Goal: Task Accomplishment & Management: Complete application form

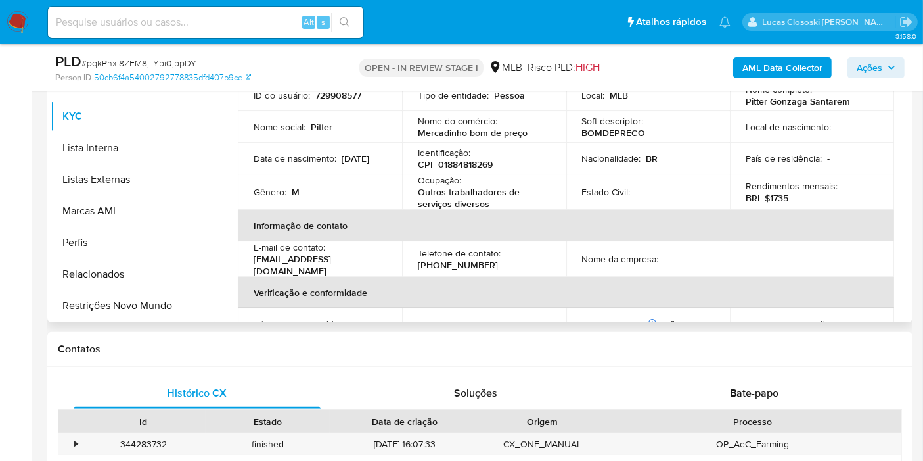
scroll to position [219, 0]
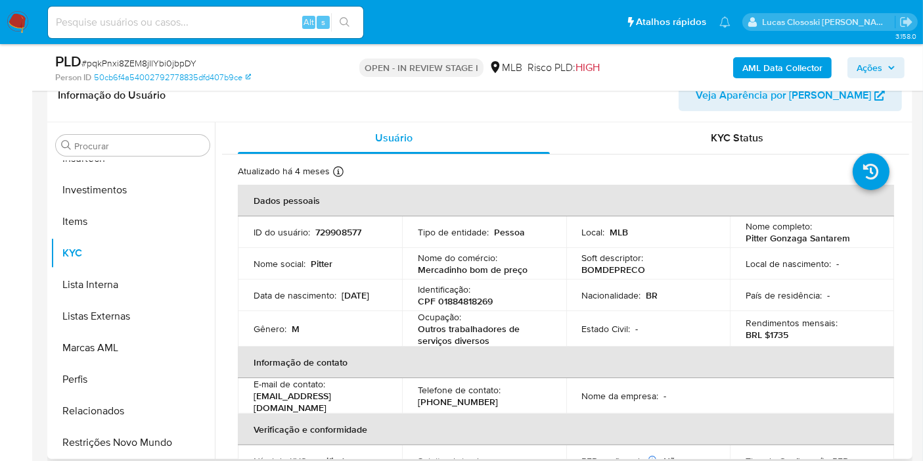
click at [619, 273] on p "BOMDEPRECO" at bounding box center [614, 270] width 64 height 12
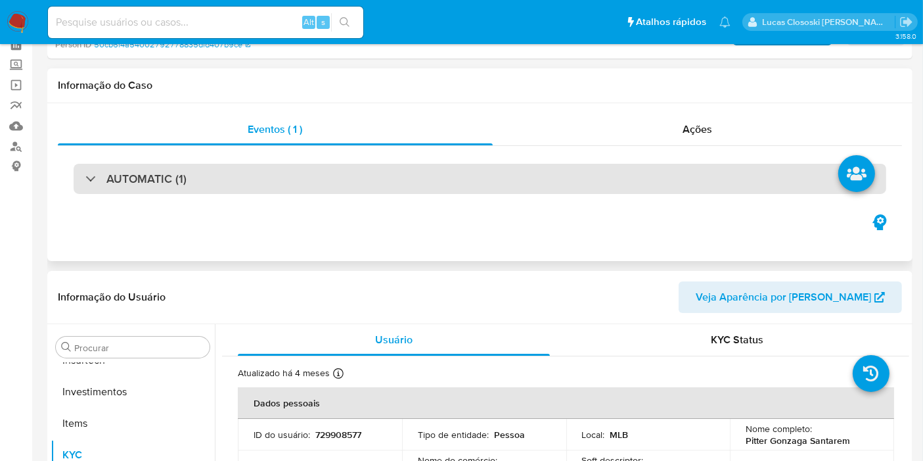
scroll to position [0, 0]
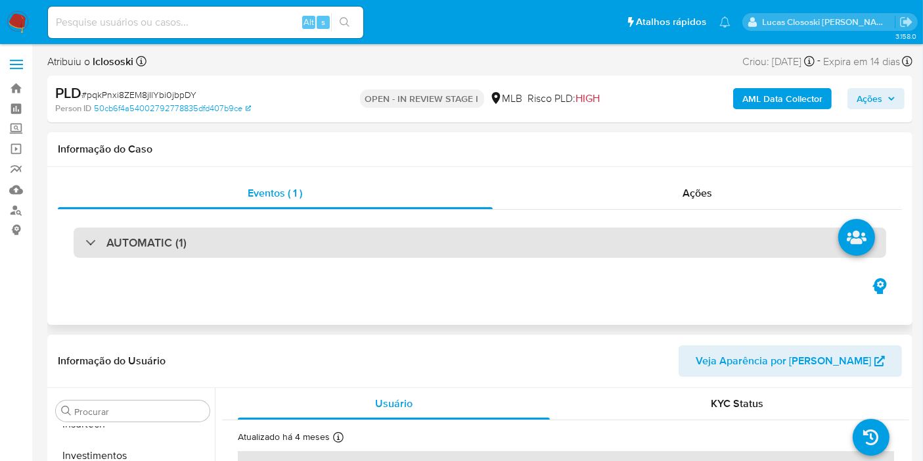
click at [313, 243] on div "AUTOMATIC (1)" at bounding box center [480, 242] width 813 height 30
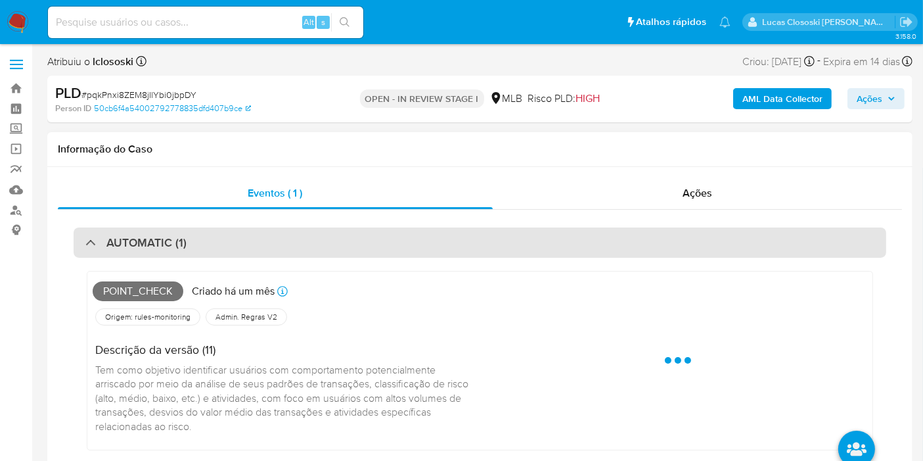
click at [313, 243] on div "AUTOMATIC (1)" at bounding box center [480, 242] width 813 height 30
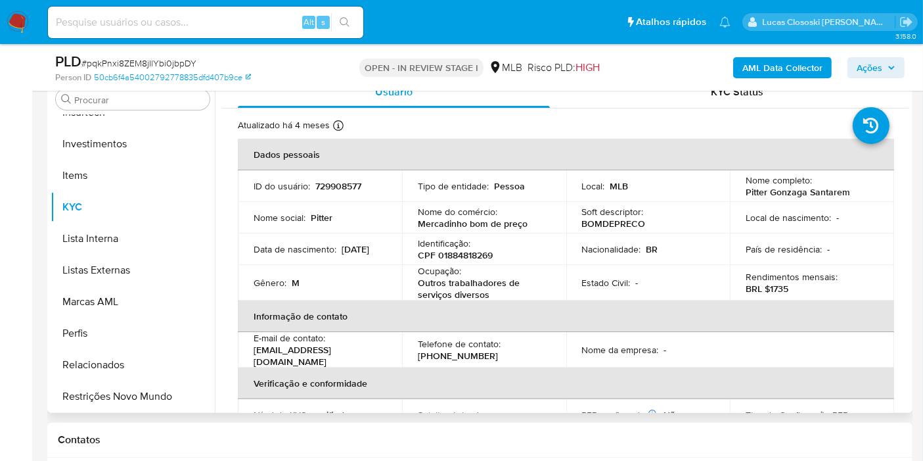
scroll to position [365, 0]
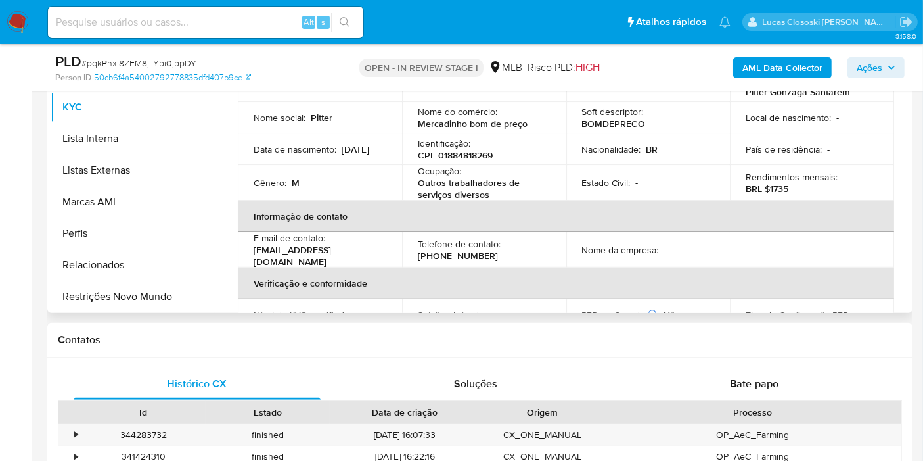
click at [476, 150] on p "CPF 01884818269" at bounding box center [455, 155] width 75 height 12
copy p "01884818269"
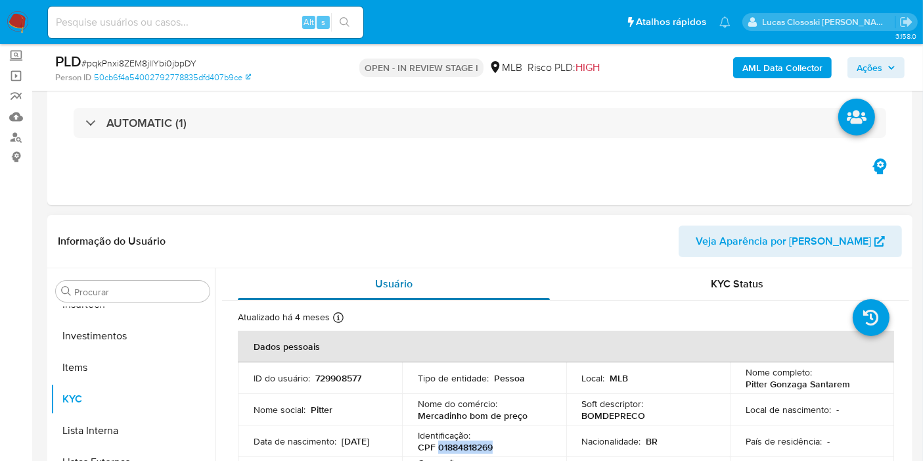
scroll to position [219, 0]
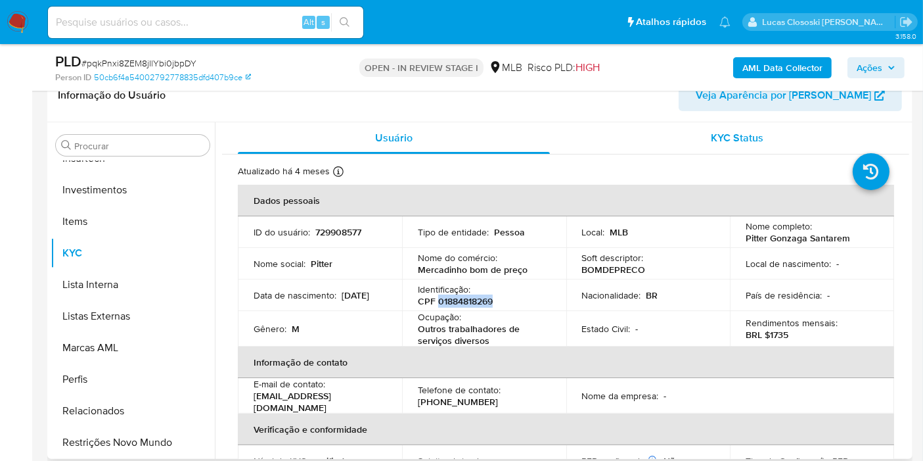
click at [712, 135] on span "KYC Status" at bounding box center [738, 137] width 53 height 15
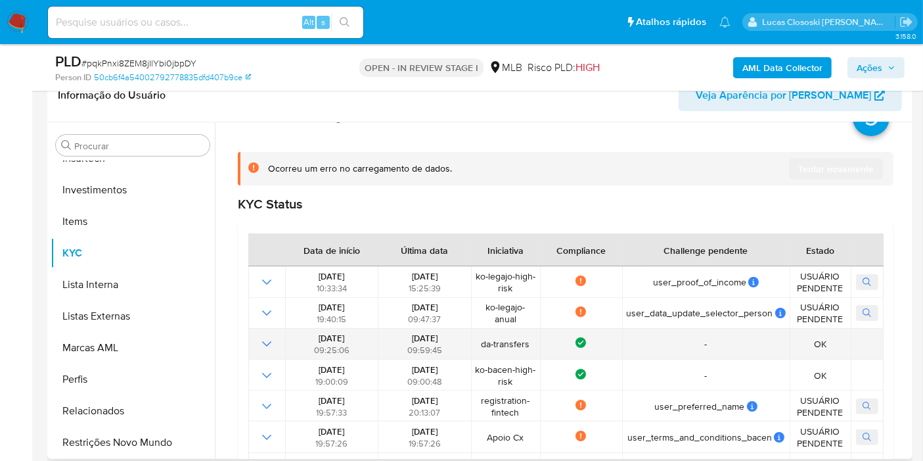
scroll to position [0, 0]
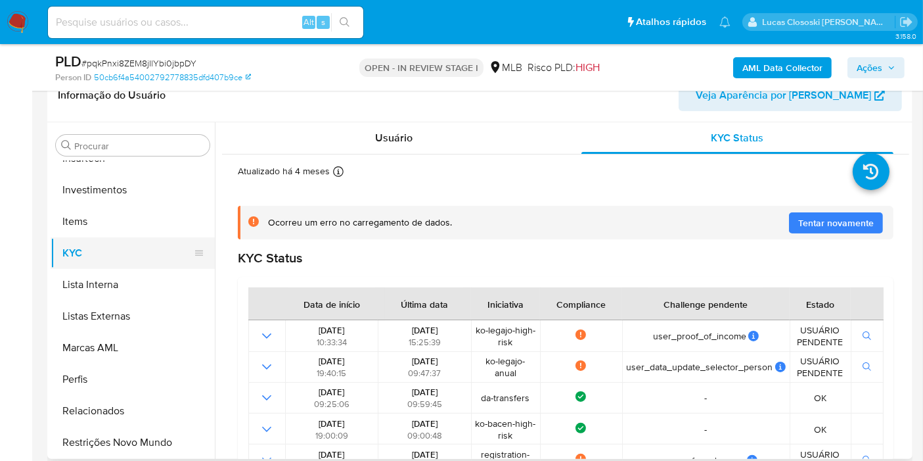
click at [99, 252] on button "KYC" at bounding box center [128, 253] width 154 height 32
click at [375, 144] on span "Usuário" at bounding box center [393, 137] width 37 height 15
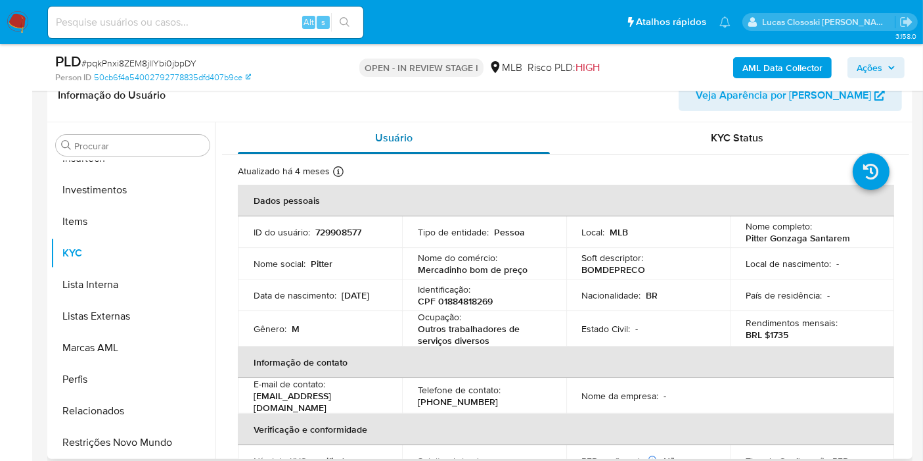
click at [473, 140] on div "Usuário" at bounding box center [394, 138] width 312 height 32
click at [488, 293] on div "Identificação : CPF 01884818269" at bounding box center [484, 295] width 133 height 24
click at [480, 300] on p "CPF 01884818269" at bounding box center [455, 301] width 75 height 12
copy p "01884818269"
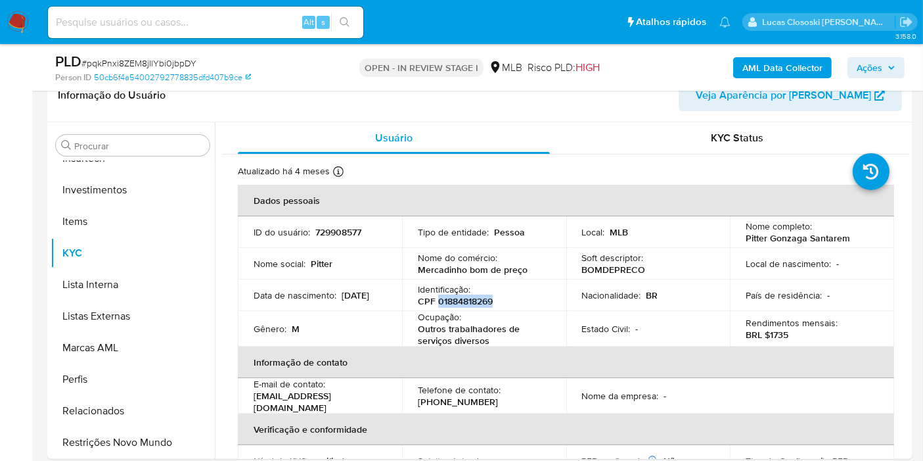
copy p "01884818269"
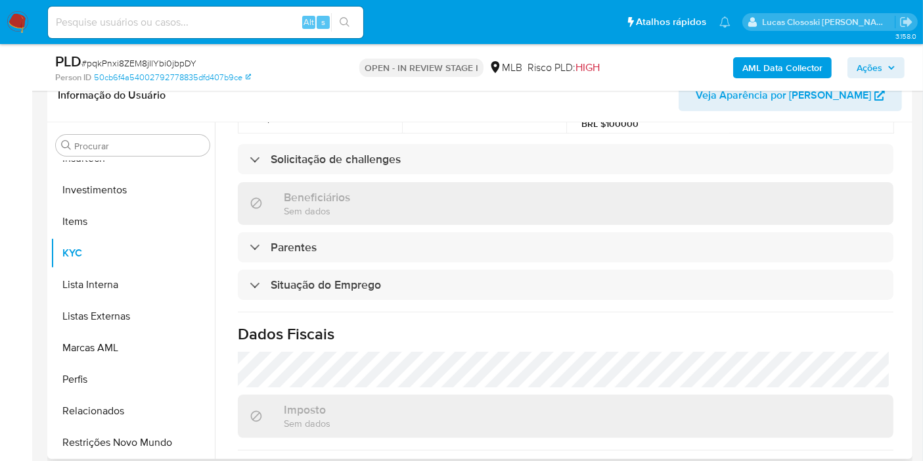
scroll to position [601, 0]
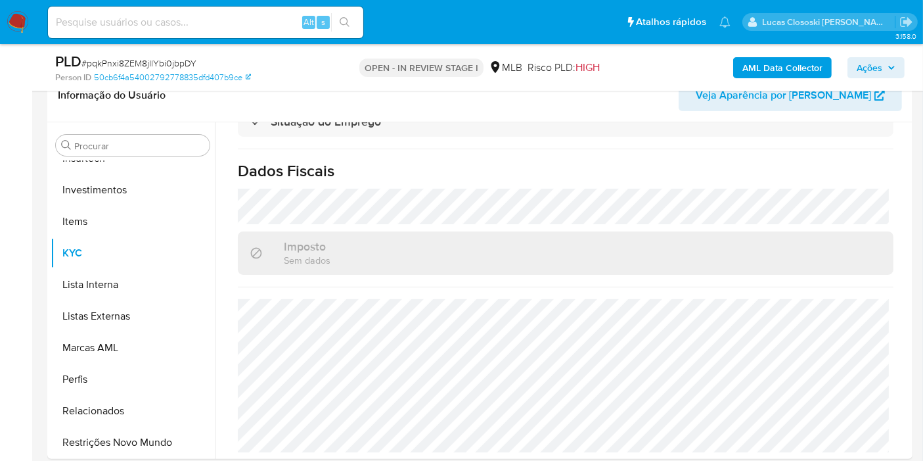
click at [811, 60] on b "AML Data Collector" at bounding box center [783, 67] width 80 height 21
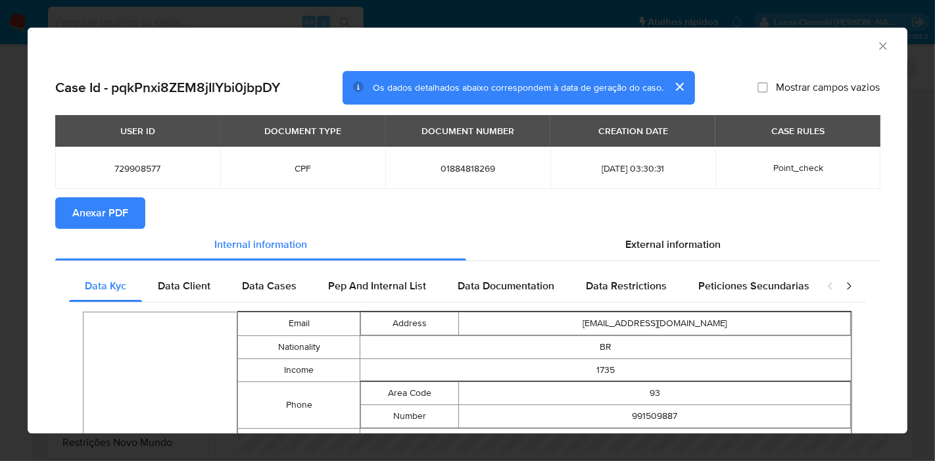
click at [112, 206] on span "Anexar PDF" at bounding box center [100, 212] width 56 height 29
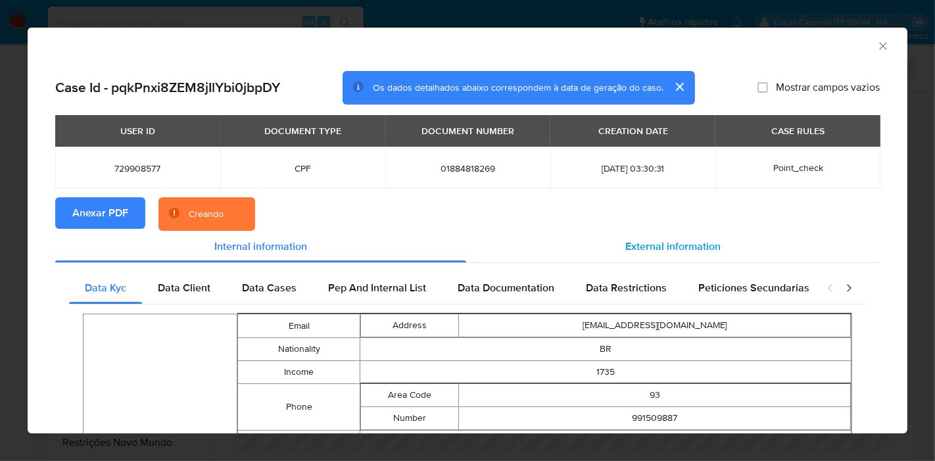
click at [679, 244] on span "External information" at bounding box center [672, 246] width 95 height 15
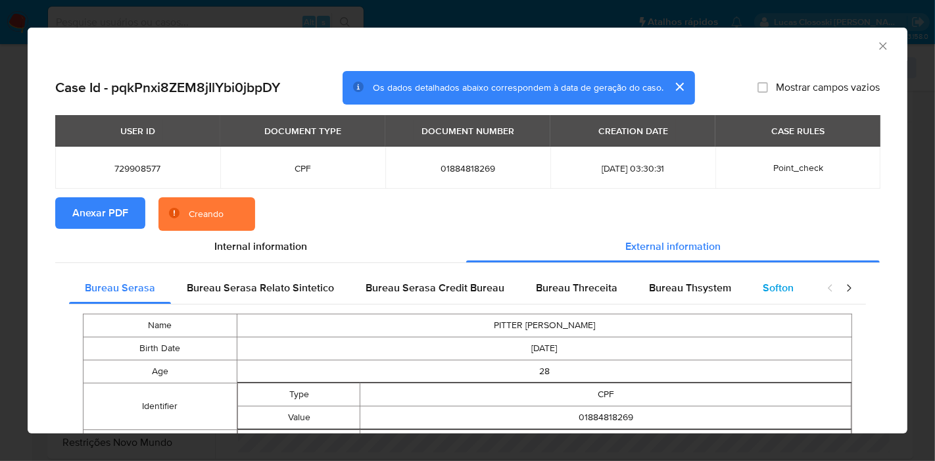
click at [780, 302] on div "Softon" at bounding box center [778, 288] width 62 height 32
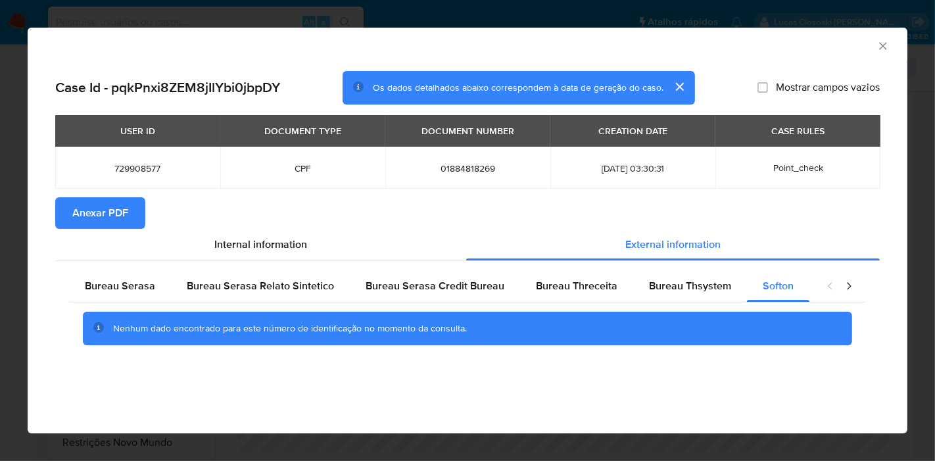
click at [892, 47] on div "AML Data Collector" at bounding box center [467, 44] width 879 height 33
click at [879, 47] on icon "Fechar a janela" at bounding box center [882, 45] width 13 height 13
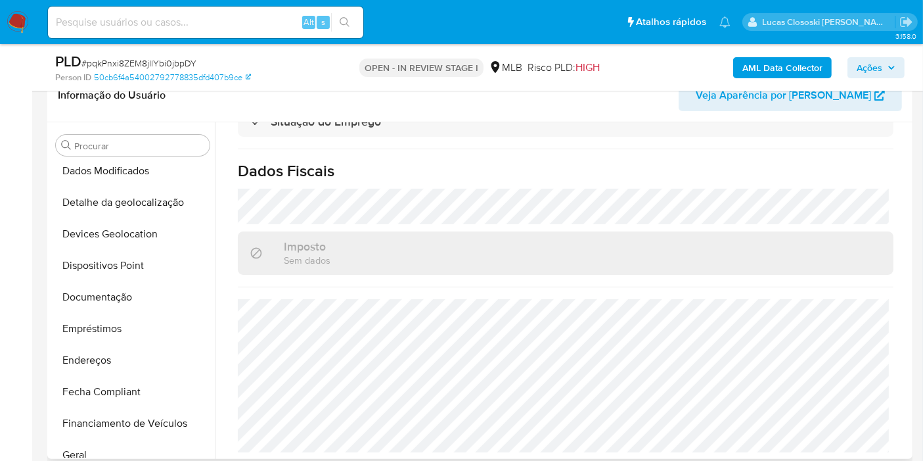
scroll to position [0, 0]
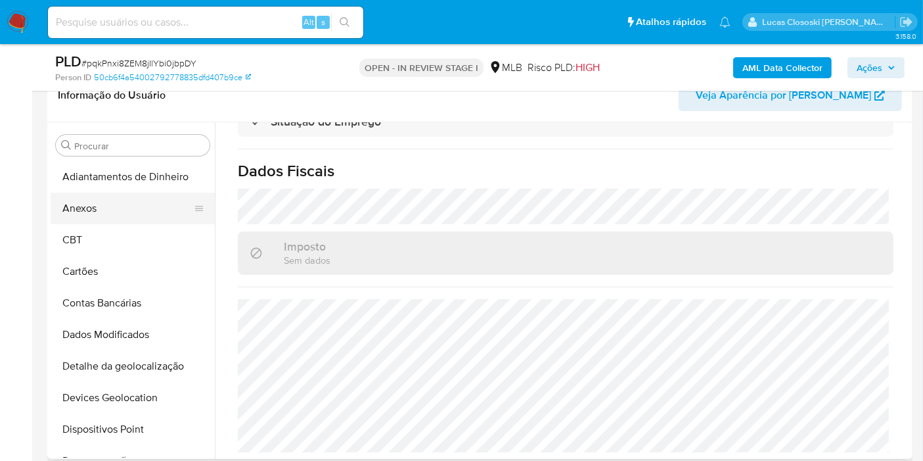
click at [89, 207] on button "Anexos" at bounding box center [128, 209] width 154 height 32
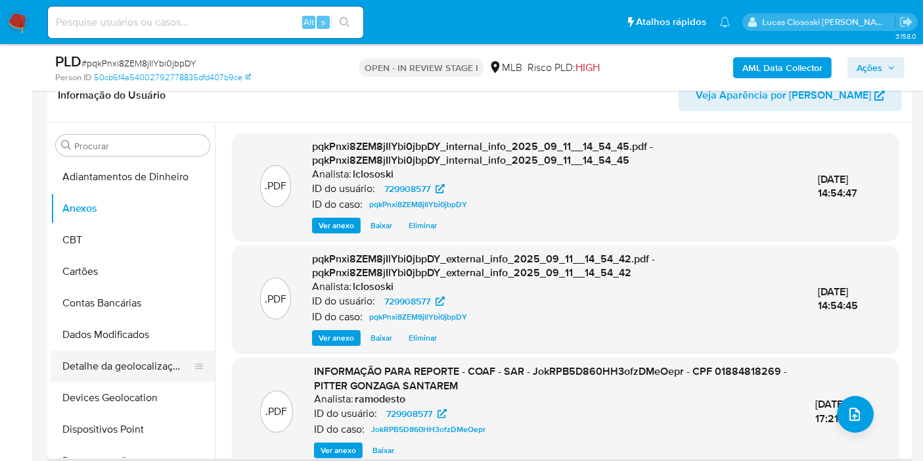
click at [148, 376] on button "Detalhe da geolocalização" at bounding box center [128, 366] width 154 height 32
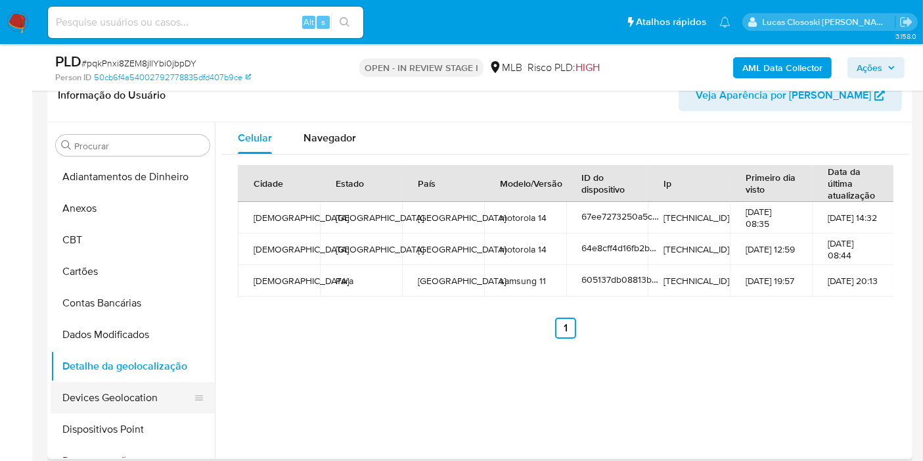
click at [88, 402] on button "Devices Geolocation" at bounding box center [128, 398] width 154 height 32
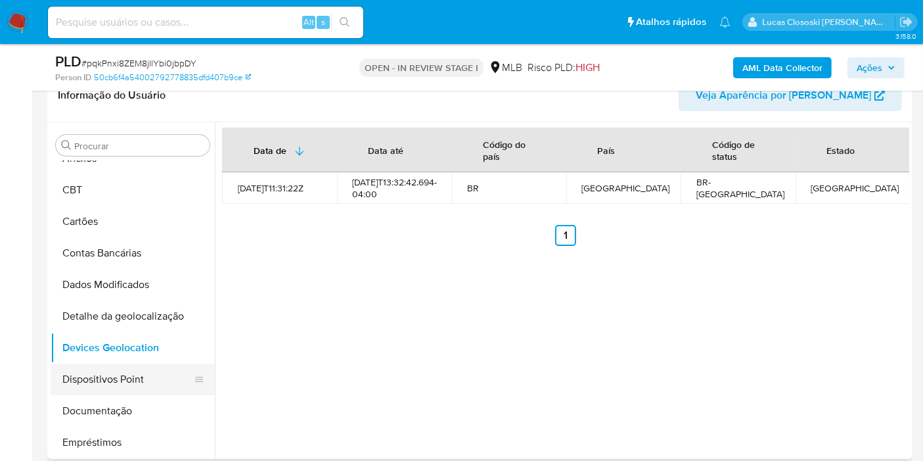
scroll to position [73, 0]
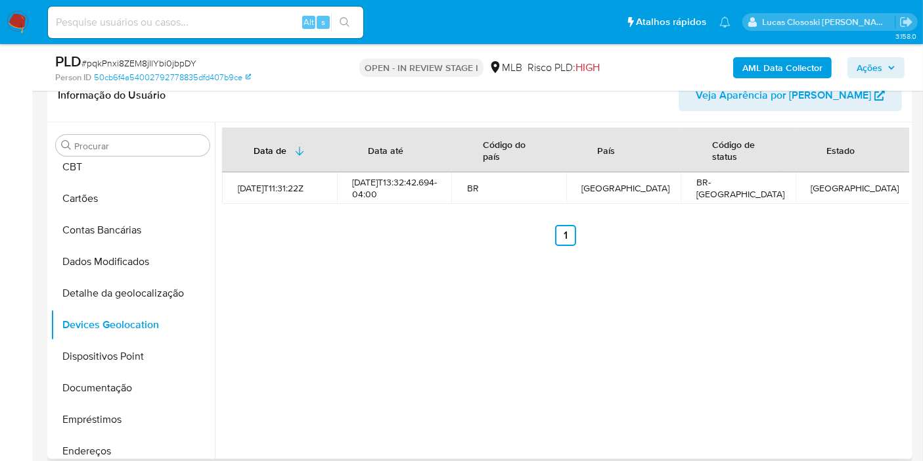
drag, startPoint x: 115, startPoint y: 352, endPoint x: 220, endPoint y: 314, distance: 111.6
click at [116, 351] on button "Dispositivos Point" at bounding box center [133, 356] width 164 height 32
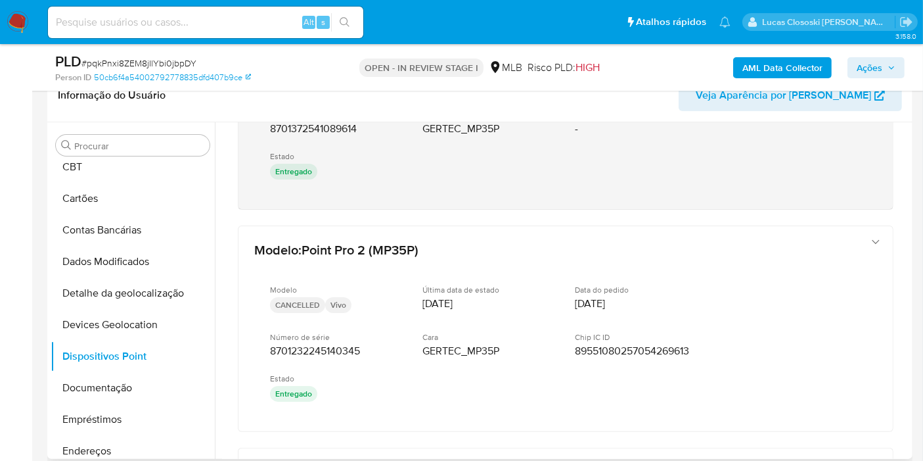
scroll to position [0, 0]
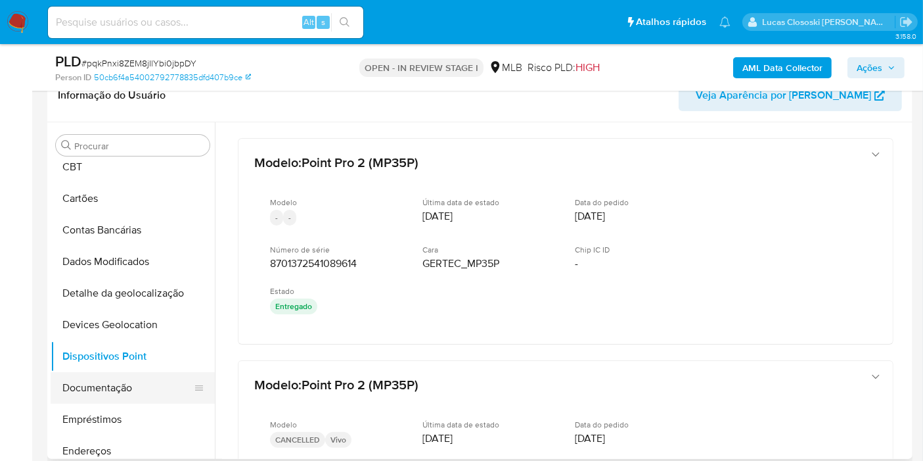
click at [110, 384] on button "Documentação" at bounding box center [128, 388] width 154 height 32
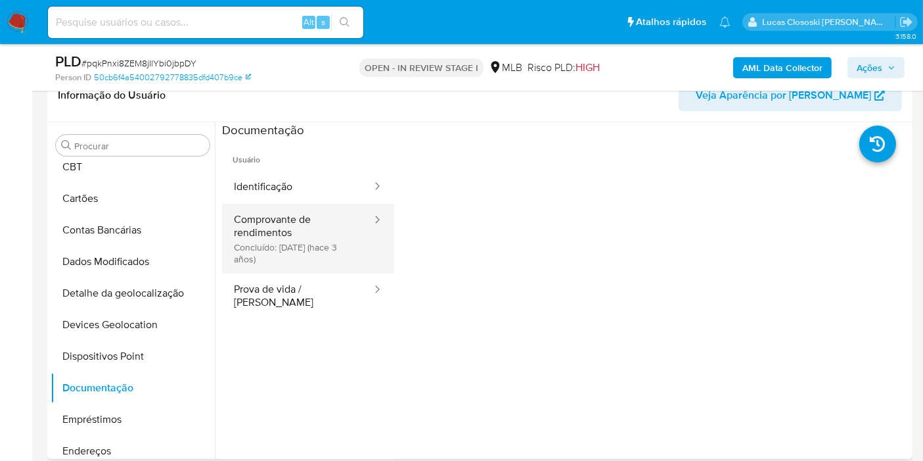
click at [287, 250] on button "Comprovante de rendimentos Concluído: 22/04/2022 (hace 3 años)" at bounding box center [297, 239] width 151 height 70
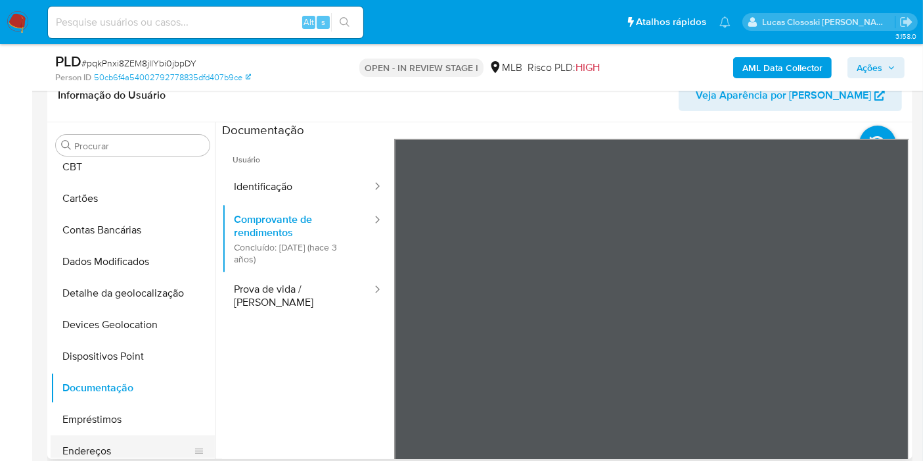
click at [122, 448] on button "Endereços" at bounding box center [128, 451] width 154 height 32
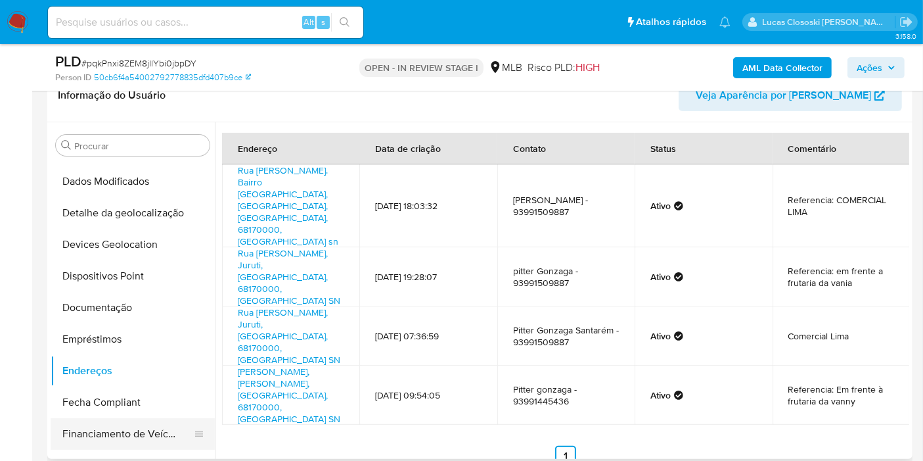
scroll to position [219, 0]
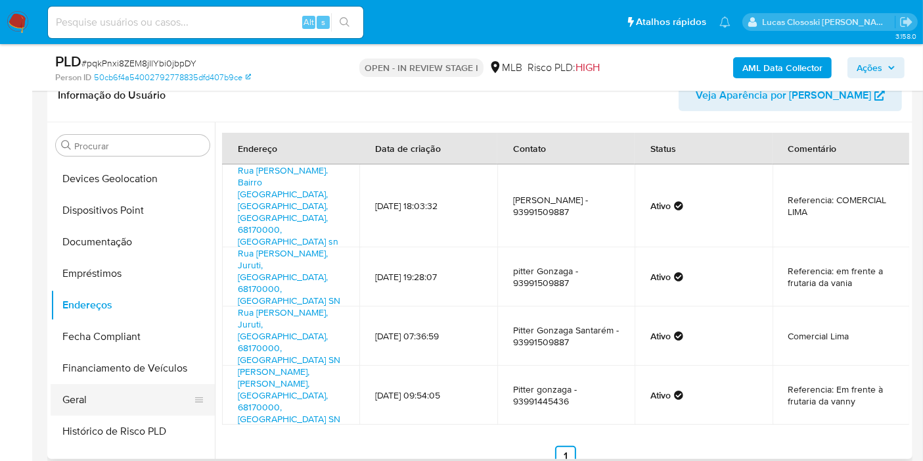
click at [103, 394] on button "Geral" at bounding box center [128, 400] width 154 height 32
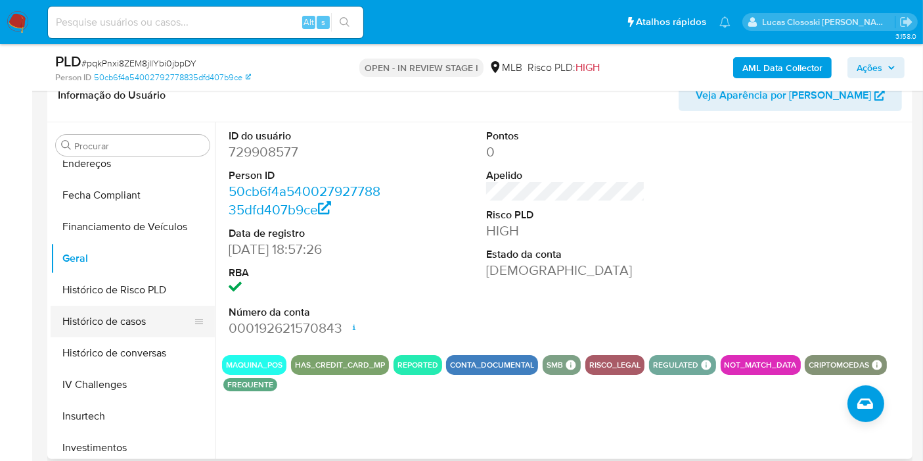
scroll to position [365, 0]
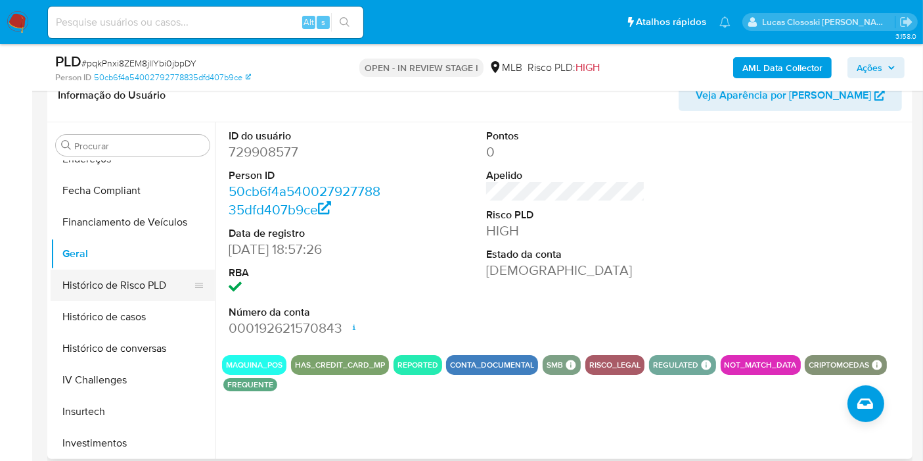
click at [127, 297] on button "Histórico de Risco PLD" at bounding box center [128, 285] width 154 height 32
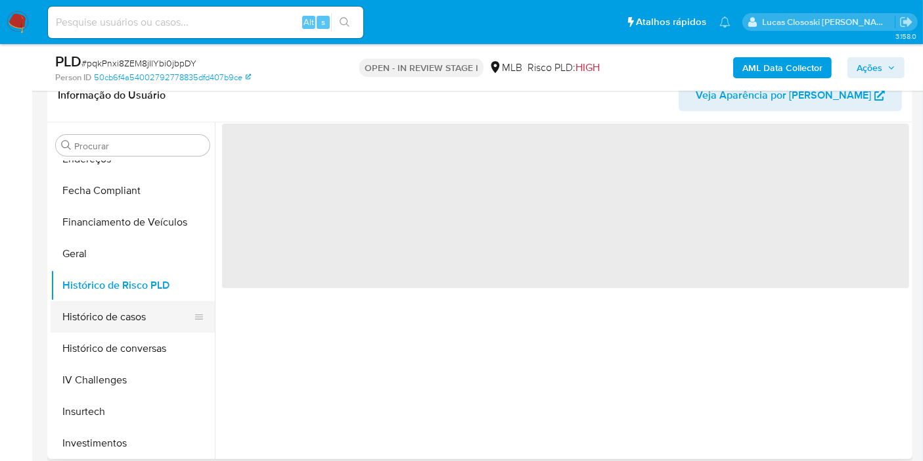
click at [127, 306] on button "Histórico de casos" at bounding box center [128, 317] width 154 height 32
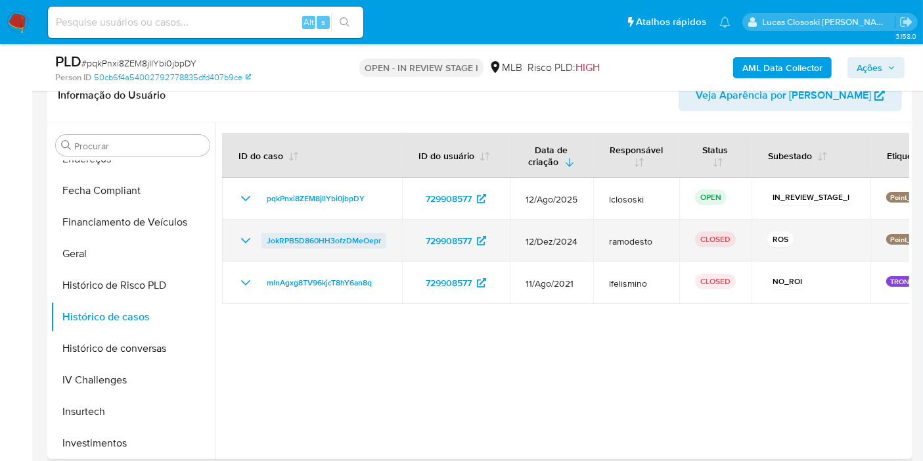
drag, startPoint x: 394, startPoint y: 239, endPoint x: 266, endPoint y: 240, distance: 127.5
click at [266, 240] on td "JokRPB5D860HH3ofzDMeOepr" at bounding box center [312, 241] width 180 height 42
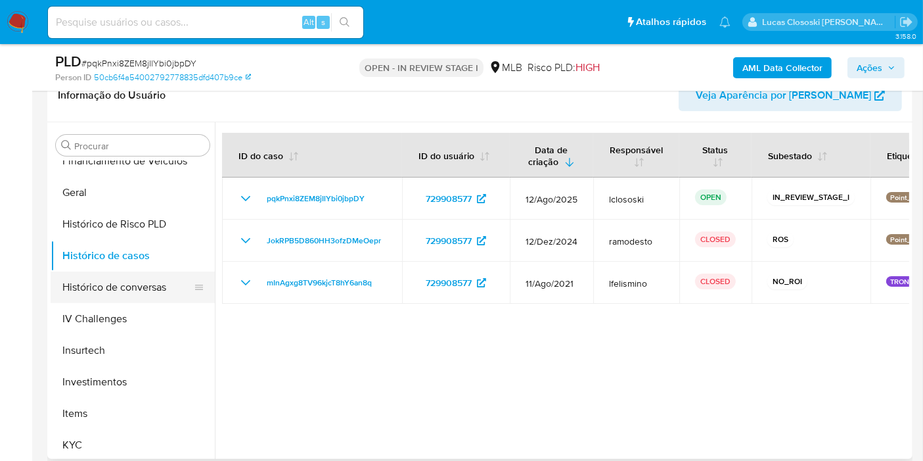
scroll to position [511, 0]
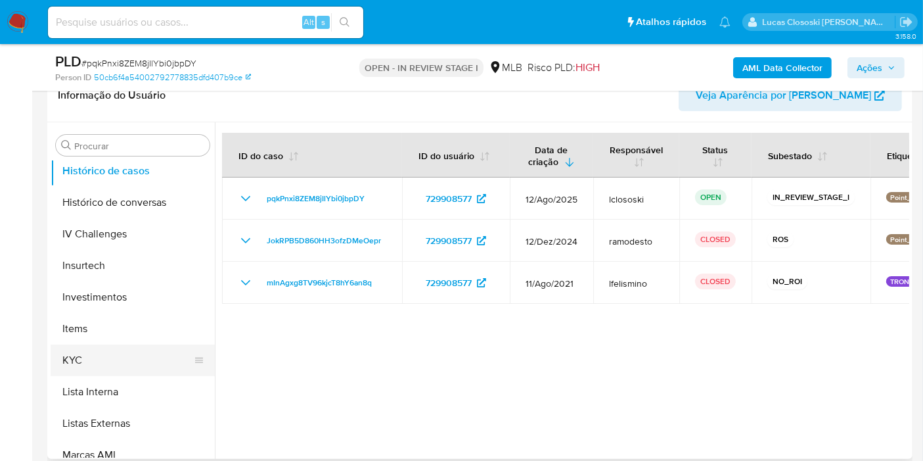
click at [114, 356] on button "KYC" at bounding box center [128, 360] width 154 height 32
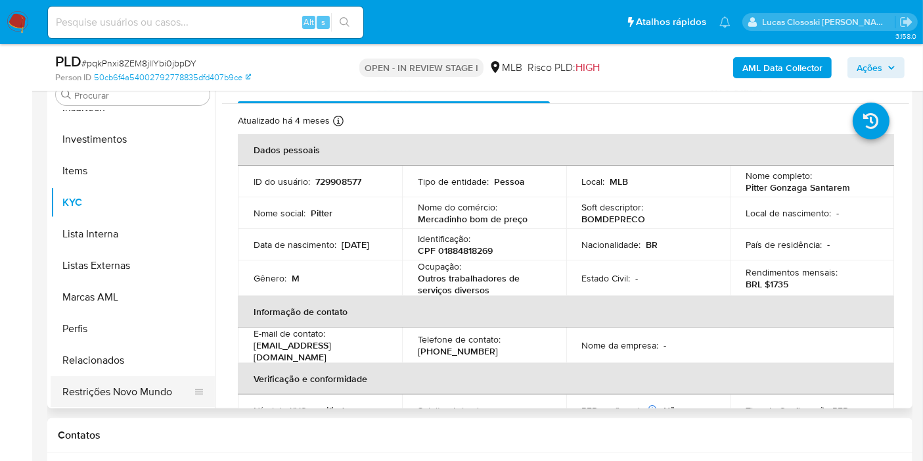
scroll to position [292, 0]
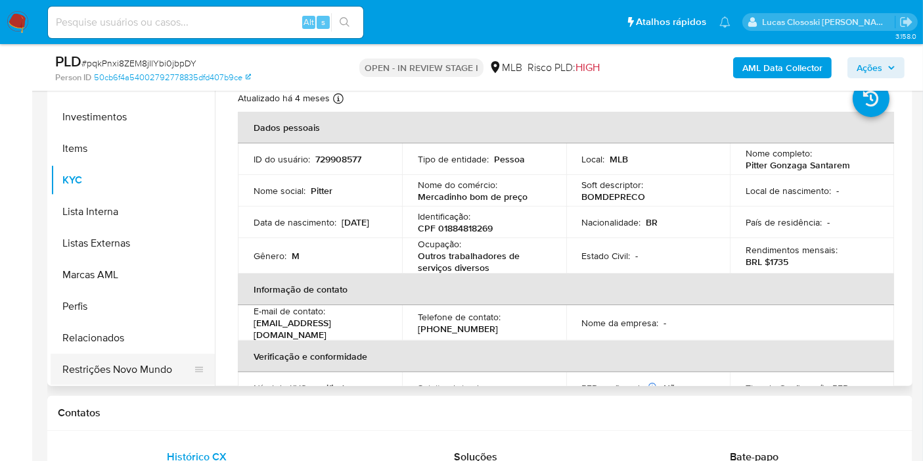
click at [138, 375] on button "Restrições Novo Mundo" at bounding box center [128, 370] width 154 height 32
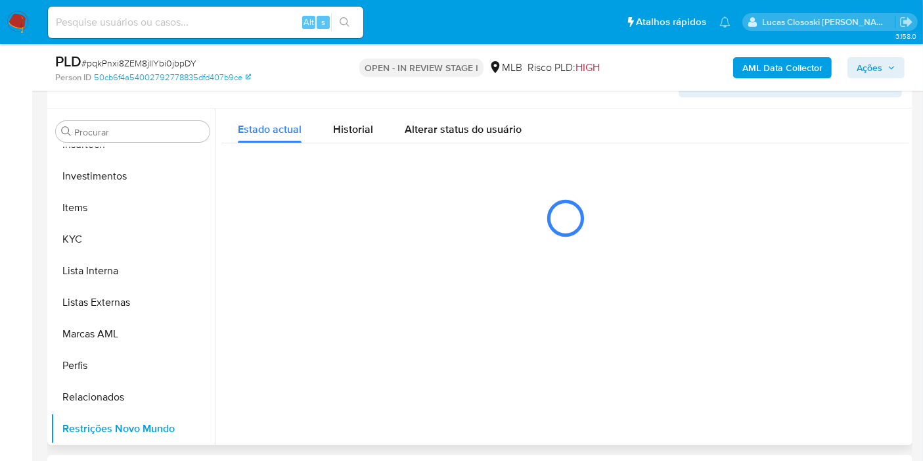
scroll to position [219, 0]
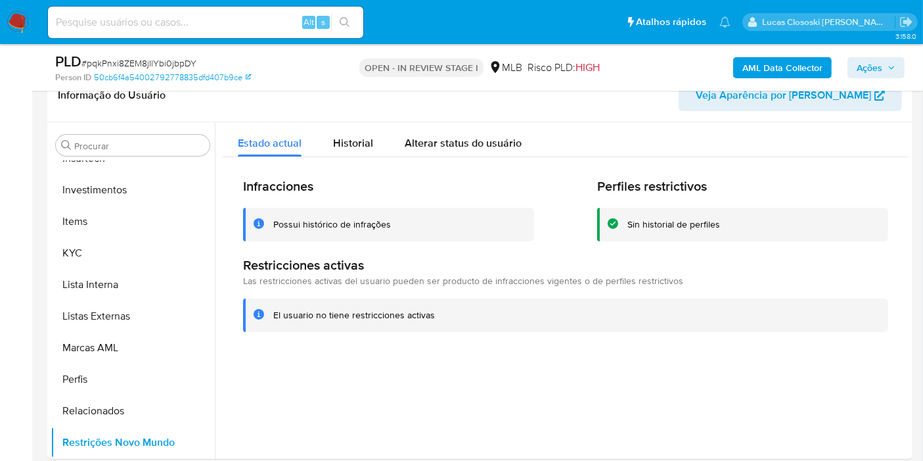
click at [169, 62] on span "# pqkPnxi8ZEM8jIlYbi0jbpDY" at bounding box center [138, 63] width 115 height 13
copy span "pqkPnxi8ZEM8jIlYbi0jbpDY"
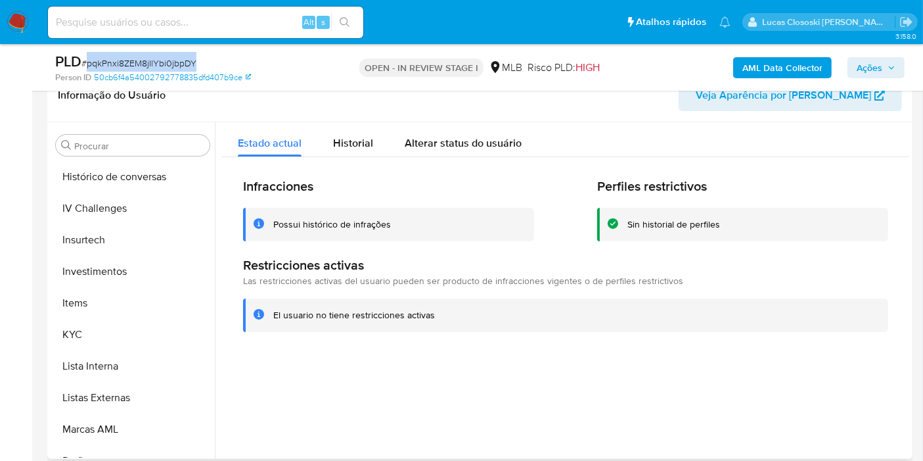
scroll to position [399, 0]
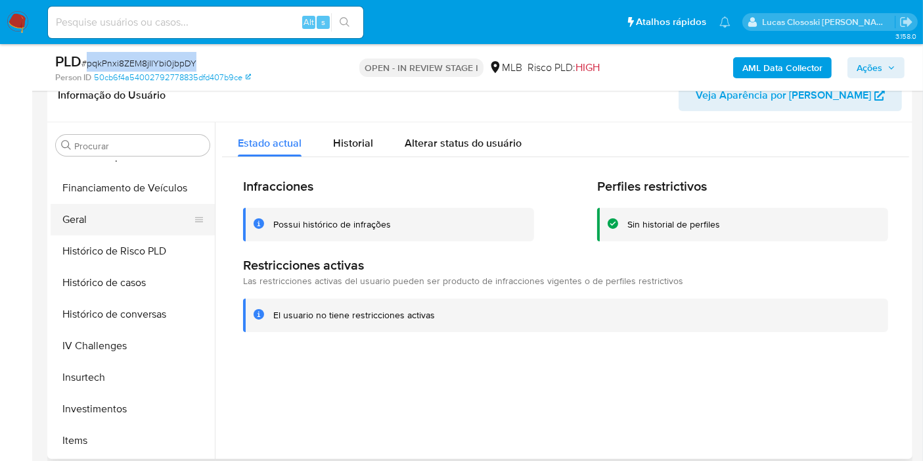
click at [91, 229] on button "Geral" at bounding box center [128, 220] width 154 height 32
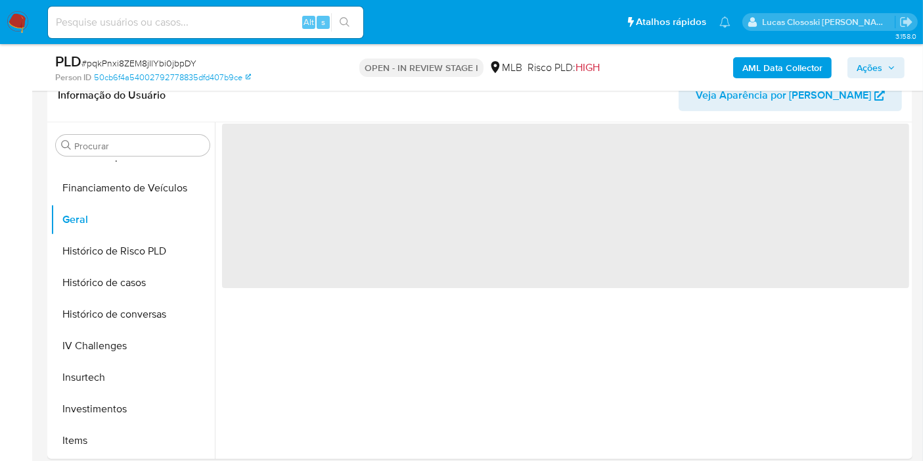
click at [319, 88] on div "PLD # pqkPnxi8ZEM8jIlYbi0jbpDY Person ID 50cb6f4a54002792778835dfd407b9ce OPEN …" at bounding box center [480, 67] width 866 height 47
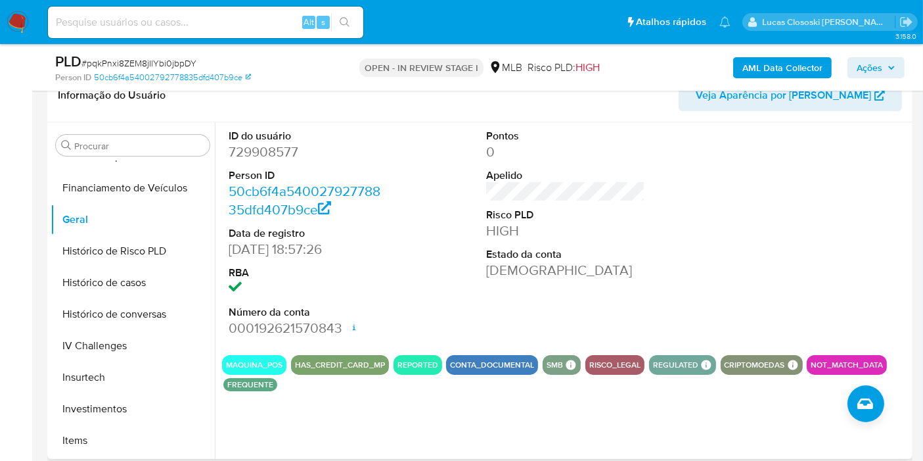
click at [768, 204] on div at bounding box center [824, 233] width 172 height 222
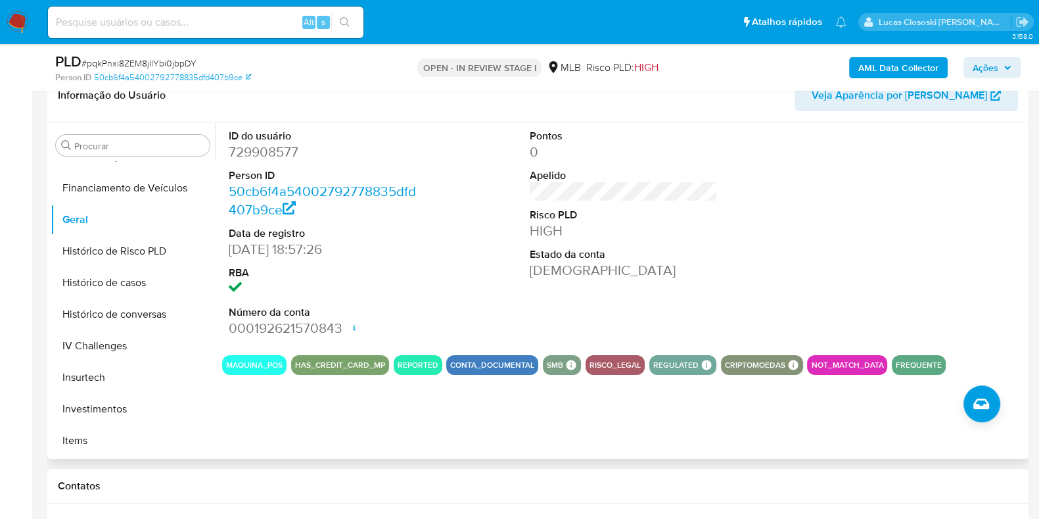
drag, startPoint x: 835, startPoint y: 0, endPoint x: 463, endPoint y: 181, distance: 413.6
click at [463, 181] on div "ID do usuário 729908577 Person ID 50cb6f4a54002792778835dfd407b9ce Data de regi…" at bounding box center [623, 233] width 803 height 222
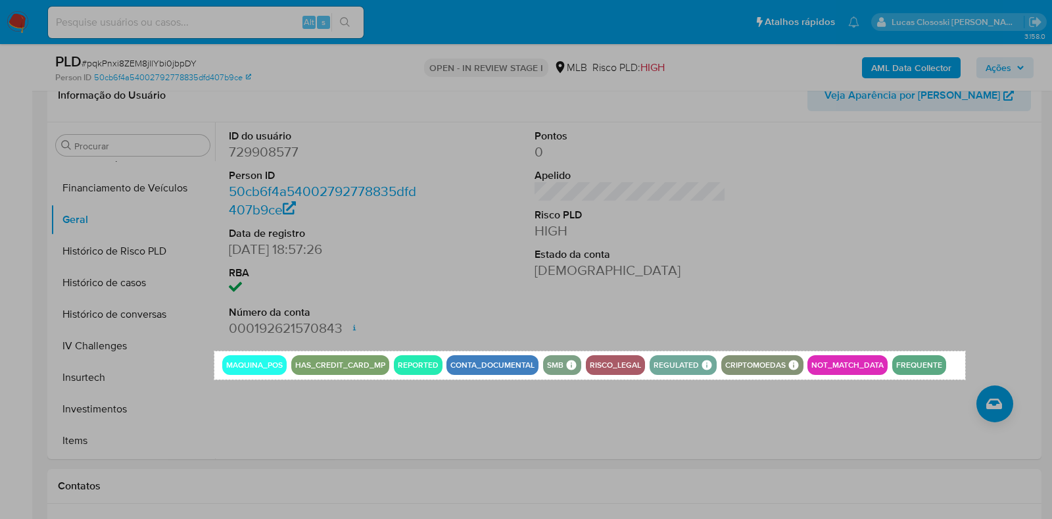
drag, startPoint x: 217, startPoint y: 351, endPoint x: 965, endPoint y: 379, distance: 748.4
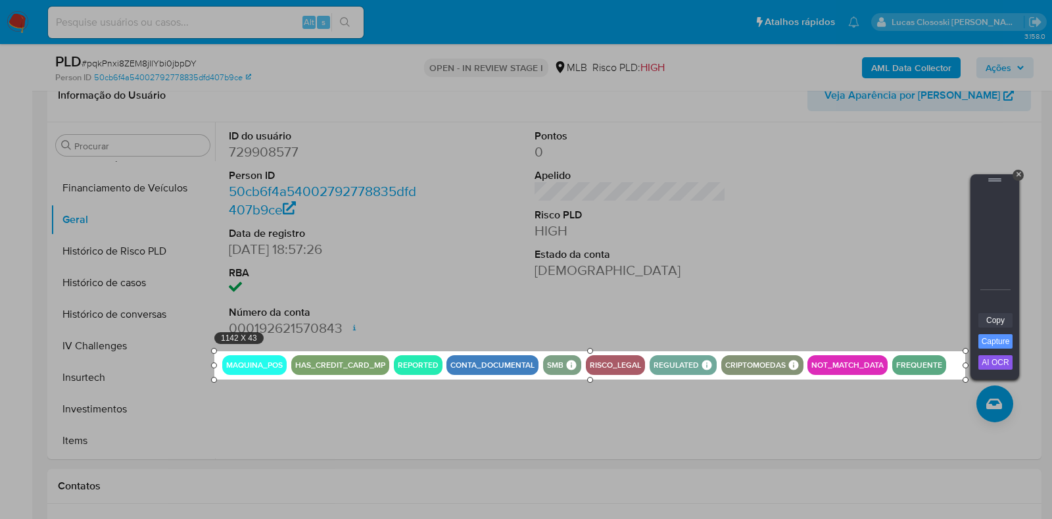
click at [923, 323] on link "Copy" at bounding box center [995, 320] width 34 height 14
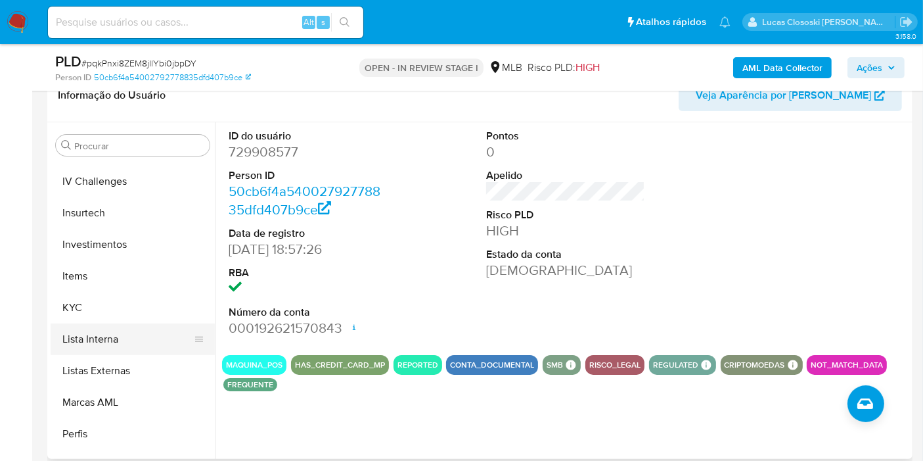
scroll to position [618, 0]
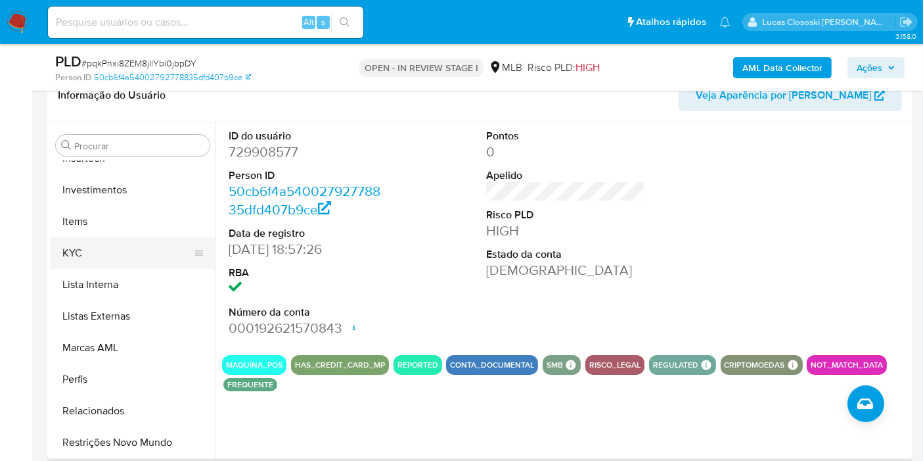
click at [110, 246] on button "KYC" at bounding box center [128, 253] width 154 height 32
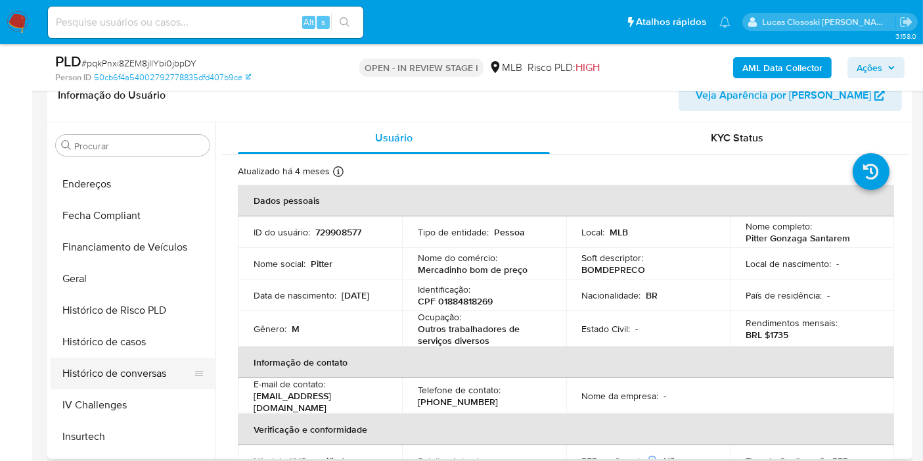
scroll to position [253, 0]
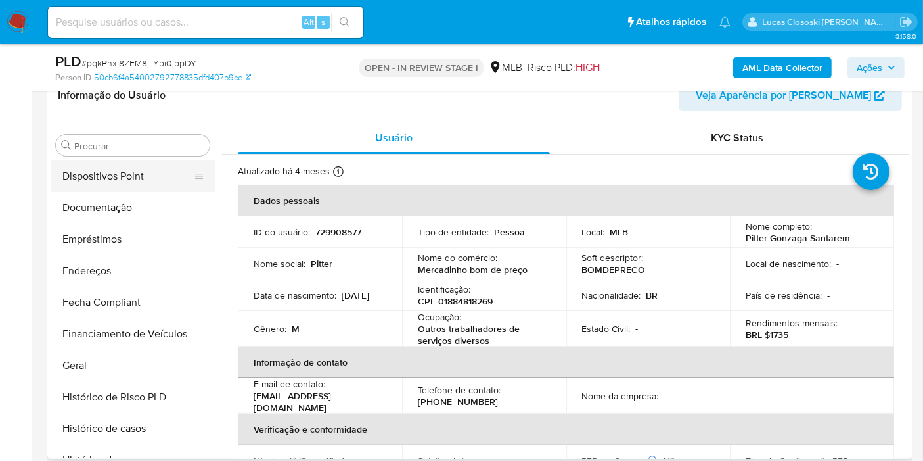
click at [131, 187] on button "Dispositivos Point" at bounding box center [128, 176] width 154 height 32
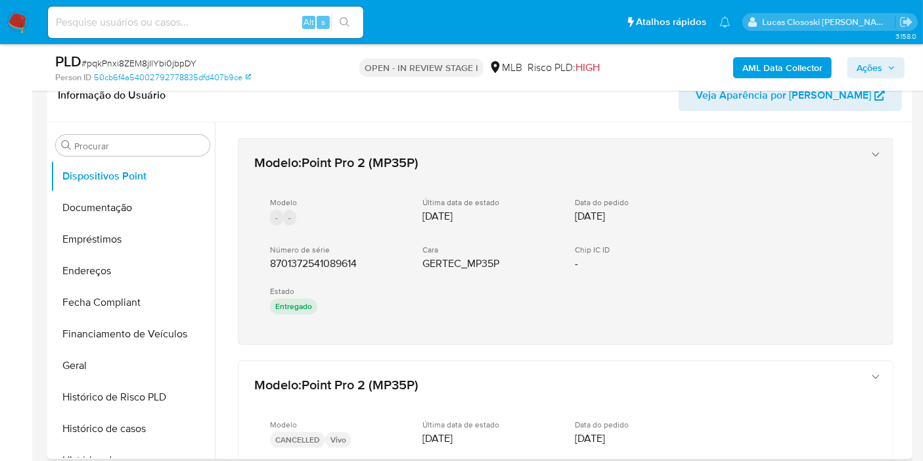
drag, startPoint x: 380, startPoint y: 344, endPoint x: 270, endPoint y: 259, distance: 139.1
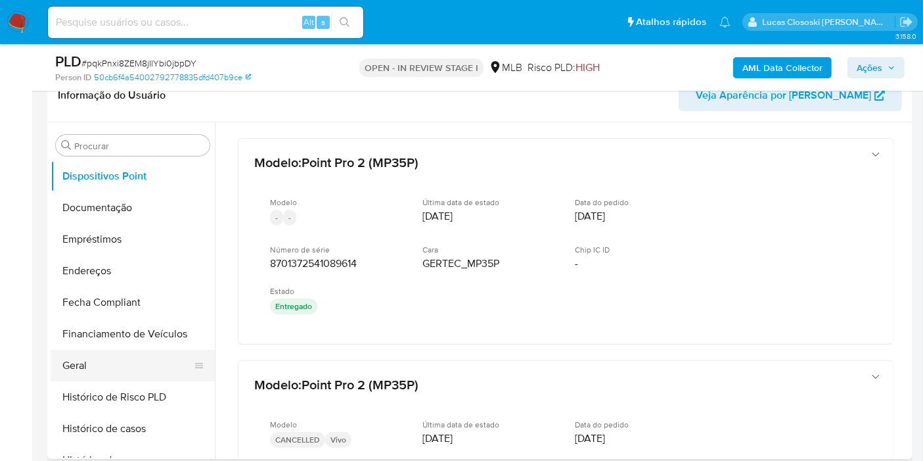
click at [108, 373] on button "Geral" at bounding box center [128, 366] width 154 height 32
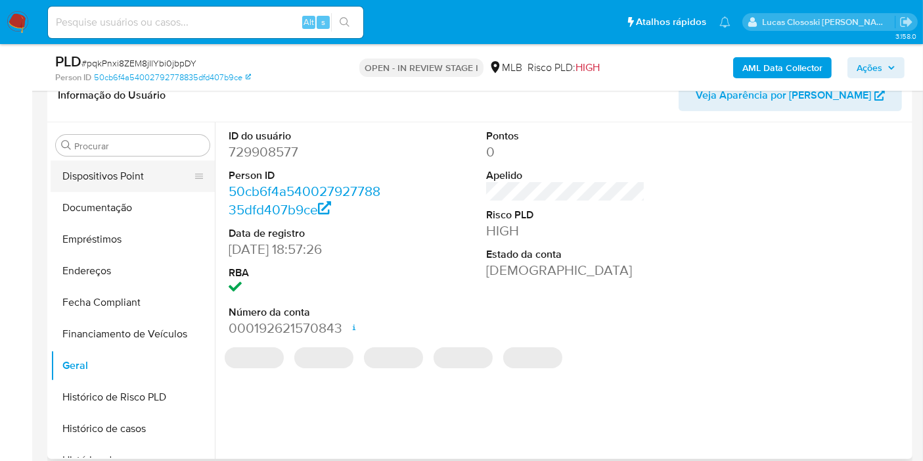
click at [157, 166] on button "Dispositivos Point" at bounding box center [128, 176] width 154 height 32
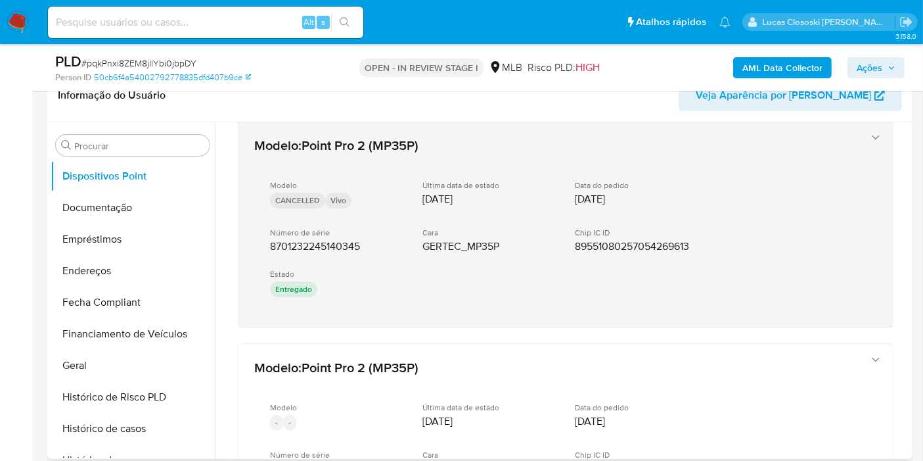
scroll to position [292, 0]
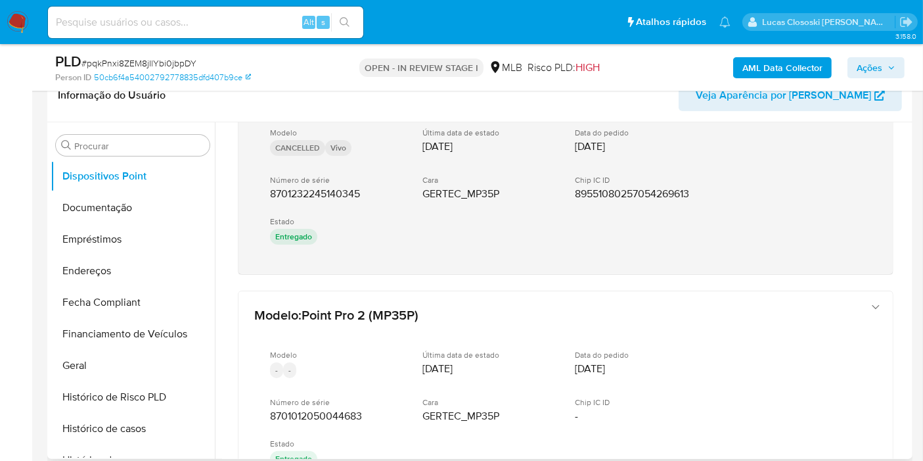
drag, startPoint x: 396, startPoint y: 283, endPoint x: 259, endPoint y: 186, distance: 167.9
click at [259, 186] on div "Modelo : Point Pro 2 (MP35P) Modelo - - Última data de estado 14/03/2025 Data d…" at bounding box center [565, 200] width 687 height 740
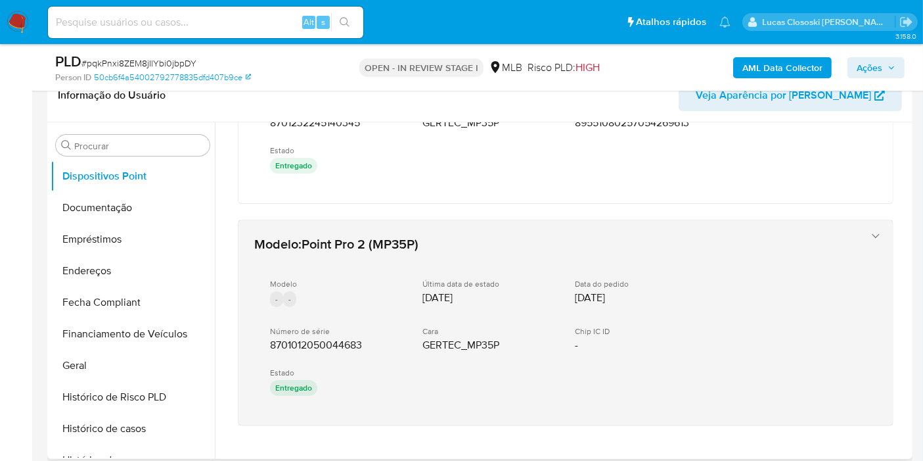
scroll to position [407, 0]
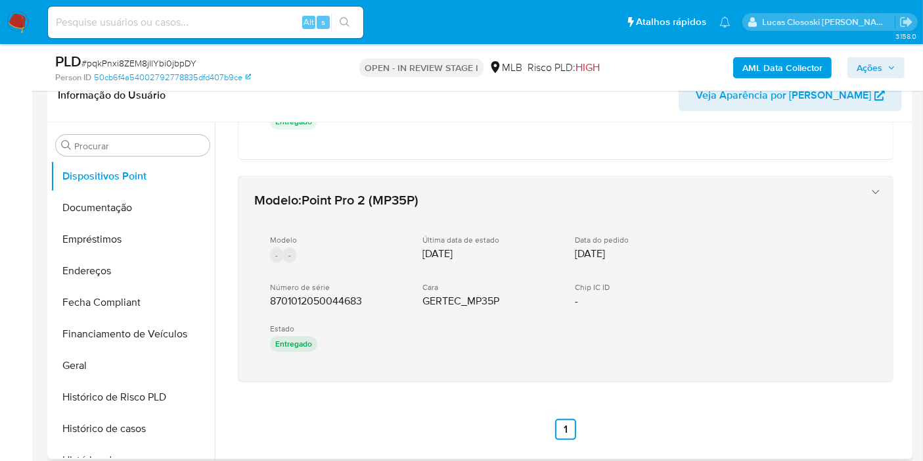
drag, startPoint x: 350, startPoint y: 404, endPoint x: 267, endPoint y: 292, distance: 139.1
click at [267, 292] on div "Modelo : Point Pro 2 (MP35P) Modelo - - Última data de estado 14/03/2025 Data d…" at bounding box center [565, 85] width 687 height 740
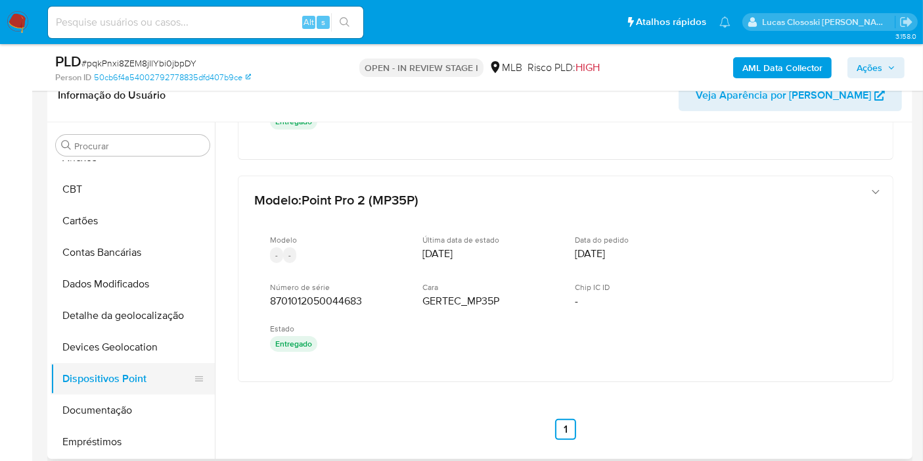
scroll to position [73, 0]
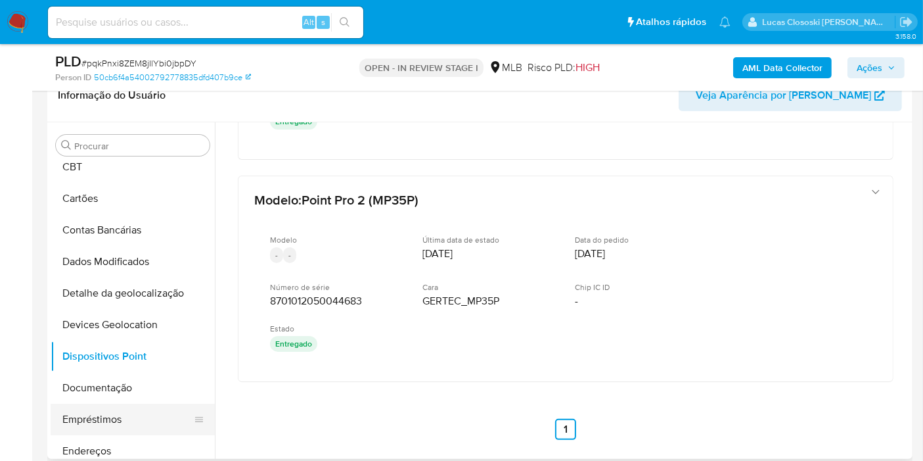
click at [128, 404] on button "Empréstimos" at bounding box center [128, 420] width 154 height 32
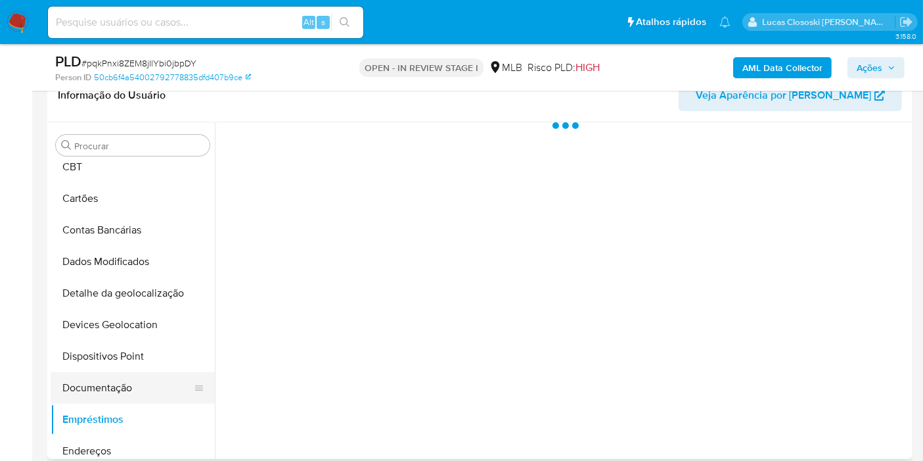
scroll to position [0, 0]
click at [126, 384] on button "Documentação" at bounding box center [128, 388] width 154 height 32
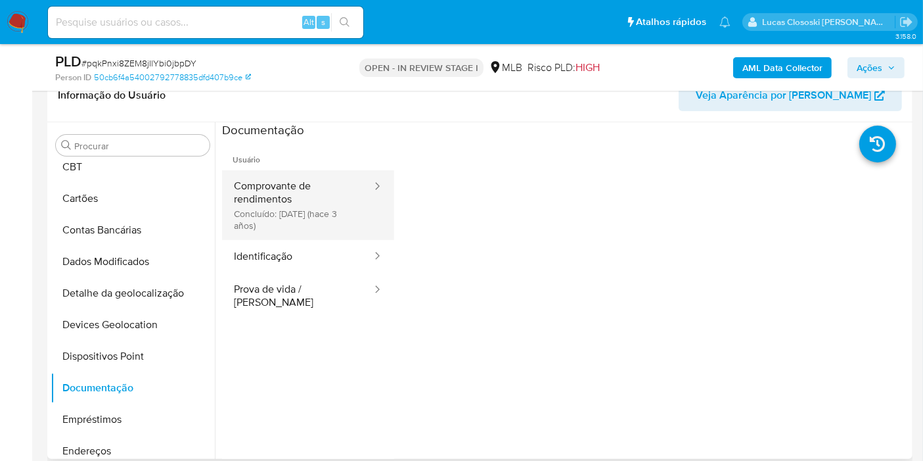
click at [323, 218] on button "Comprovante de rendimentos Concluído: 22/04/2022 (hace 3 años)" at bounding box center [297, 205] width 151 height 70
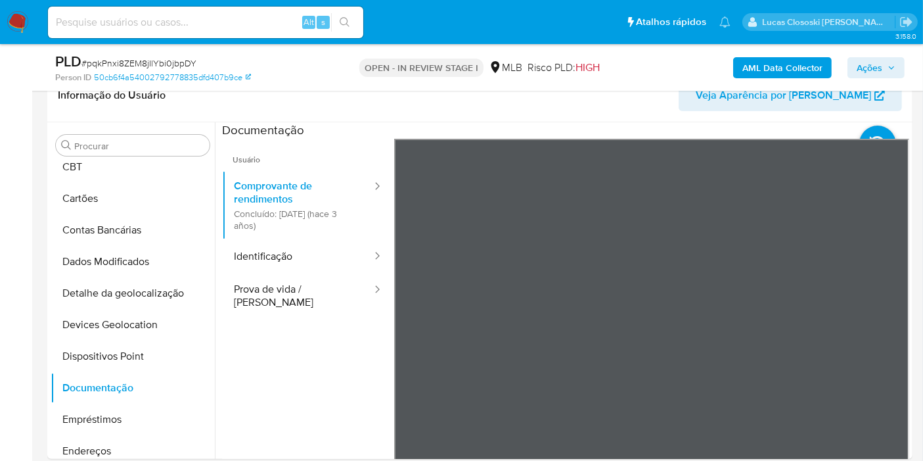
click at [902, 74] on button "Ações" at bounding box center [876, 67] width 57 height 21
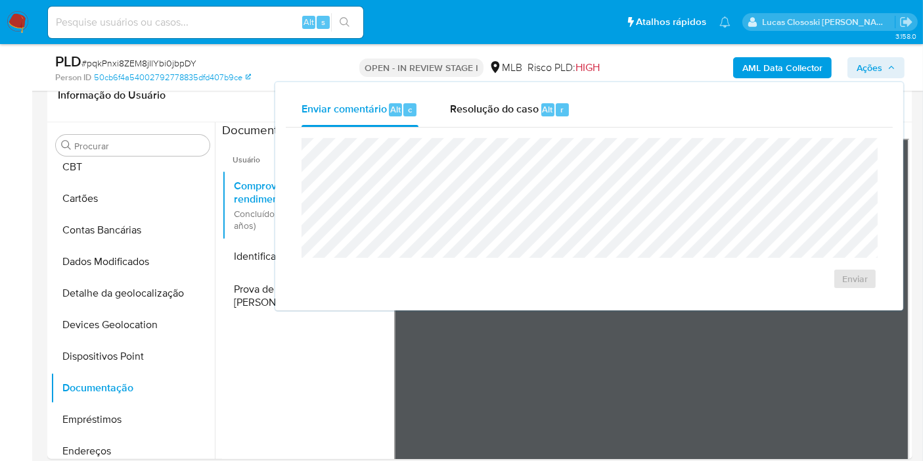
click at [595, 118] on div "Enviar comentário Alt c Resolução do caso Alt r" at bounding box center [589, 110] width 607 height 34
click at [520, 125] on div "Resolução do caso Alt r" at bounding box center [510, 110] width 120 height 34
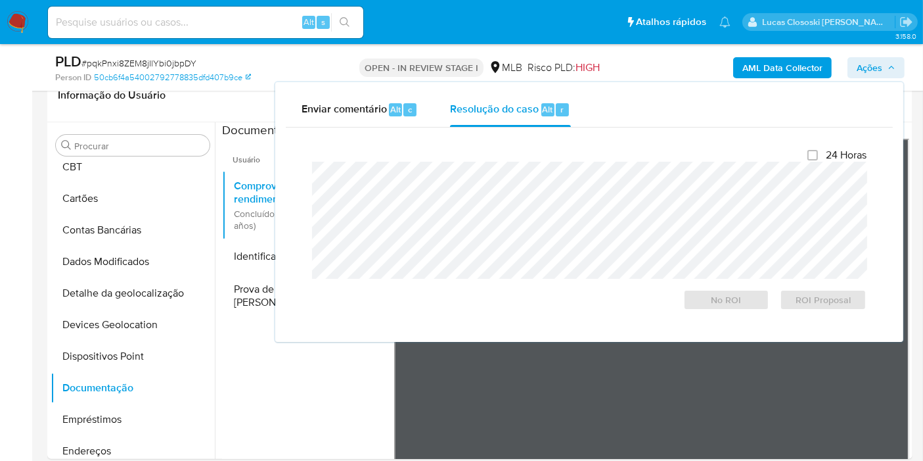
click at [516, 156] on div "24 Horas No ROI ROI Proposal" at bounding box center [589, 230] width 555 height 162
click at [873, 63] on span "Ações" at bounding box center [870, 67] width 26 height 21
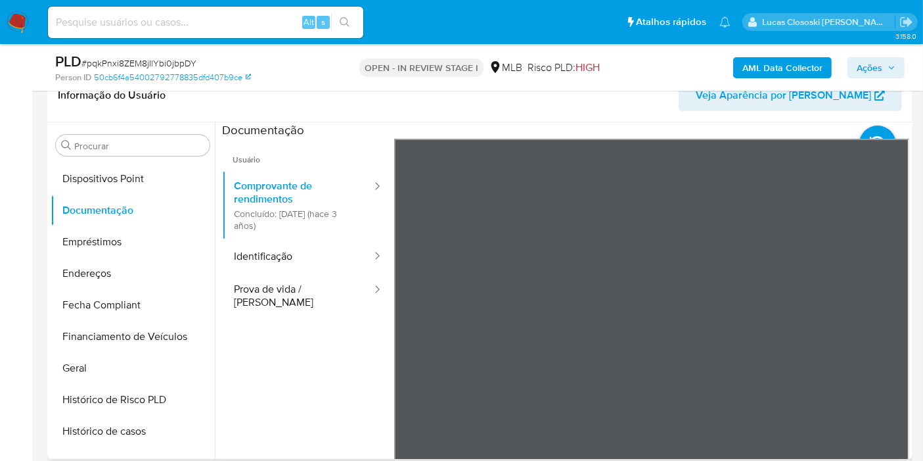
scroll to position [292, 0]
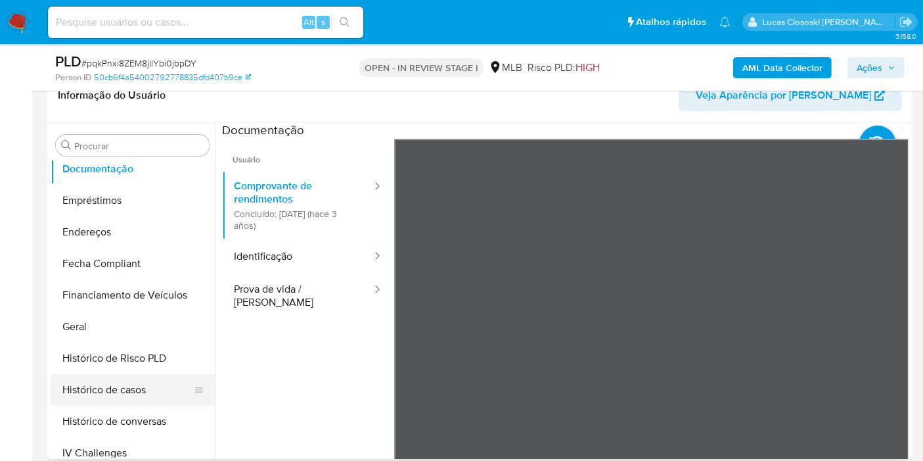
click at [129, 380] on button "Histórico de casos" at bounding box center [128, 390] width 154 height 32
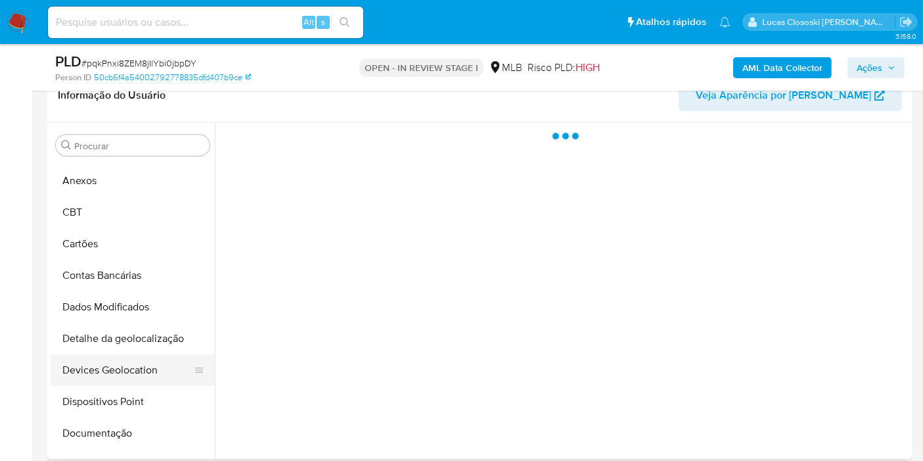
scroll to position [0, 0]
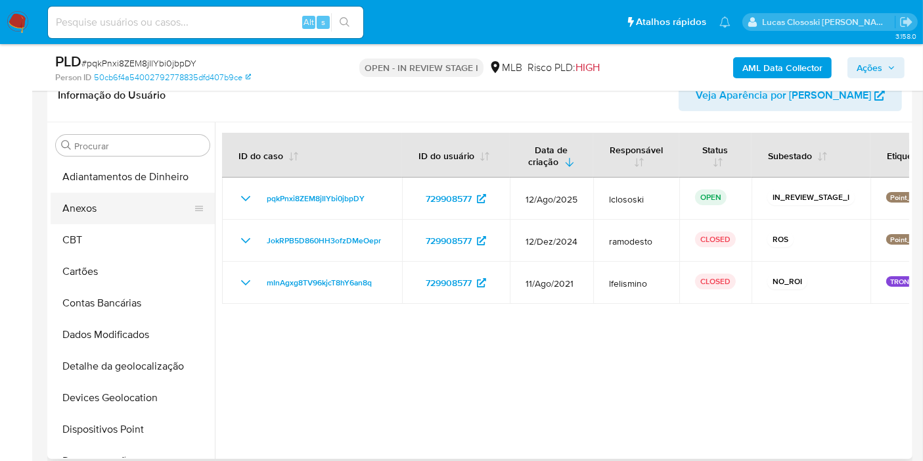
click at [112, 215] on button "Anexos" at bounding box center [128, 209] width 154 height 32
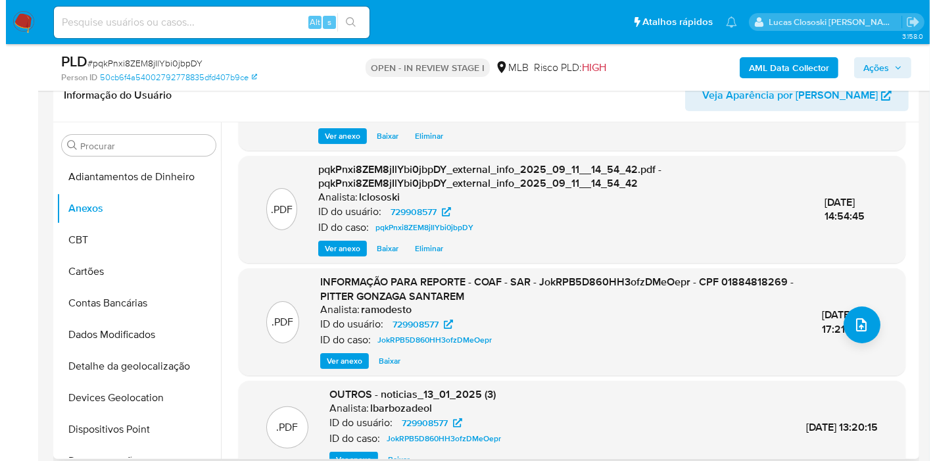
scroll to position [153, 0]
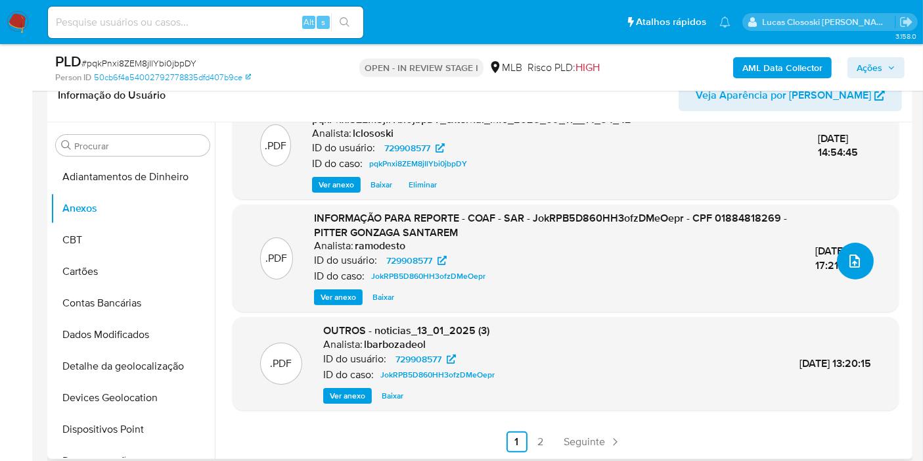
click at [854, 262] on icon "upload-file" at bounding box center [855, 260] width 11 height 13
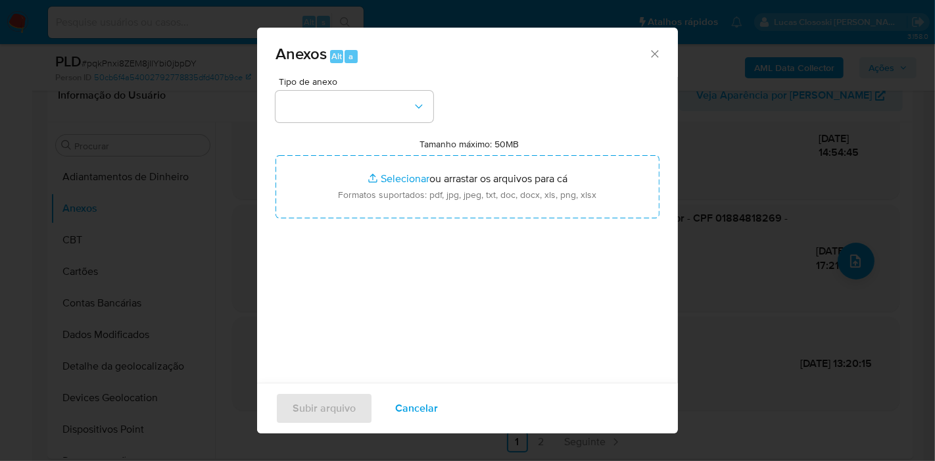
click at [391, 135] on div "Tipo de anexo Tamanho máximo: 50MB Selecionar arquivos Selecionar ou arrastar o…" at bounding box center [467, 232] width 384 height 310
click at [367, 111] on button "button" at bounding box center [354, 107] width 158 height 32
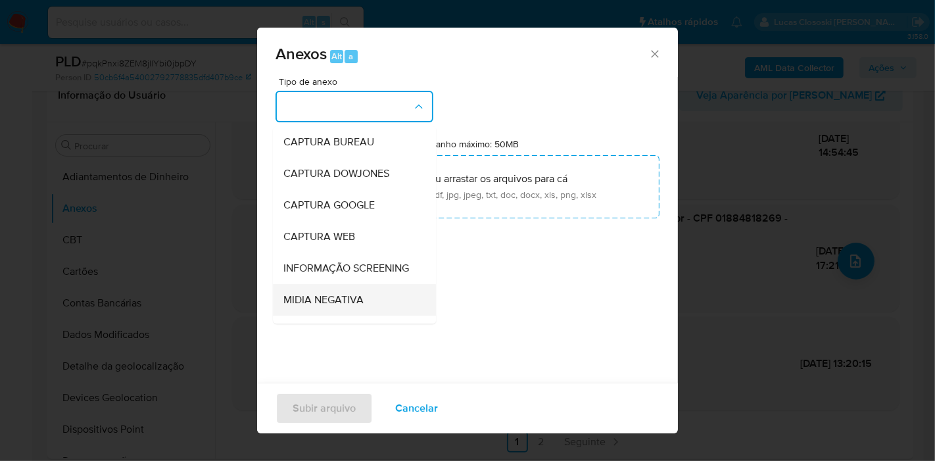
scroll to position [202, 0]
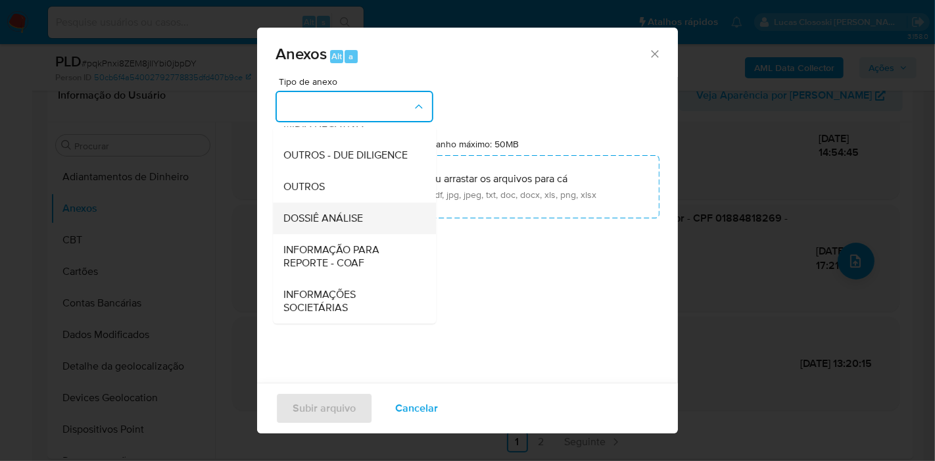
click at [365, 224] on div "DOSSIÊ ANÁLISE" at bounding box center [350, 218] width 134 height 32
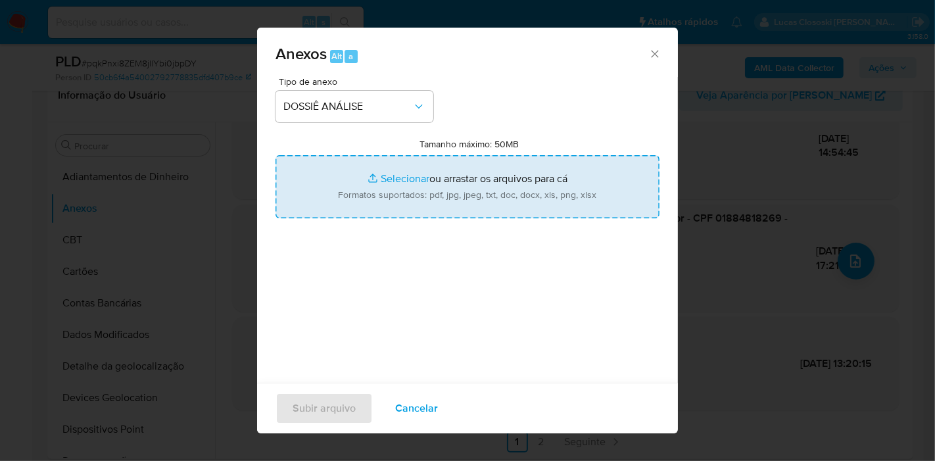
click at [398, 197] on input "Tamanho máximo: 50MB Selecionar arquivos" at bounding box center [467, 186] width 384 height 63
type input "C:\fakepath\2º SAR - XXXX - CPF 01884818269 - PITTER GONZAGA SANTAREM.pdf"
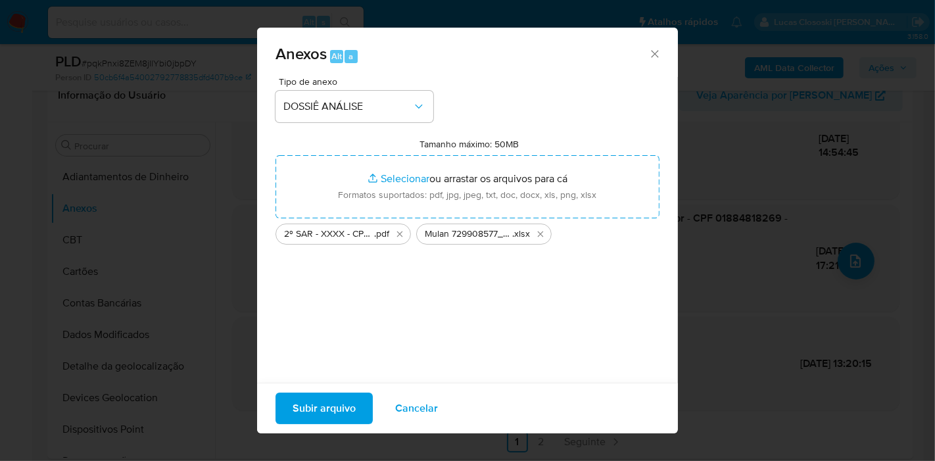
click at [325, 390] on div "Subir arquivo Cancelar" at bounding box center [467, 407] width 421 height 51
click at [325, 407] on span "Subir arquivo" at bounding box center [323, 408] width 63 height 29
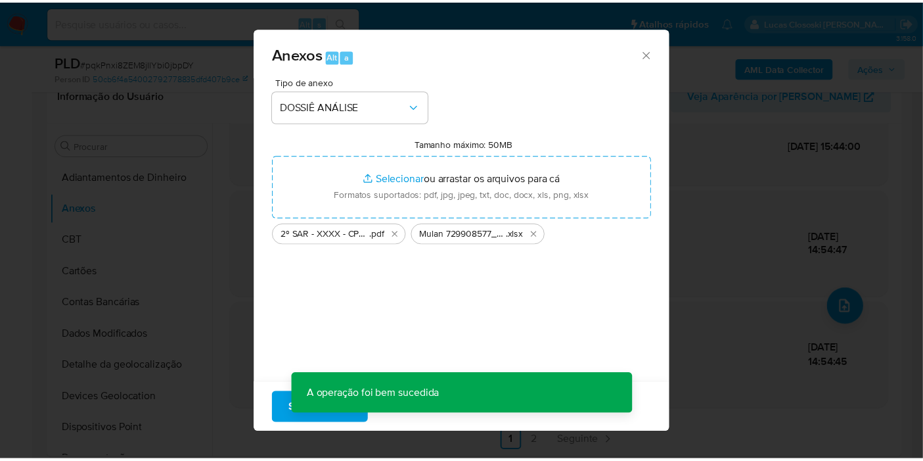
scroll to position [107, 0]
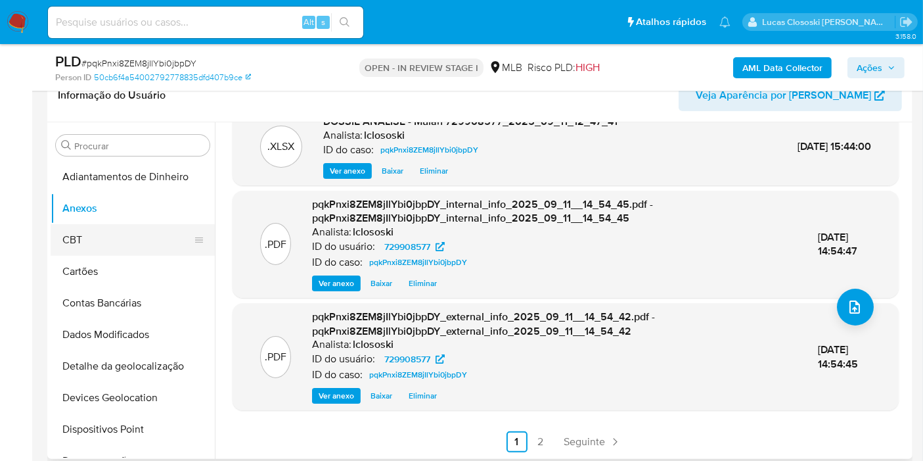
click at [137, 239] on button "CBT" at bounding box center [128, 240] width 154 height 32
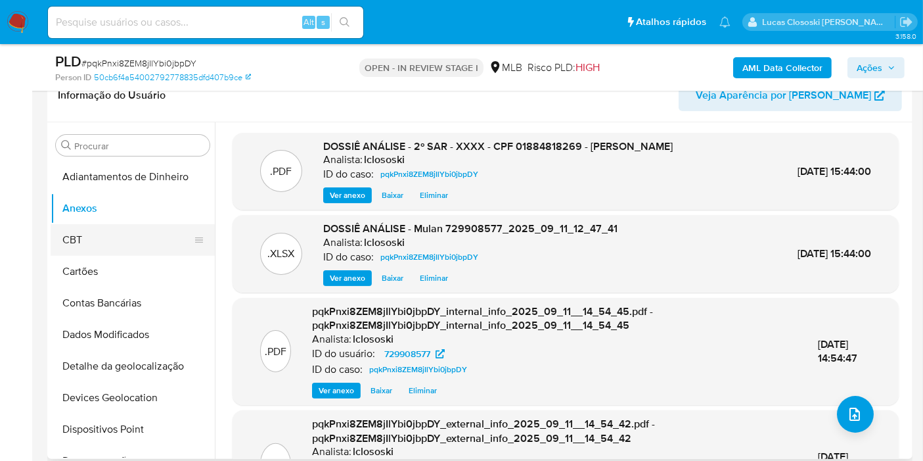
click at [141, 231] on button "CBT" at bounding box center [128, 240] width 154 height 32
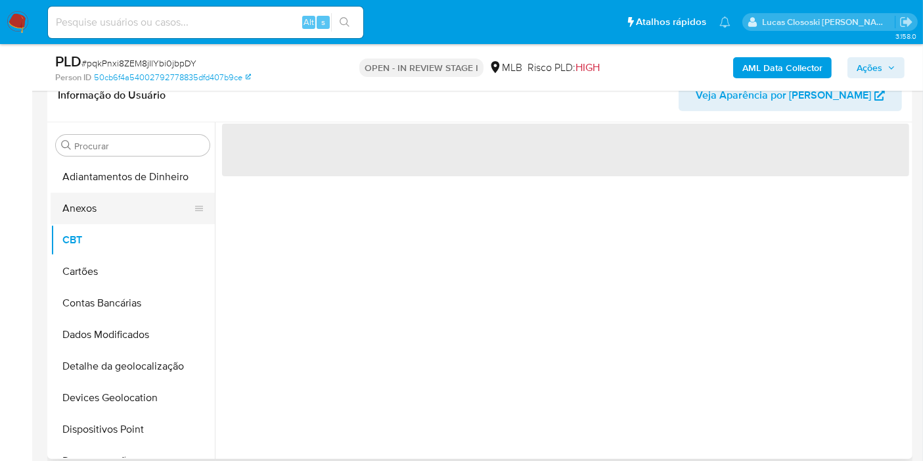
click at [143, 208] on button "Anexos" at bounding box center [128, 209] width 154 height 32
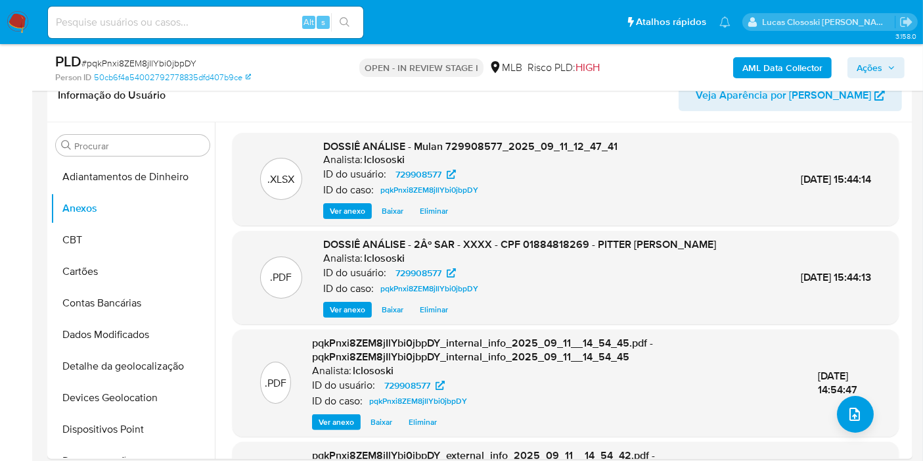
click at [877, 72] on span "Ações" at bounding box center [870, 67] width 26 height 21
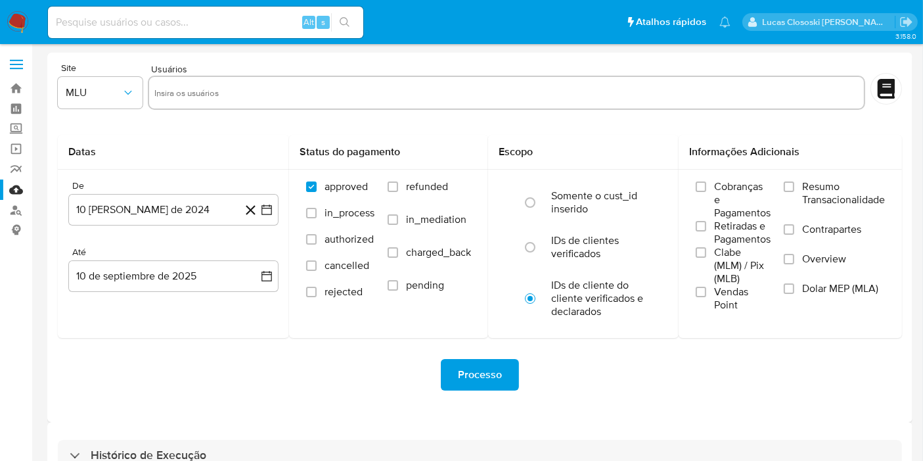
click at [158, 27] on input at bounding box center [205, 22] width 315 height 17
paste input "732983370"
type input "732983370"
click at [347, 21] on icon "search-icon" at bounding box center [345, 22] width 10 height 10
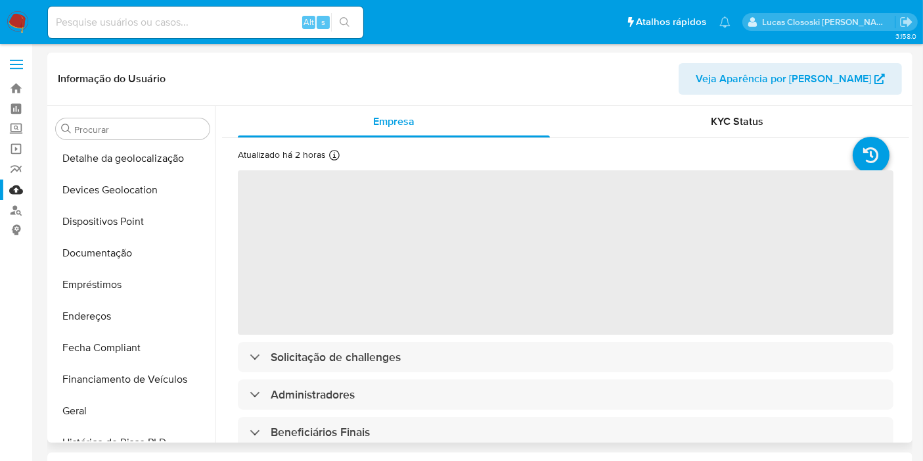
scroll to position [106, 0]
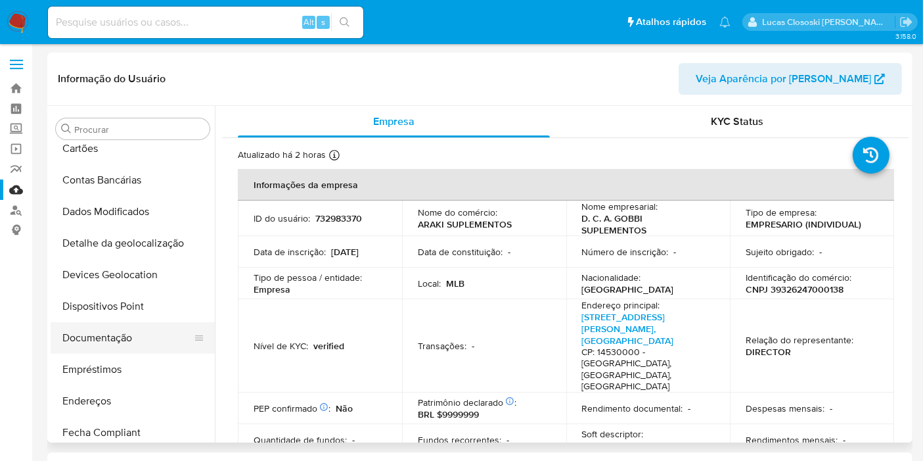
click at [105, 345] on button "Documentação" at bounding box center [128, 338] width 154 height 32
select select "10"
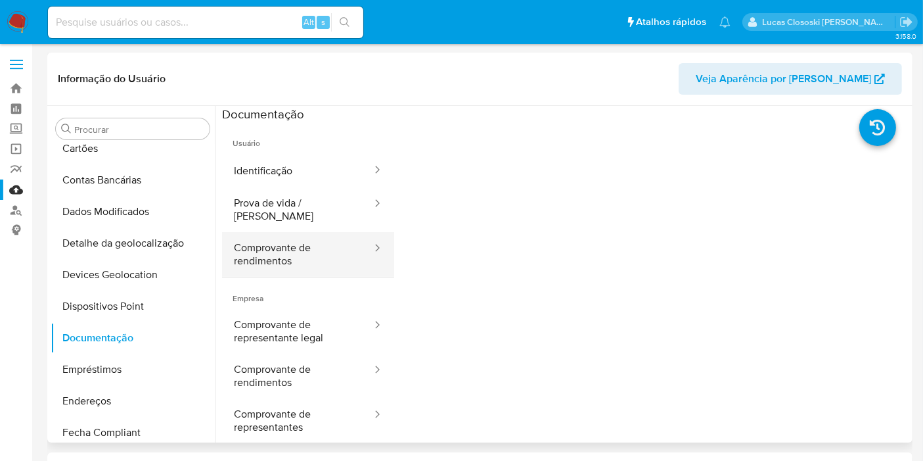
click at [285, 254] on button "Comprovante de rendimentos" at bounding box center [297, 254] width 151 height 45
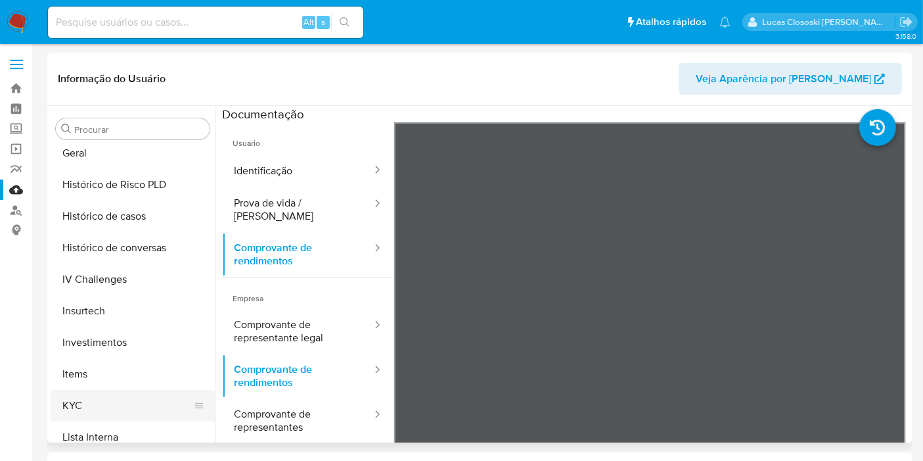
scroll to position [472, 0]
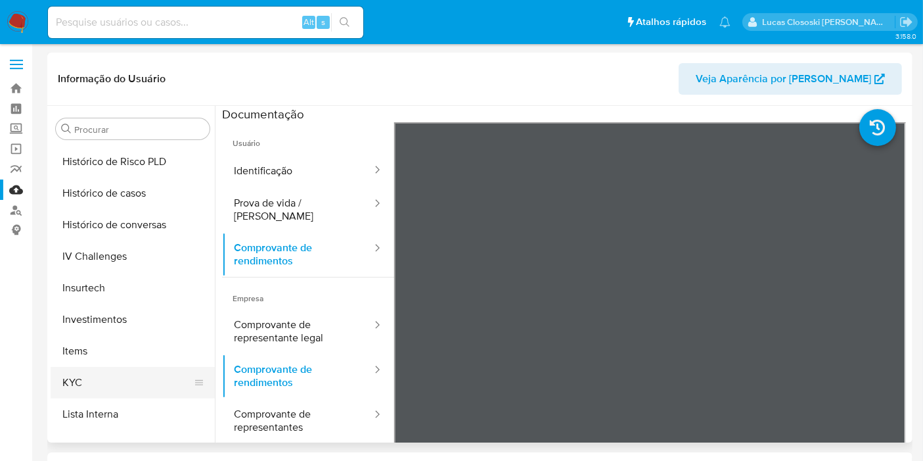
click at [127, 373] on button "KYC" at bounding box center [128, 383] width 154 height 32
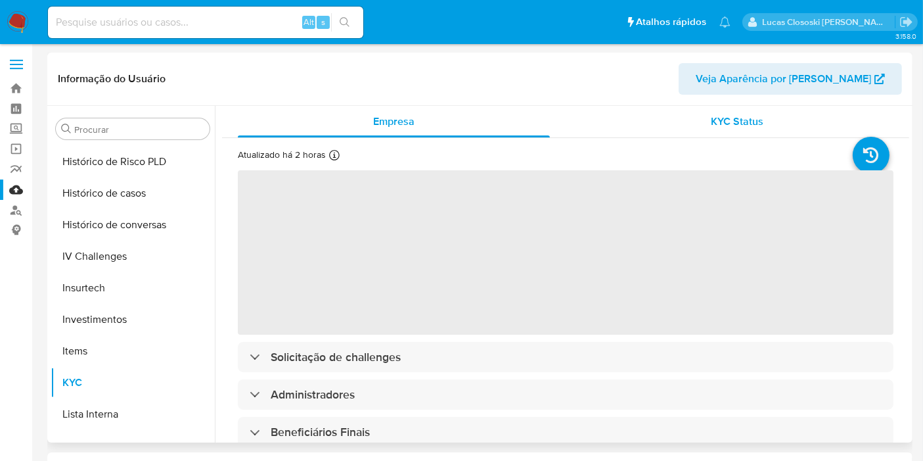
click at [689, 106] on div "KYC Status" at bounding box center [738, 122] width 312 height 32
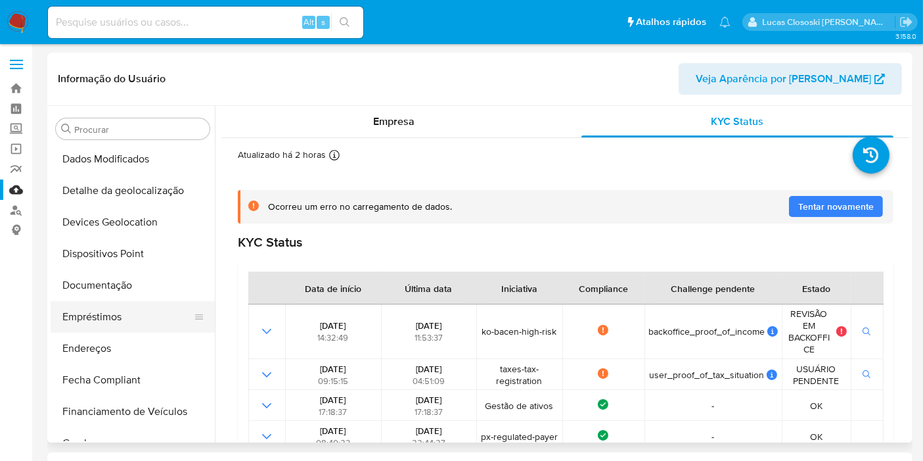
scroll to position [106, 0]
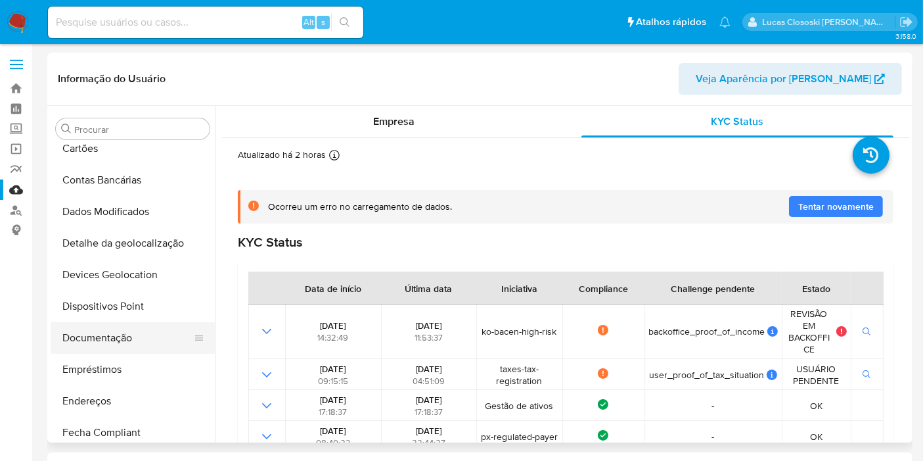
click at [126, 335] on button "Documentação" at bounding box center [128, 338] width 154 height 32
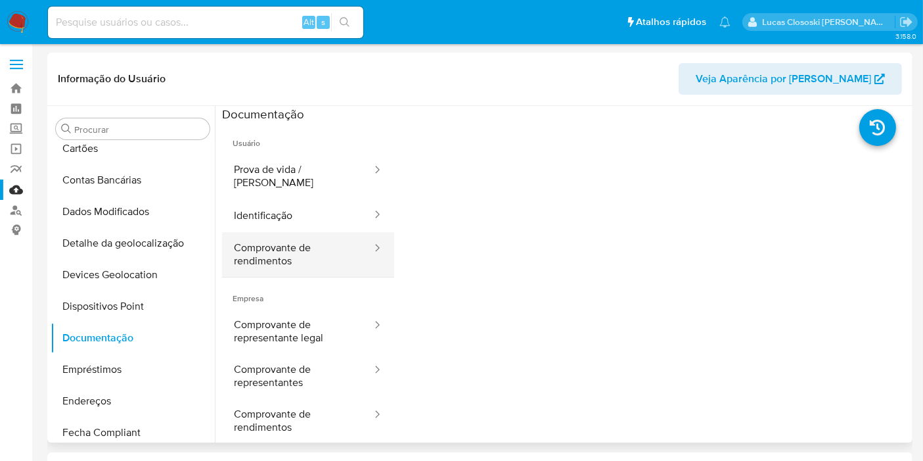
click at [271, 244] on button "Comprovante de rendimentos" at bounding box center [297, 254] width 151 height 45
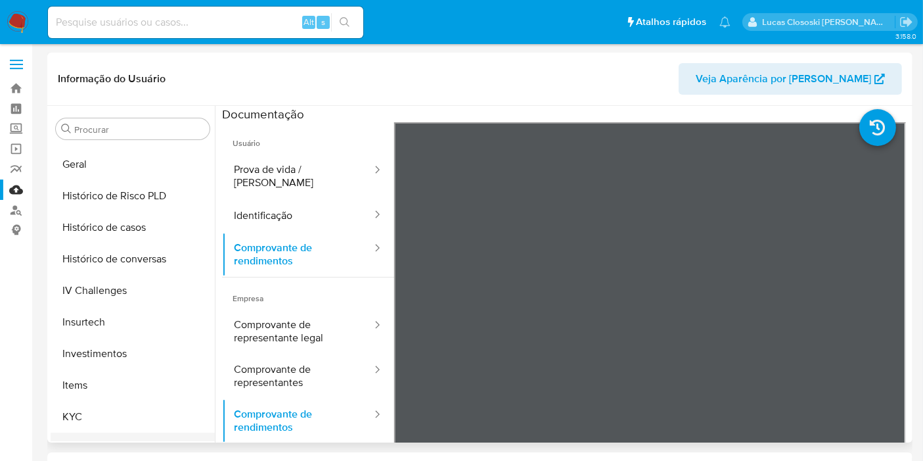
scroll to position [511, 0]
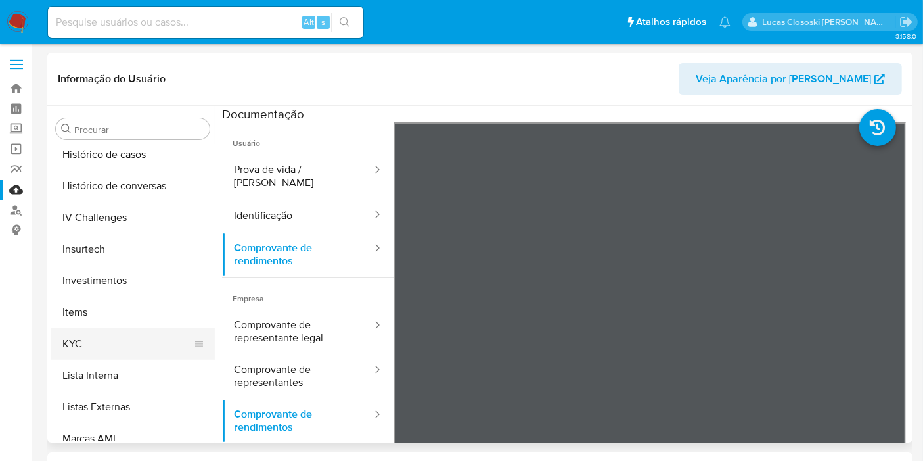
click at [101, 356] on button "KYC" at bounding box center [128, 344] width 154 height 32
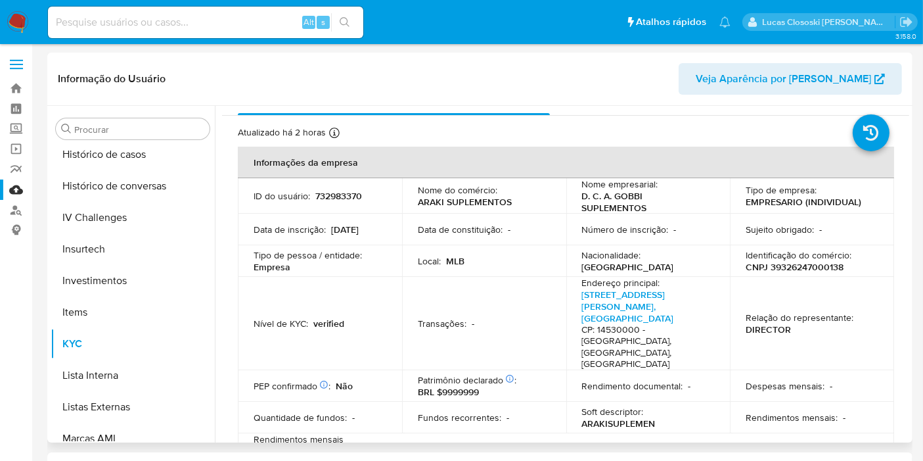
scroll to position [0, 0]
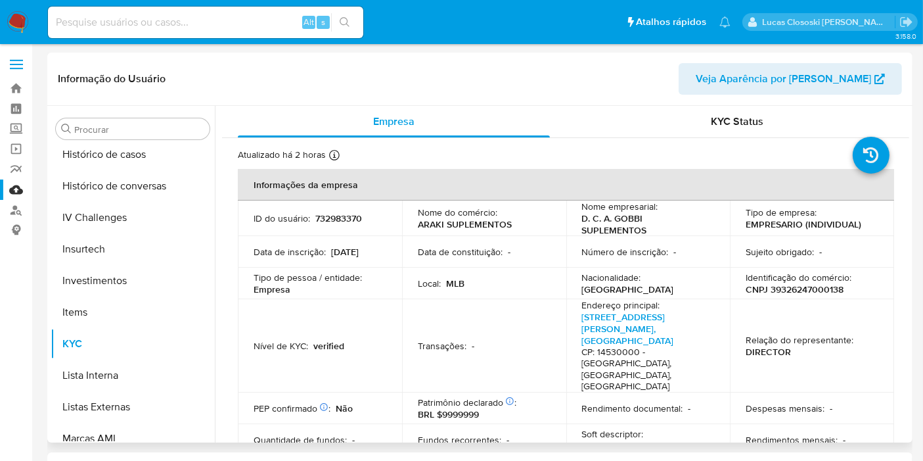
click at [683, 149] on div "Atualizado há 2 horas Criado: 23/03/2021 11:19:26 Atualizado: 11/09/2025 12:35:…" at bounding box center [549, 157] width 623 height 17
click at [694, 126] on div "KYC Status" at bounding box center [738, 122] width 312 height 32
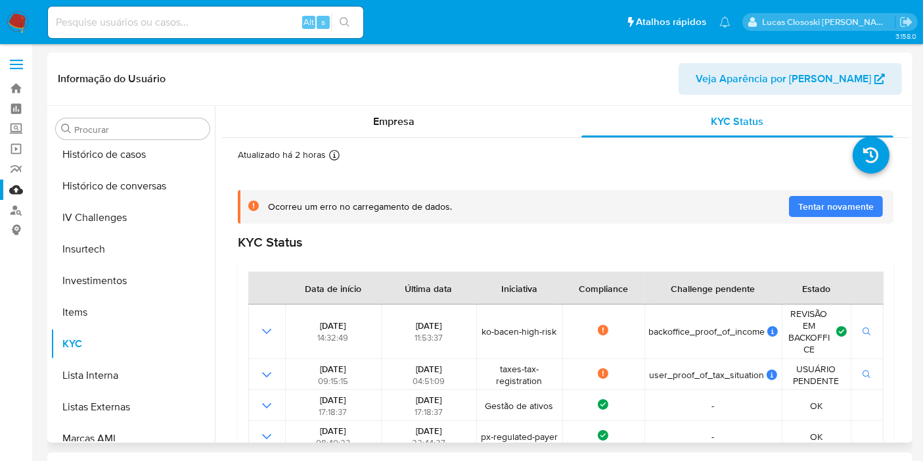
click at [799, 197] on span "Tentar novamente" at bounding box center [837, 206] width 76 height 21
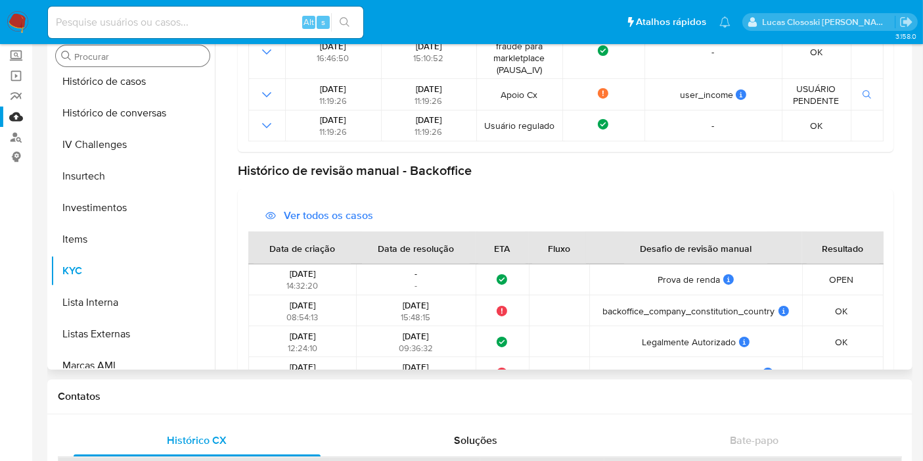
scroll to position [403, 0]
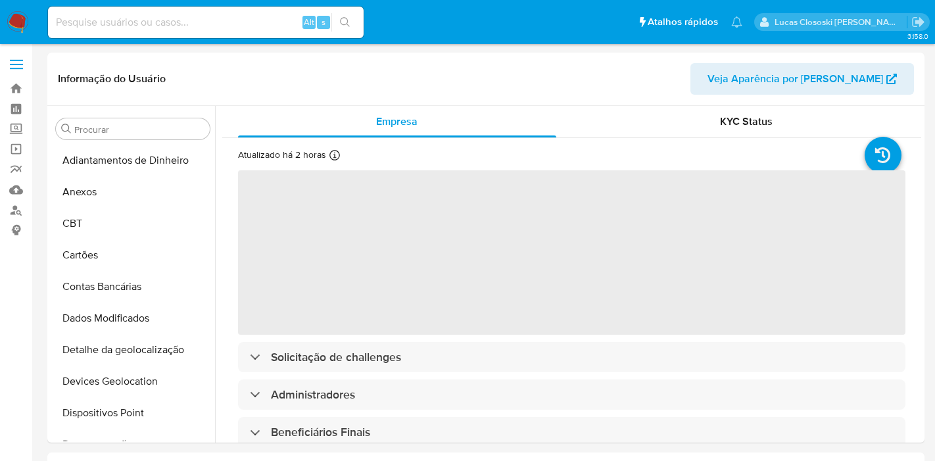
select select "10"
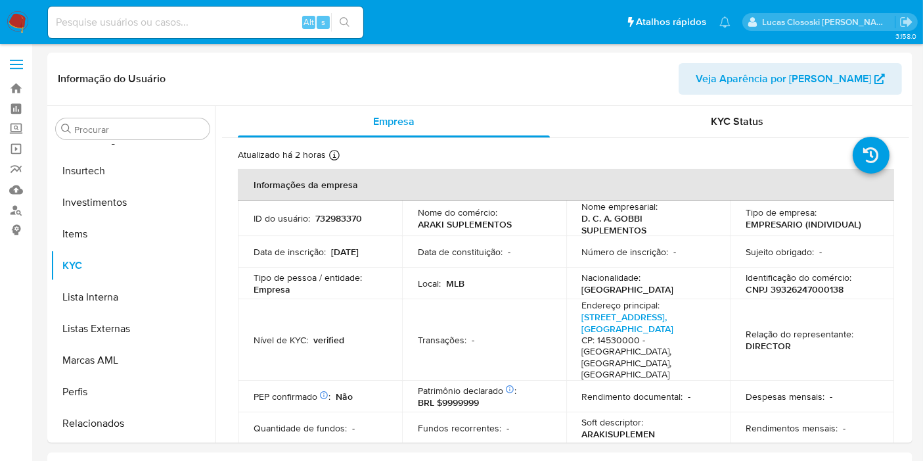
scroll to position [618, 0]
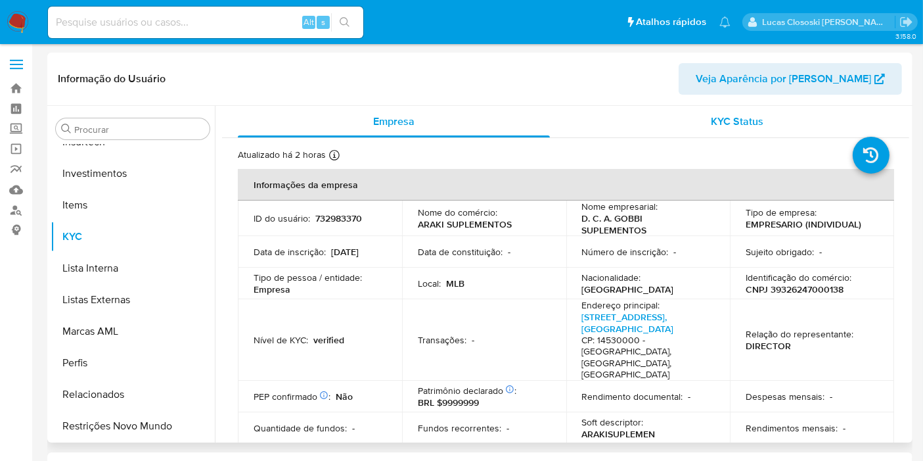
click at [738, 128] on span "KYC Status" at bounding box center [738, 121] width 53 height 15
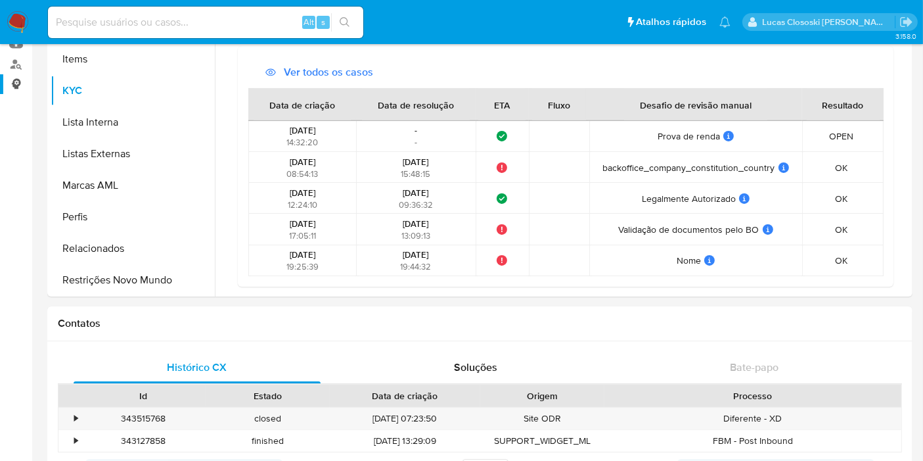
scroll to position [73, 0]
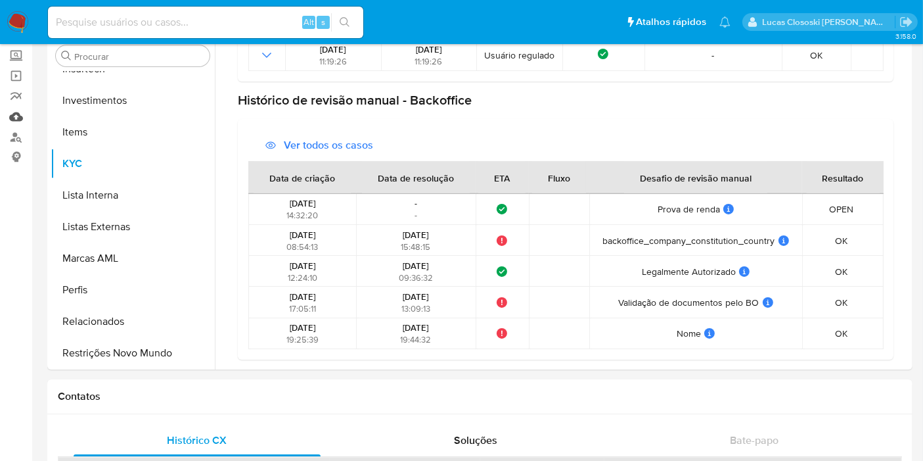
click at [17, 117] on link "Mulan" at bounding box center [78, 116] width 156 height 20
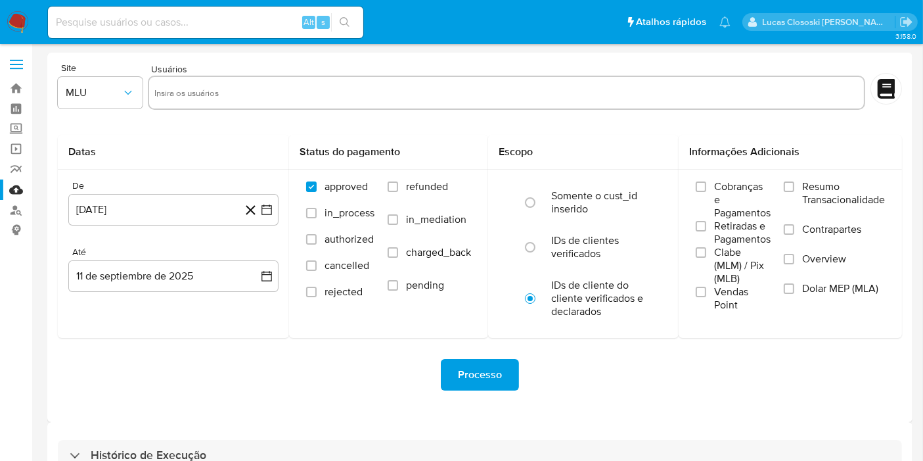
click at [79, 15] on input at bounding box center [205, 22] width 315 height 17
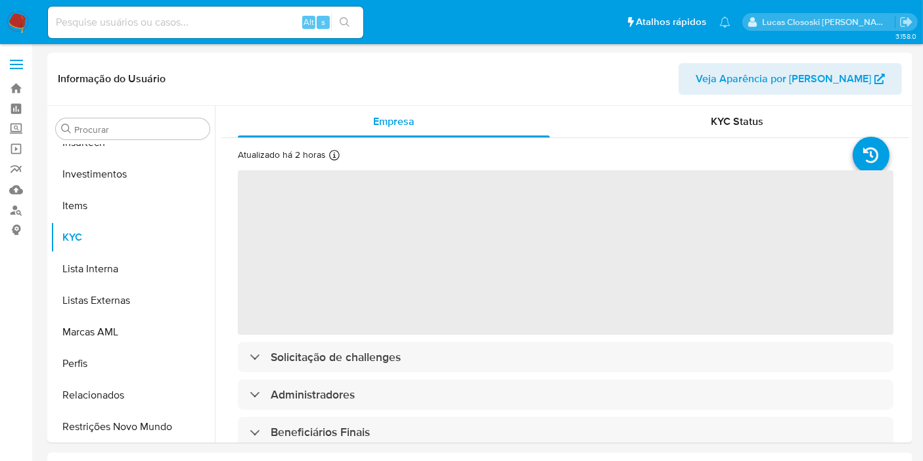
scroll to position [618, 0]
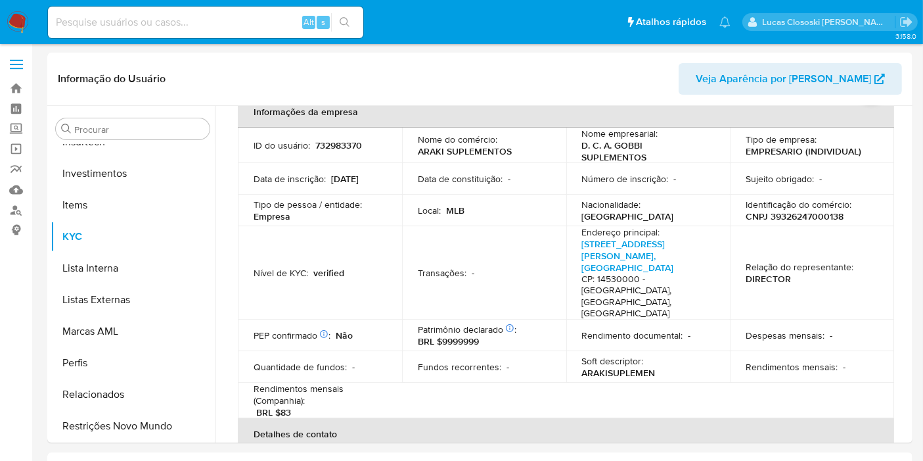
select select "10"
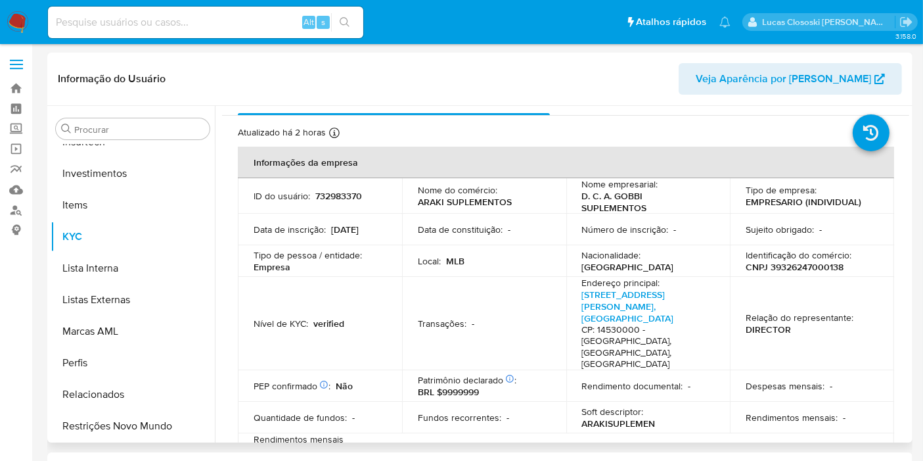
scroll to position [0, 0]
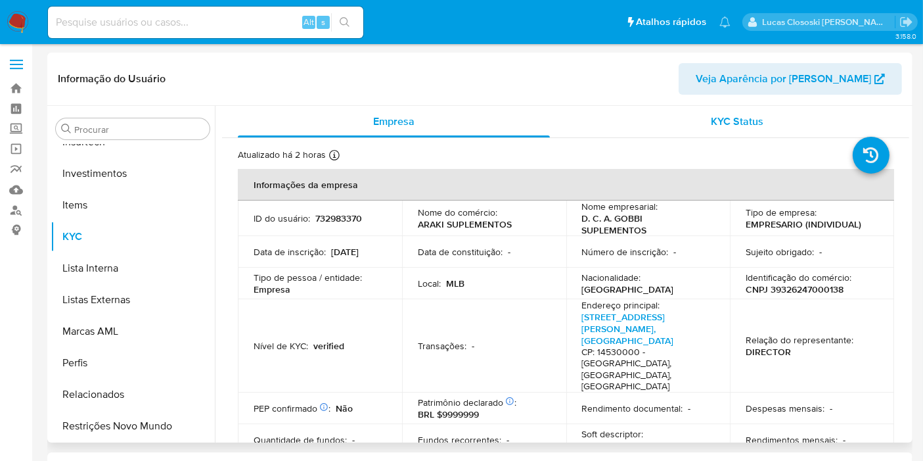
click at [743, 121] on span "KYC Status" at bounding box center [738, 121] width 53 height 15
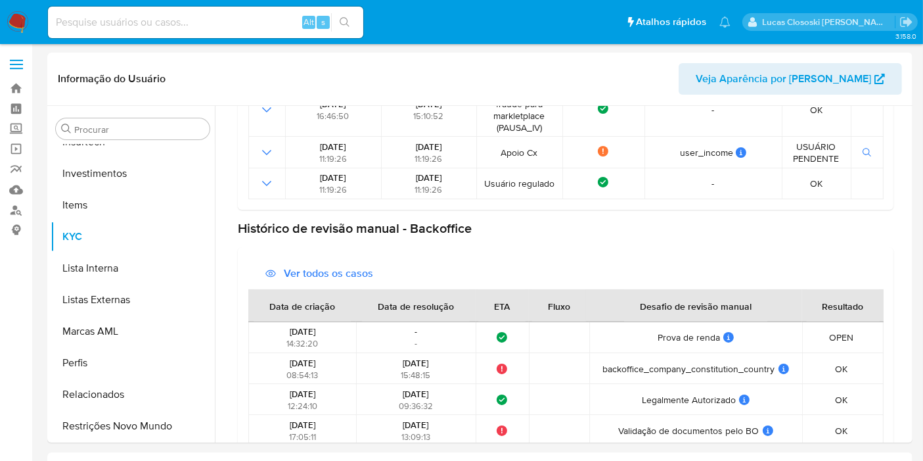
scroll to position [549, 0]
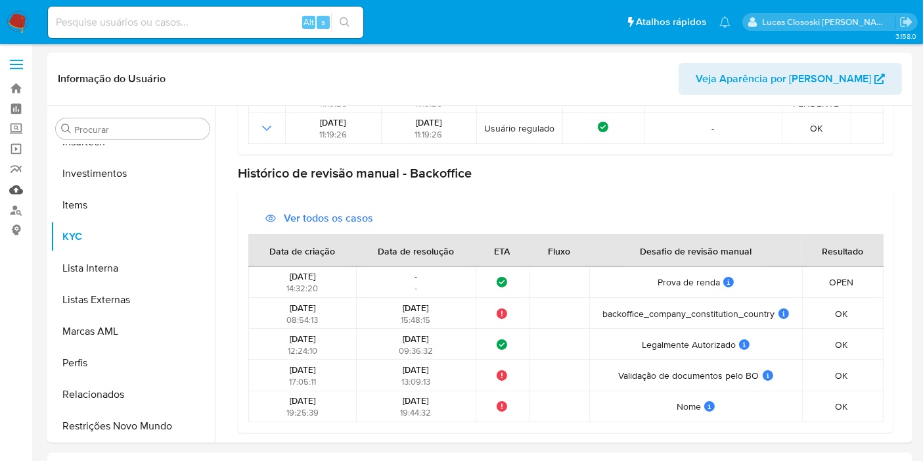
click at [23, 191] on link "Mulan" at bounding box center [78, 189] width 156 height 20
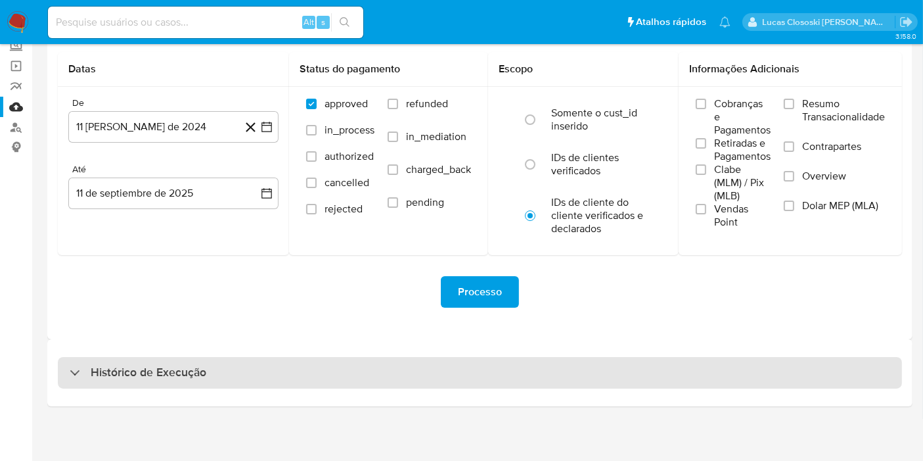
click at [415, 385] on div "Histórico de Execução" at bounding box center [480, 373] width 845 height 32
select select "10"
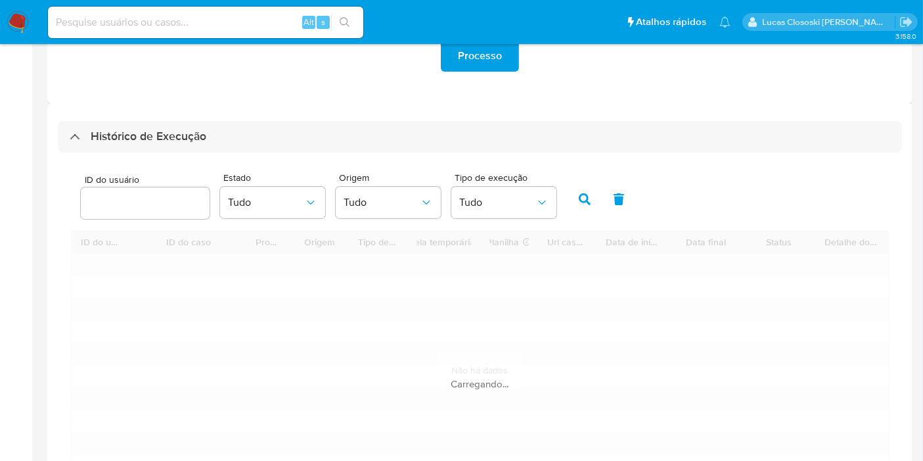
scroll to position [375, 0]
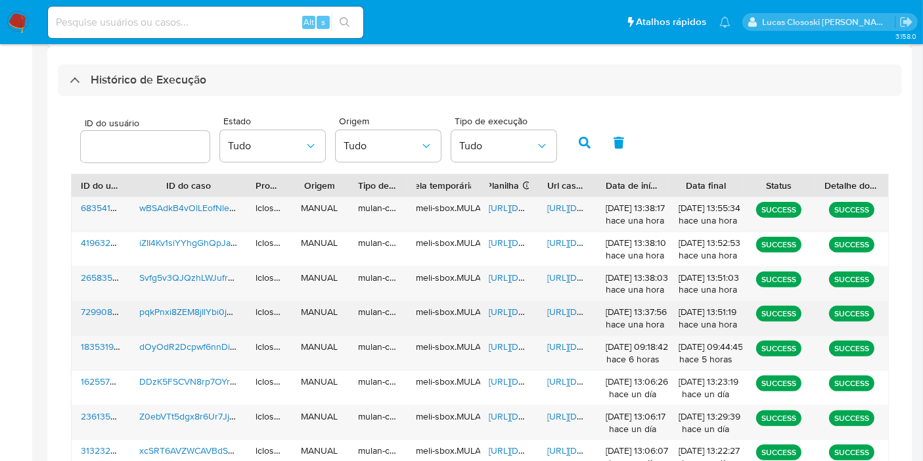
click at [506, 308] on span "https://docs.google.com/spreadsheets/d/1c_U-3WKHz7DwCN5qwa8VxQO-S-CKKVoITzFrzdu…" at bounding box center [535, 311] width 91 height 13
click at [572, 314] on span "https://docs.google.com/document/d/1waykdGMnBNTzOiI9C1dyj6MjDcGdP6aF3179b8Nv3Jc…" at bounding box center [592, 311] width 91 height 13
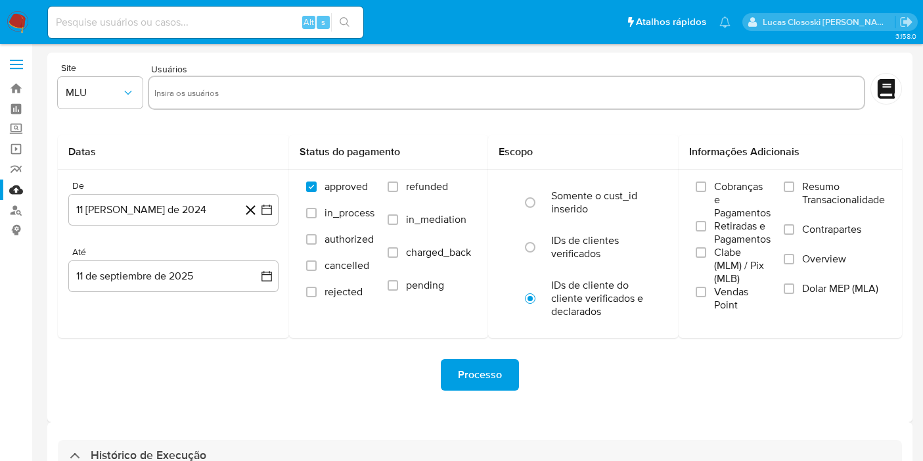
select select "10"
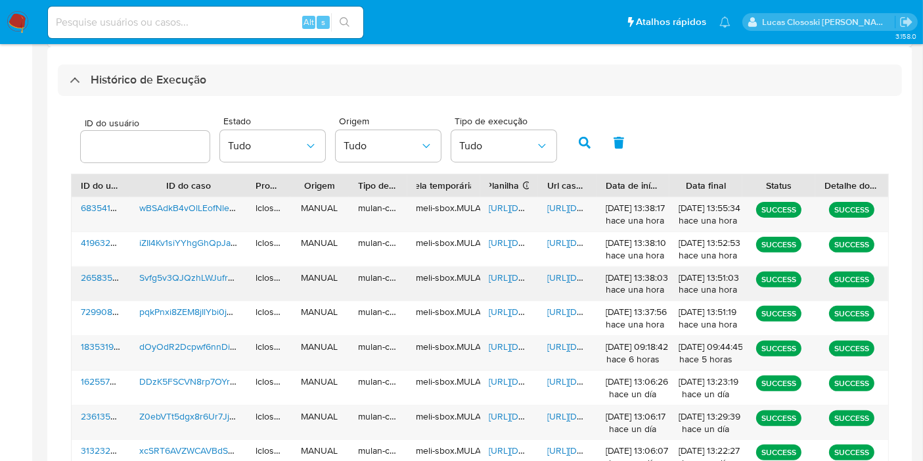
click at [509, 275] on span "[URL][DOMAIN_NAME]" at bounding box center [535, 277] width 91 height 13
click at [567, 271] on span "[URL][DOMAIN_NAME]" at bounding box center [592, 277] width 91 height 13
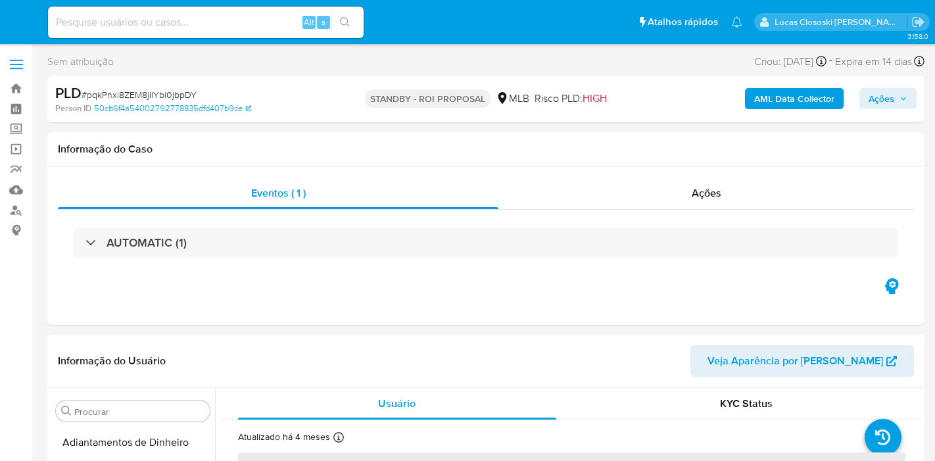
select select "10"
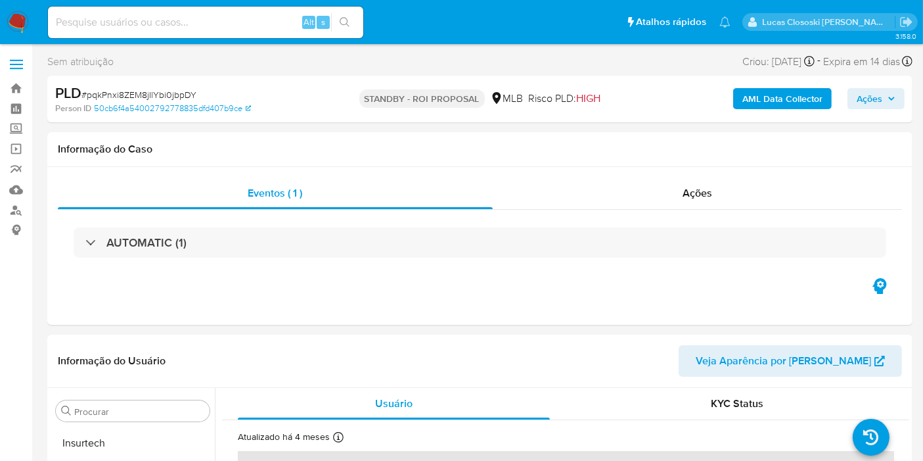
scroll to position [618, 0]
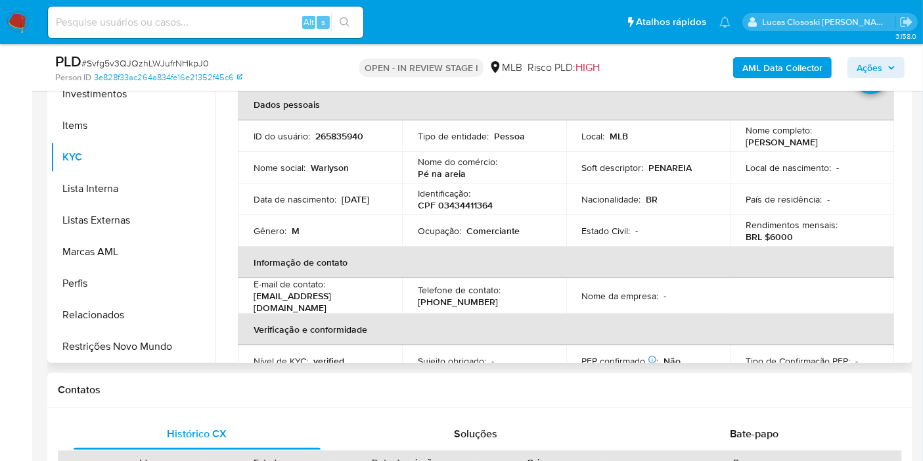
scroll to position [292, 0]
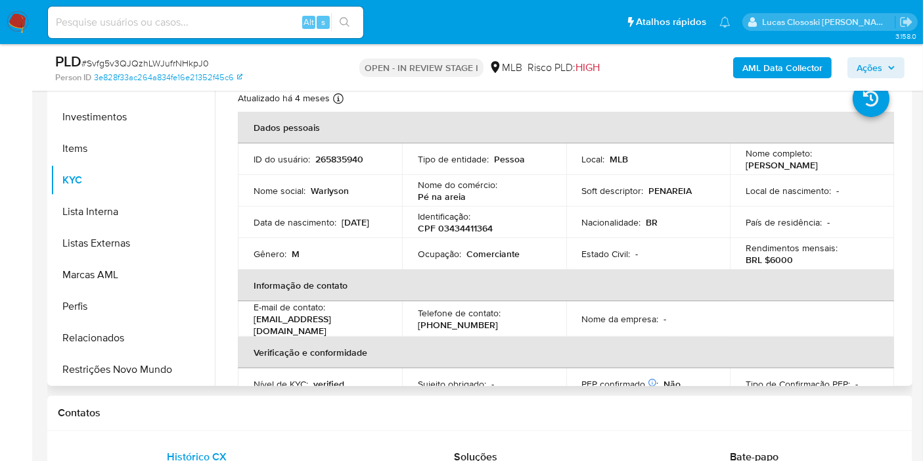
click at [465, 231] on p "CPF 03434411364" at bounding box center [455, 228] width 75 height 12
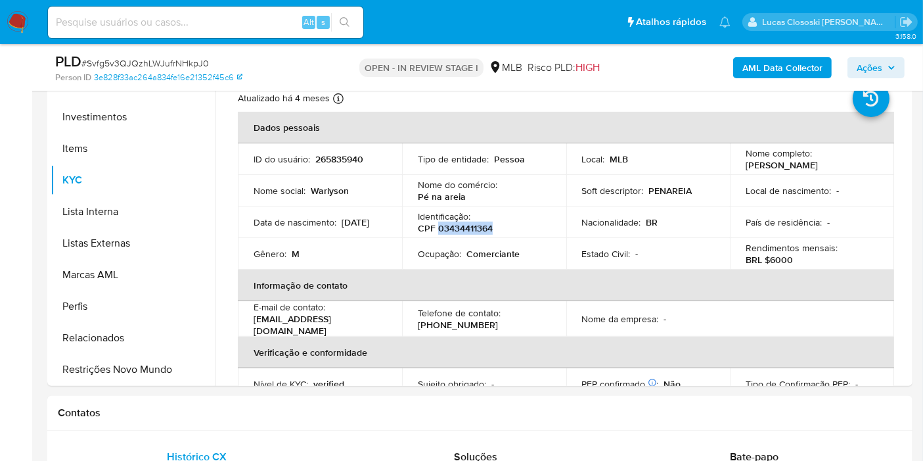
copy p "03434411364"
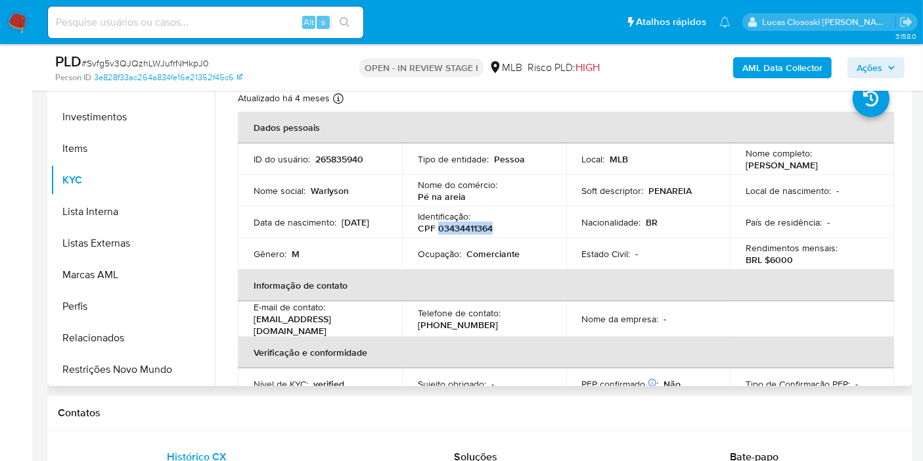
copy p "03434411364"
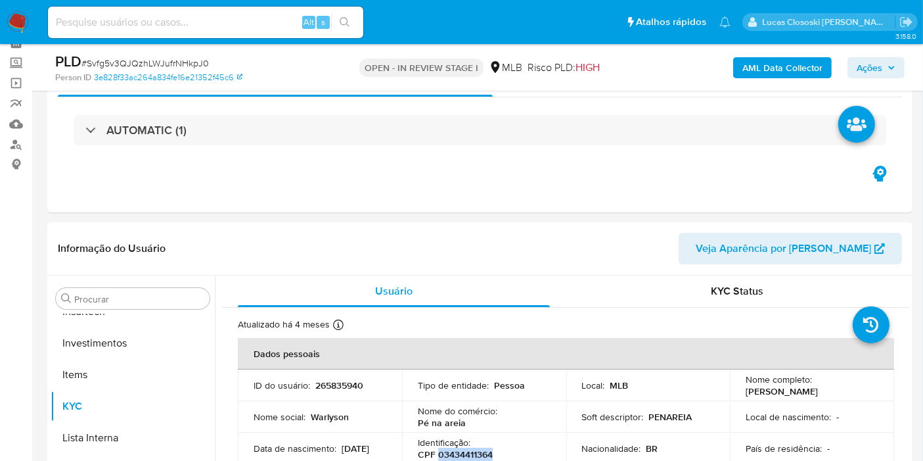
scroll to position [0, 0]
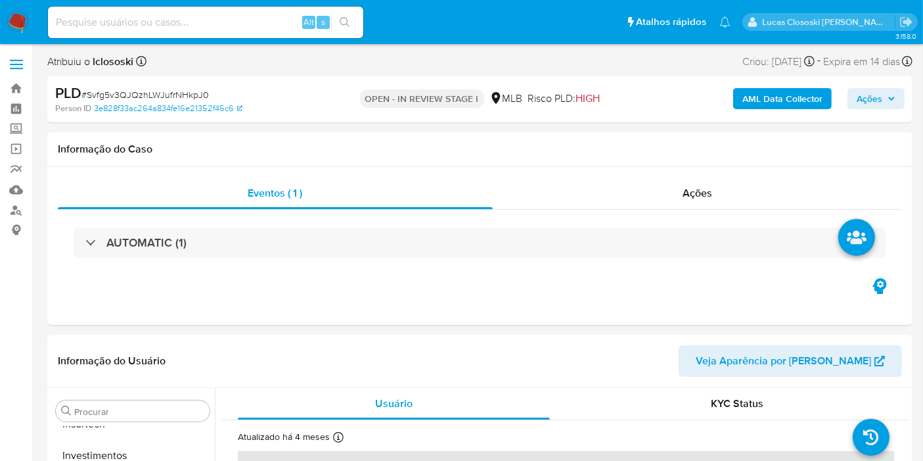
click at [772, 97] on b "AML Data Collector" at bounding box center [783, 98] width 80 height 21
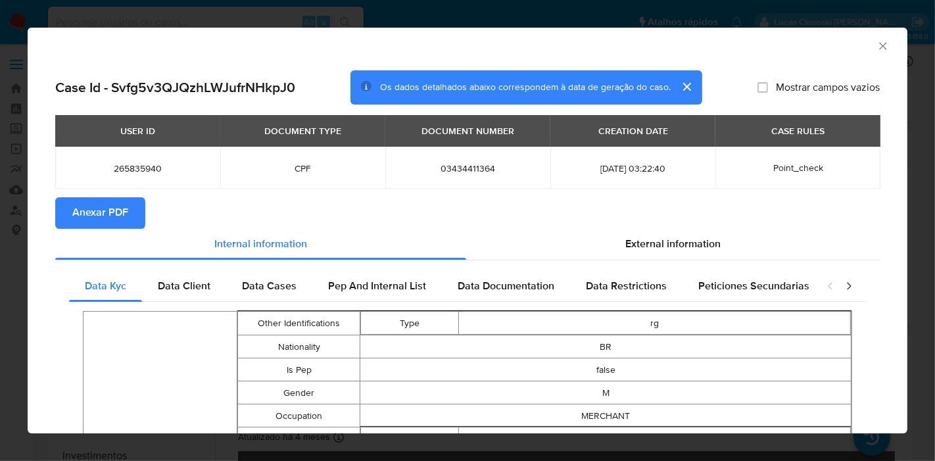
click at [66, 206] on button "Anexar PDF" at bounding box center [100, 213] width 90 height 32
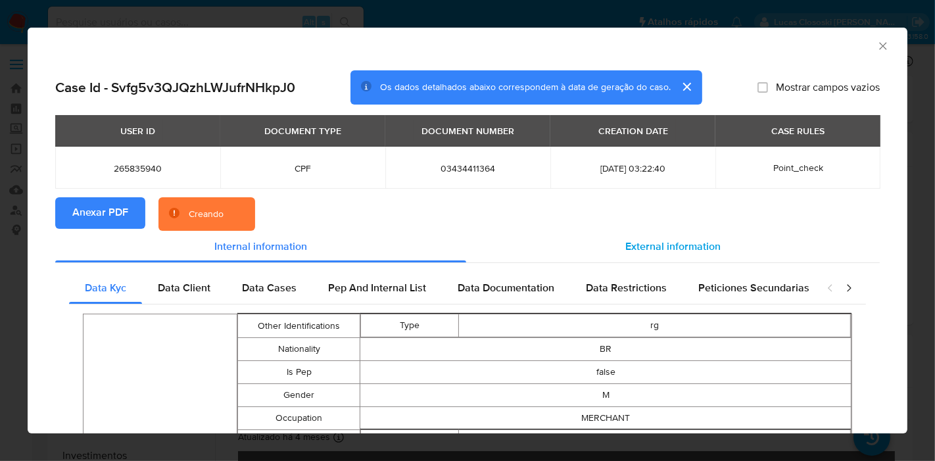
click at [678, 248] on span "External information" at bounding box center [672, 246] width 95 height 15
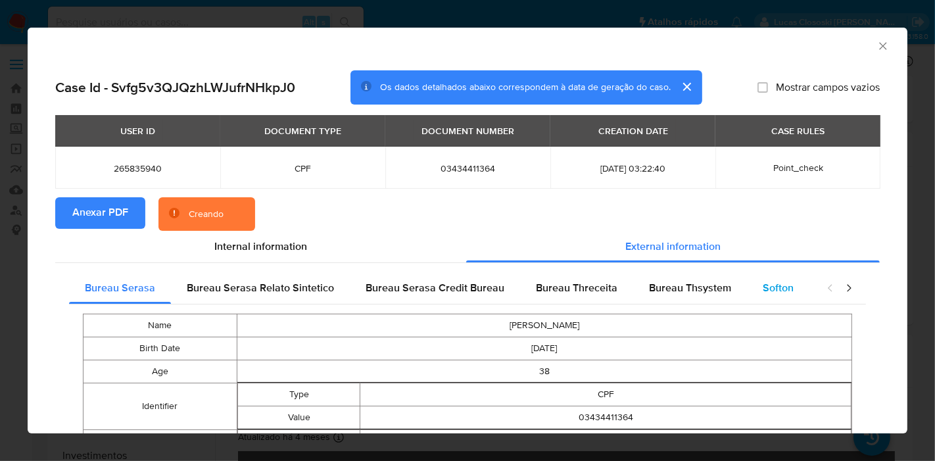
click at [762, 281] on span "Softon" at bounding box center [777, 287] width 31 height 15
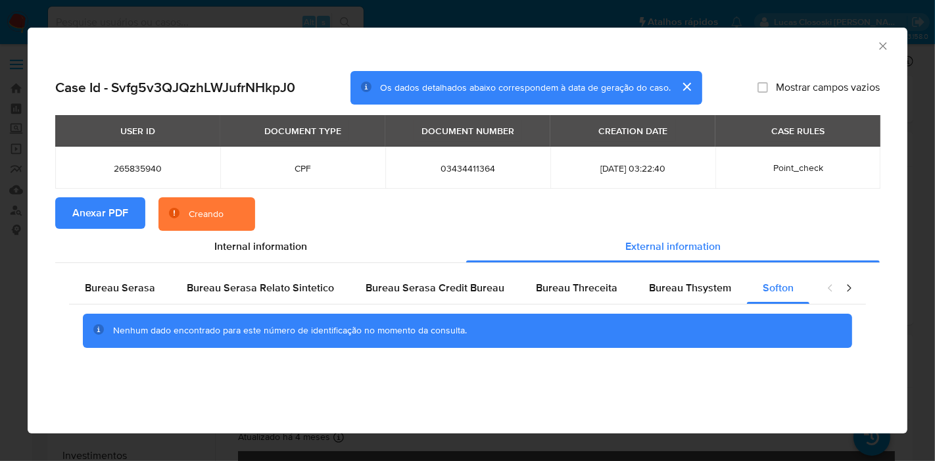
click at [880, 43] on icon "Fechar a janela" at bounding box center [882, 45] width 13 height 13
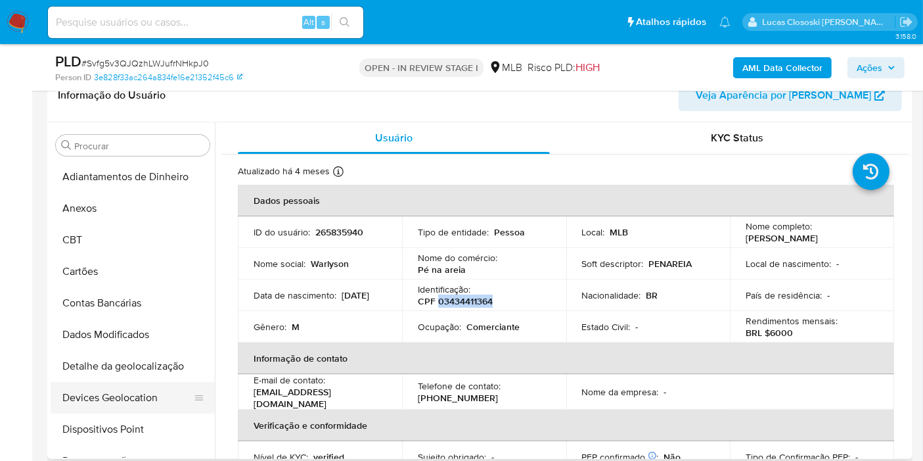
click at [127, 404] on button "Devices Geolocation" at bounding box center [128, 398] width 154 height 32
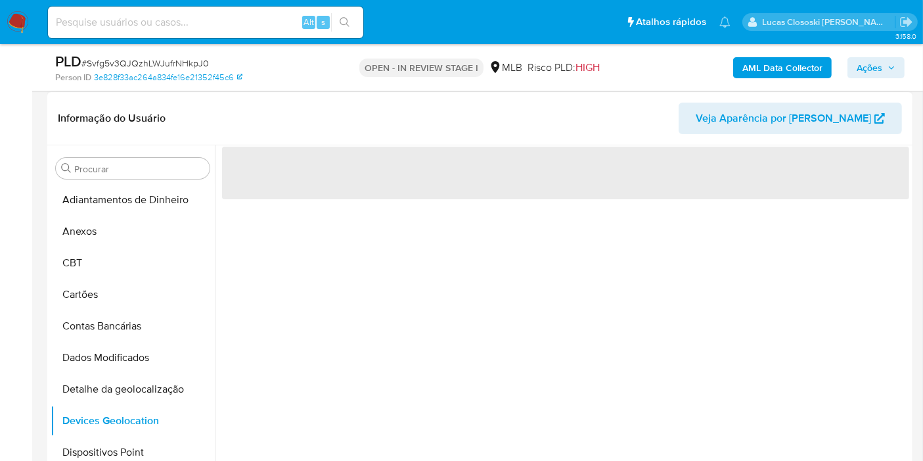
scroll to position [219, 0]
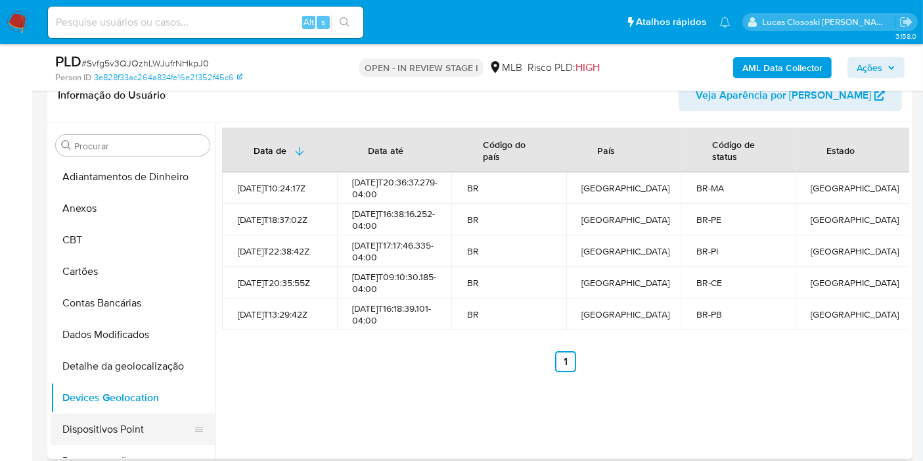
click at [129, 432] on button "Dispositivos Point" at bounding box center [128, 429] width 154 height 32
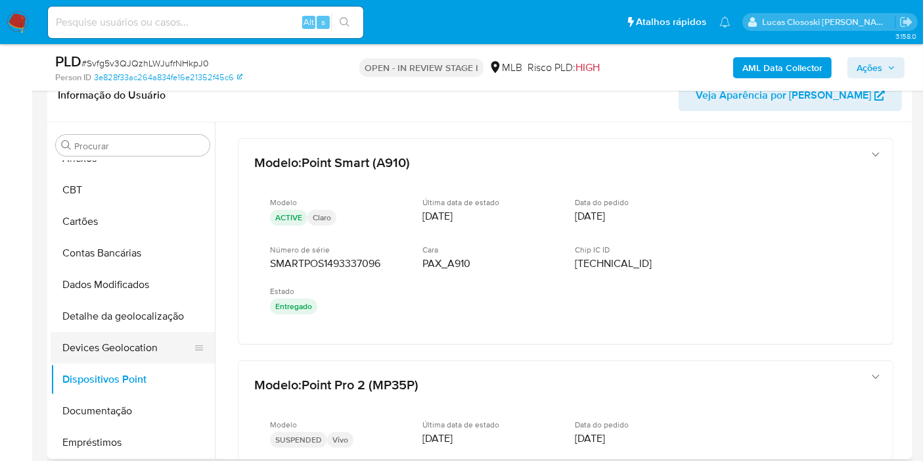
scroll to position [73, 0]
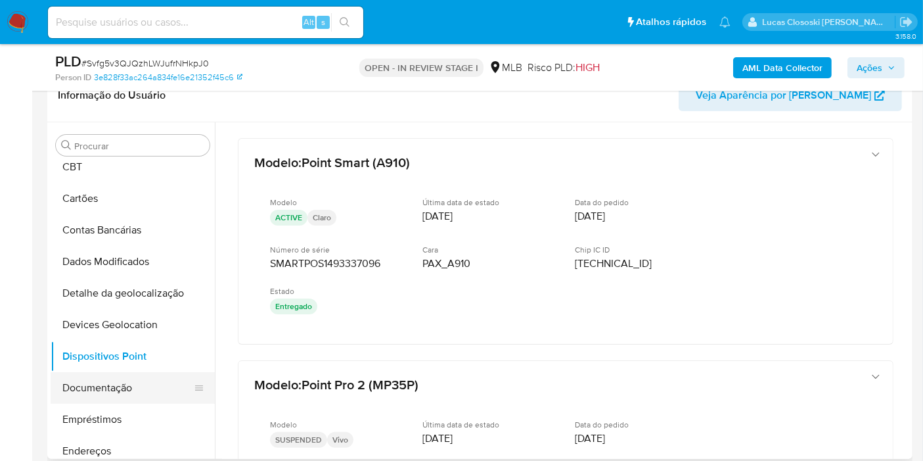
click at [120, 393] on button "Documentação" at bounding box center [128, 388] width 154 height 32
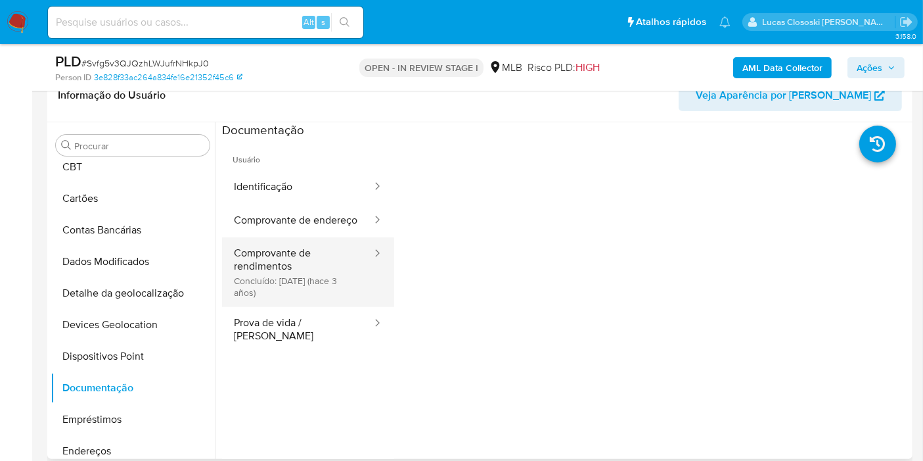
click at [329, 304] on button "Comprovante de rendimentos Concluído: 27/02/2023 (hace 3 años)" at bounding box center [297, 272] width 151 height 70
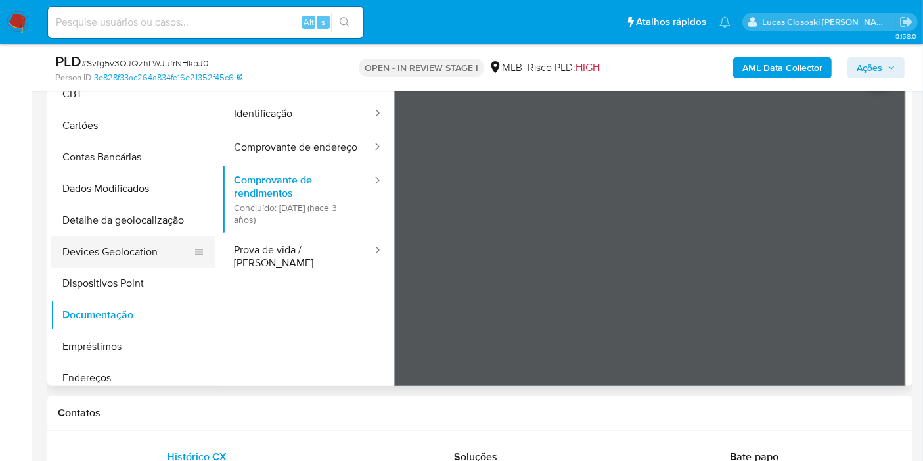
scroll to position [219, 0]
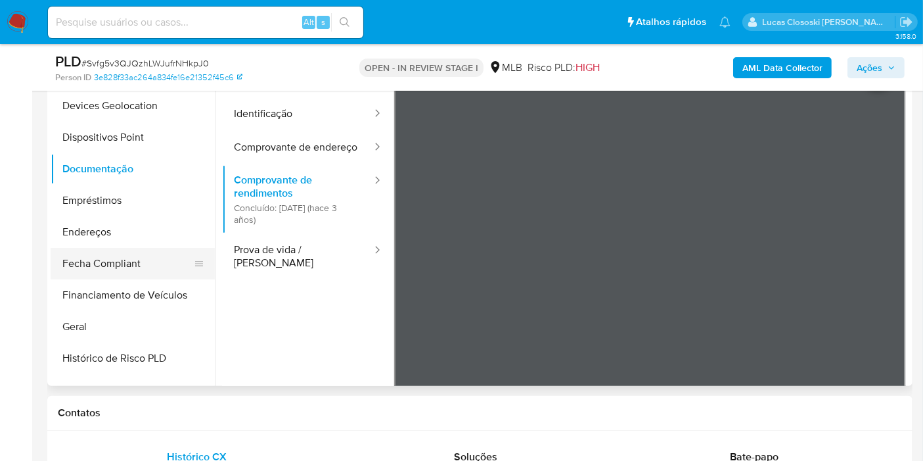
click at [106, 248] on button "Fecha Compliant" at bounding box center [128, 264] width 154 height 32
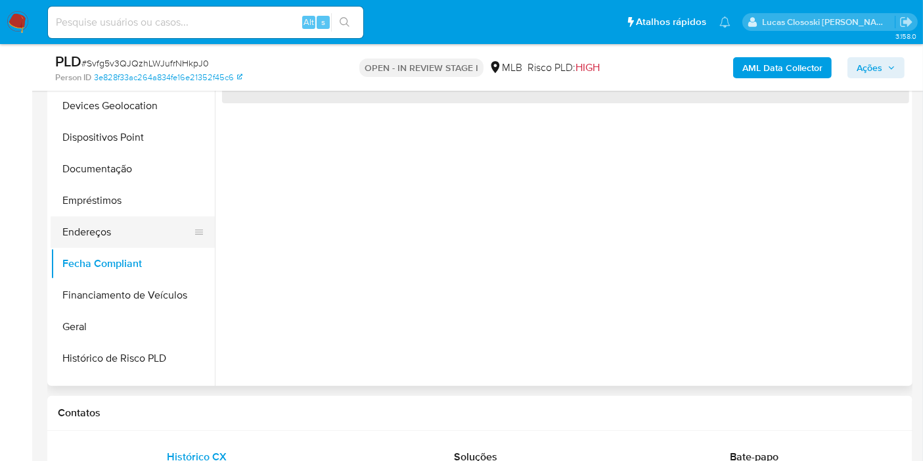
click at [110, 231] on button "Endereços" at bounding box center [128, 232] width 154 height 32
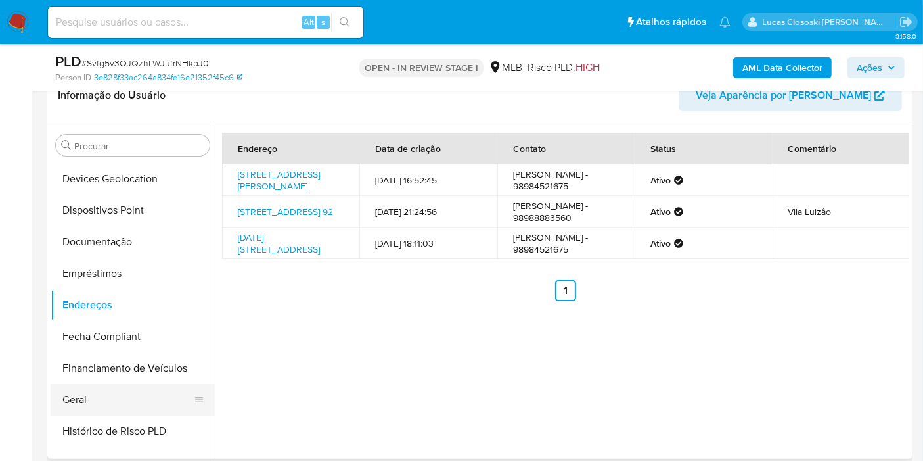
click at [105, 392] on button "Geral" at bounding box center [128, 400] width 154 height 32
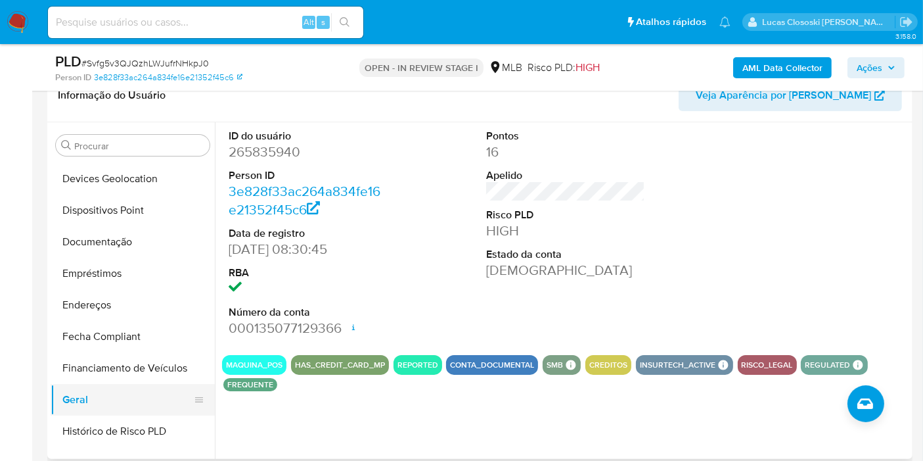
scroll to position [365, 0]
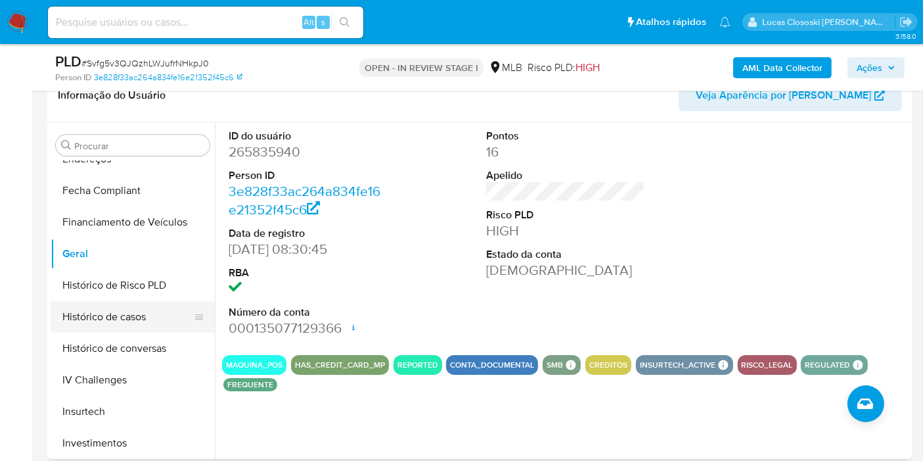
click at [154, 320] on button "Histórico de casos" at bounding box center [128, 317] width 154 height 32
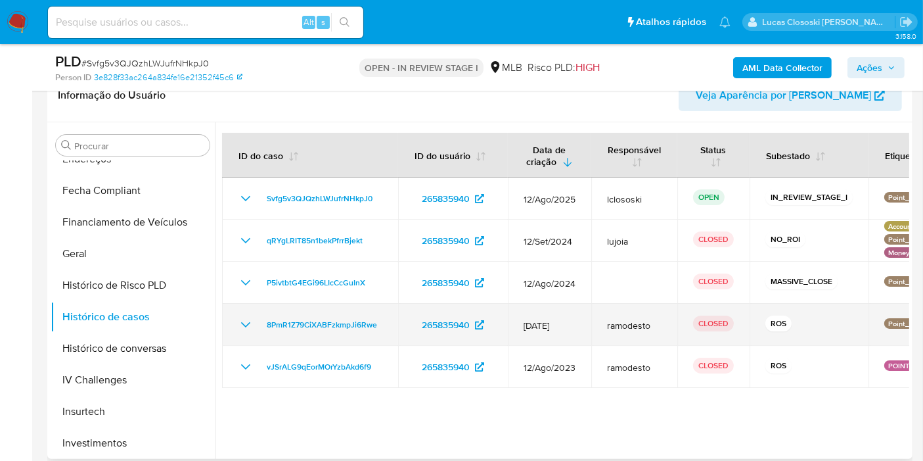
drag, startPoint x: 388, startPoint y: 325, endPoint x: 252, endPoint y: 329, distance: 136.1
click at [252, 329] on td "8PmR1Z79CiXABFzkmpJi6Rwe" at bounding box center [310, 325] width 176 height 42
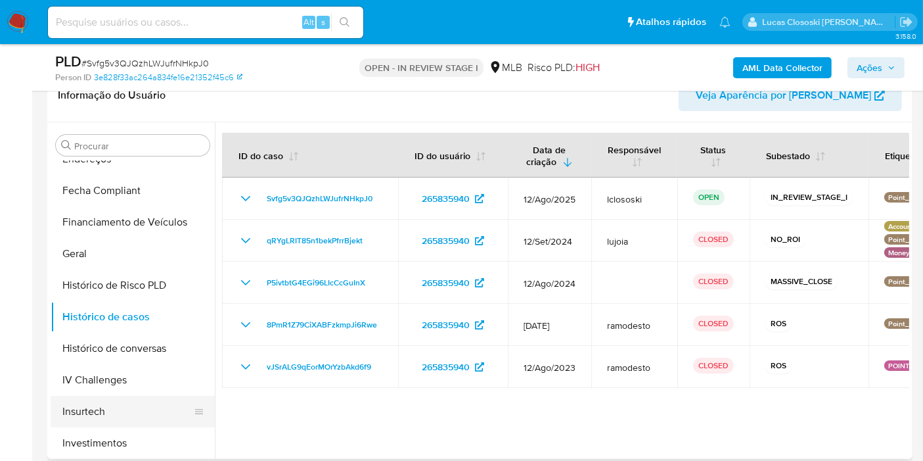
scroll to position [438, 0]
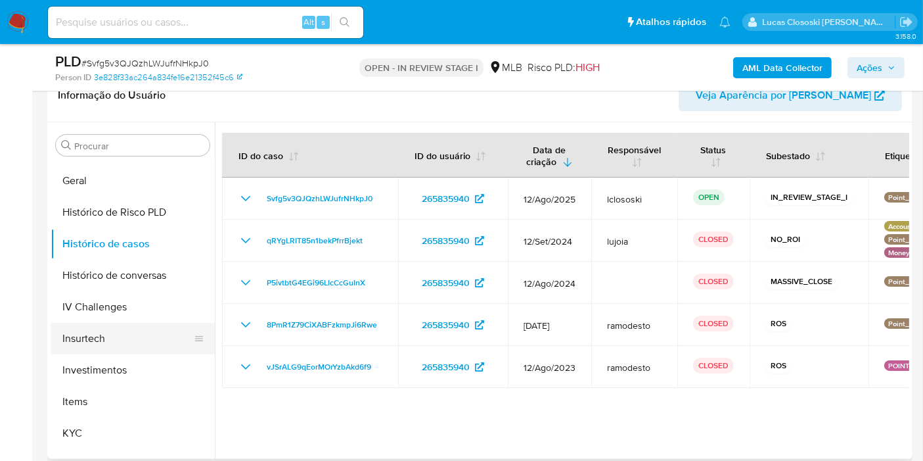
drag, startPoint x: 113, startPoint y: 421, endPoint x: 209, endPoint y: 344, distance: 123.0
click at [114, 421] on button "KYC" at bounding box center [133, 433] width 164 height 32
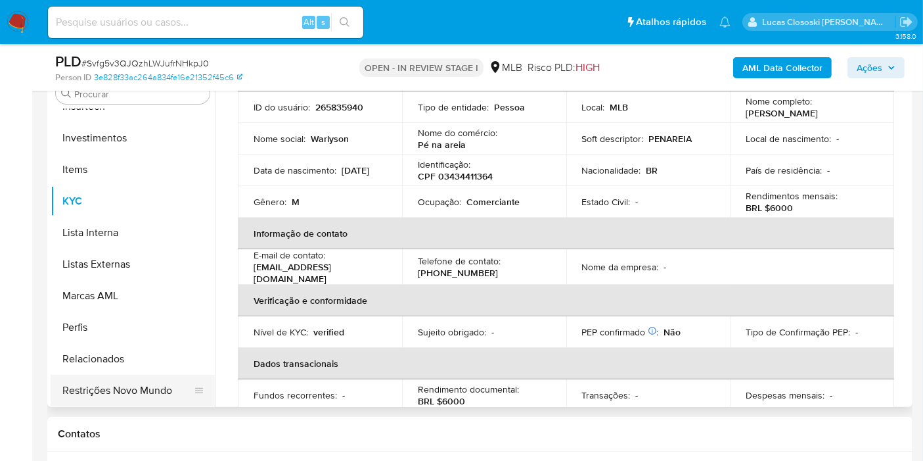
scroll to position [292, 0]
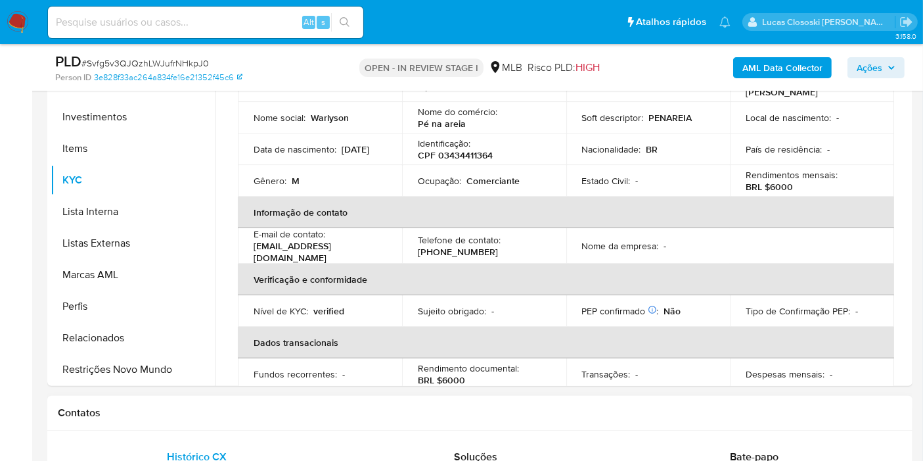
drag, startPoint x: 129, startPoint y: 373, endPoint x: 279, endPoint y: 407, distance: 153.7
click at [129, 373] on button "Restrições Novo Mundo" at bounding box center [133, 370] width 164 height 32
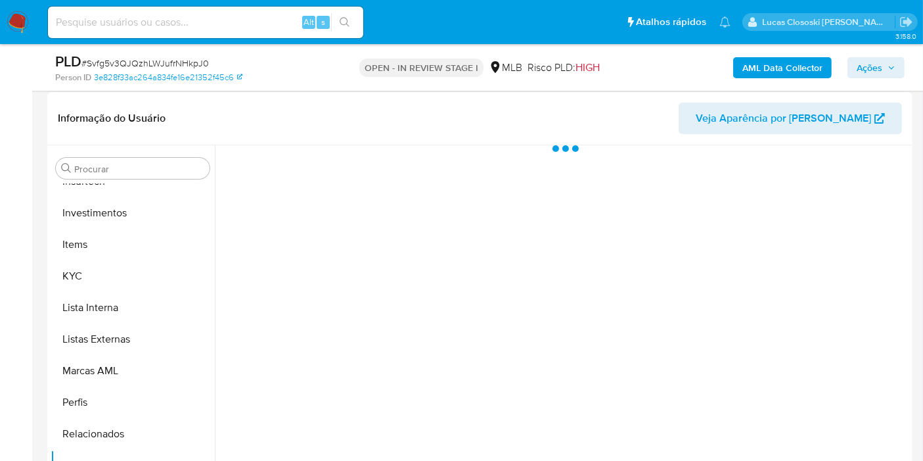
scroll to position [219, 0]
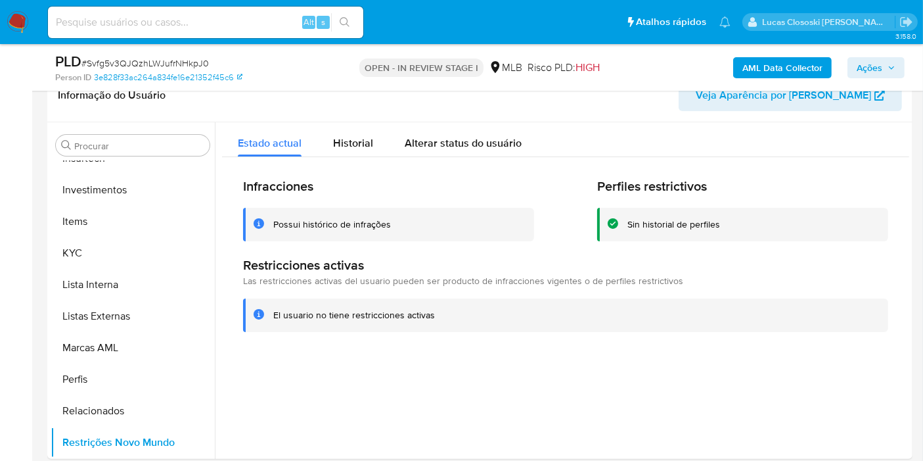
click at [120, 57] on span "# Svfg5v3QJQzhLWJufrNHkpJ0" at bounding box center [144, 63] width 127 height 13
copy span "Svfg5v3QJQzhLWJufrNHkpJ0"
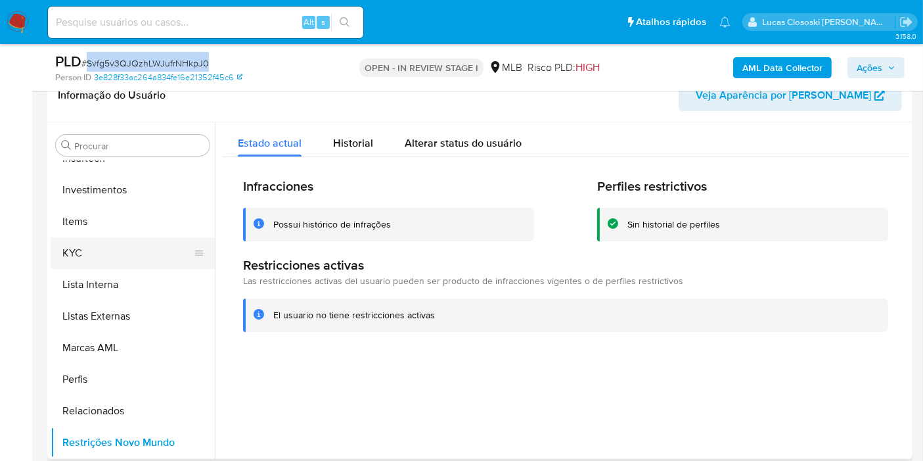
click at [116, 240] on button "KYC" at bounding box center [128, 253] width 154 height 32
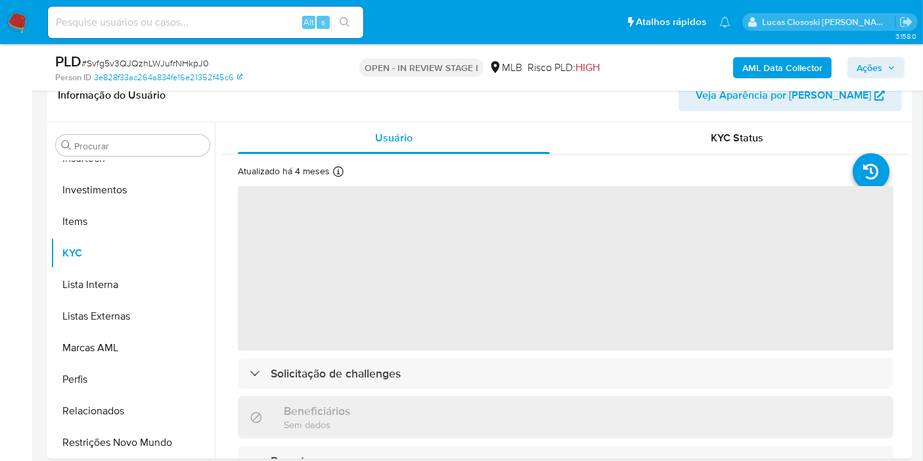
click at [345, 78] on div "OPEN - IN REVIEW STAGE I MLB Risco PLD: HIGH" at bounding box center [480, 67] width 280 height 31
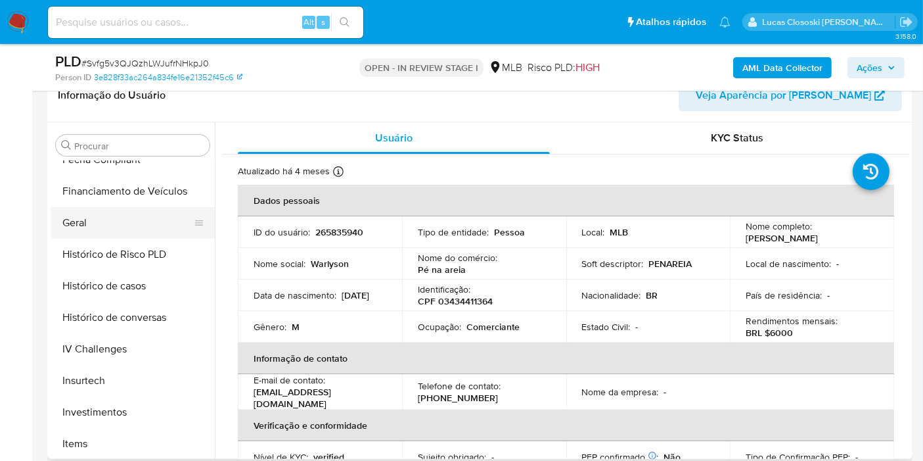
scroll to position [326, 0]
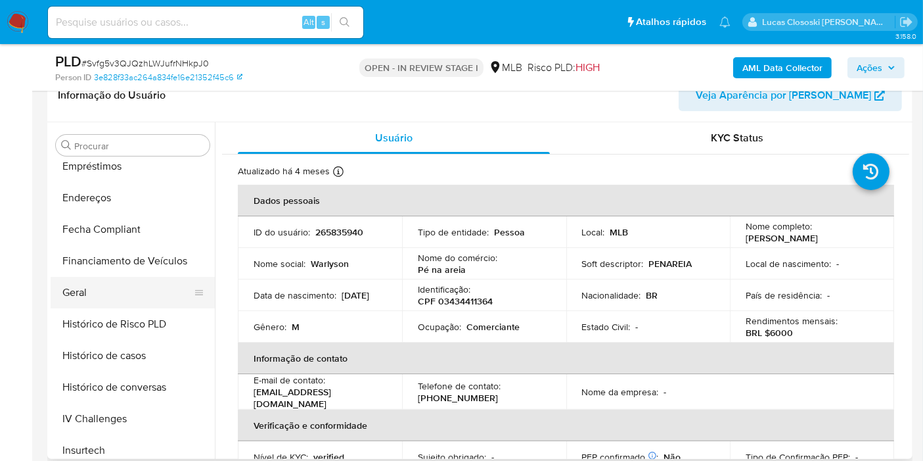
click at [103, 288] on button "Geral" at bounding box center [128, 293] width 154 height 32
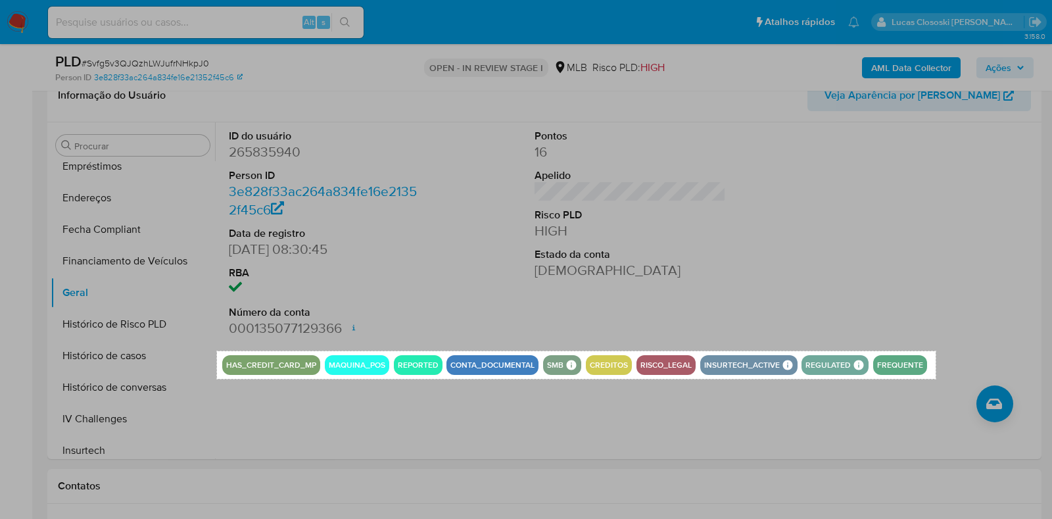
drag, startPoint x: 217, startPoint y: 350, endPoint x: 935, endPoint y: 379, distance: 718.9
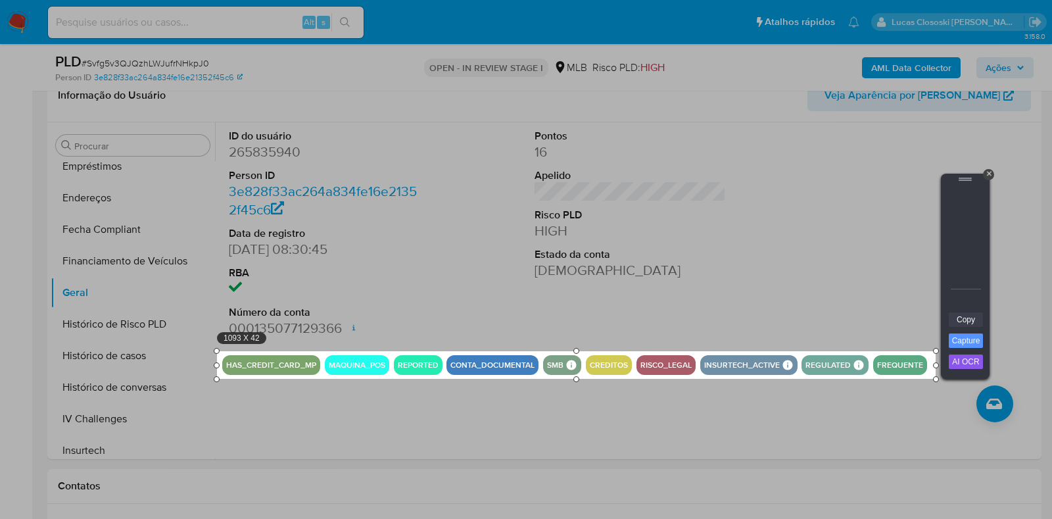
click at [923, 319] on link "Copy" at bounding box center [965, 319] width 34 height 14
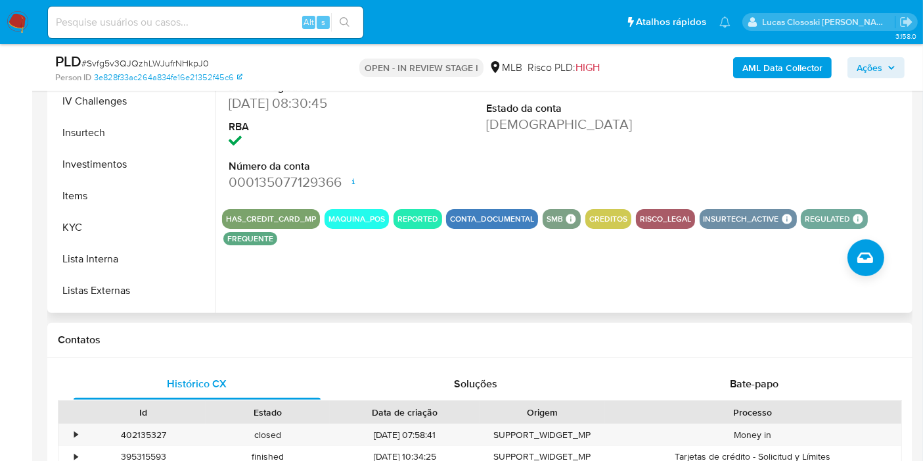
scroll to position [618, 0]
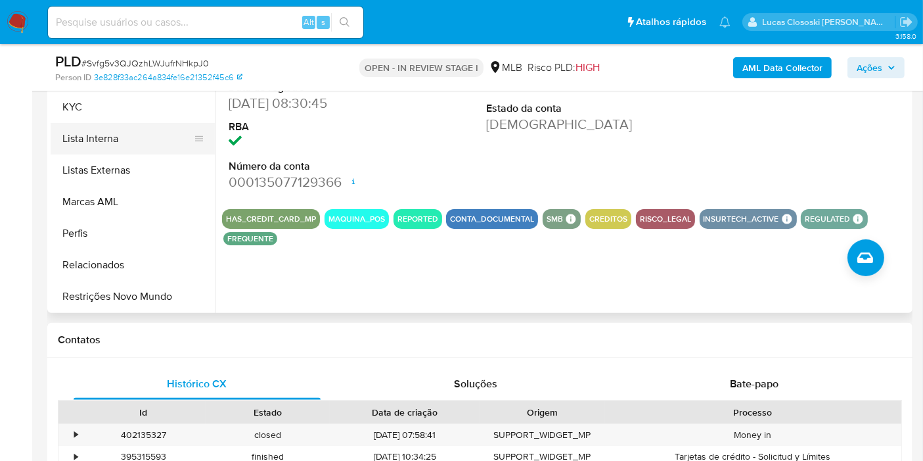
click at [94, 124] on button "Lista Interna" at bounding box center [128, 139] width 154 height 32
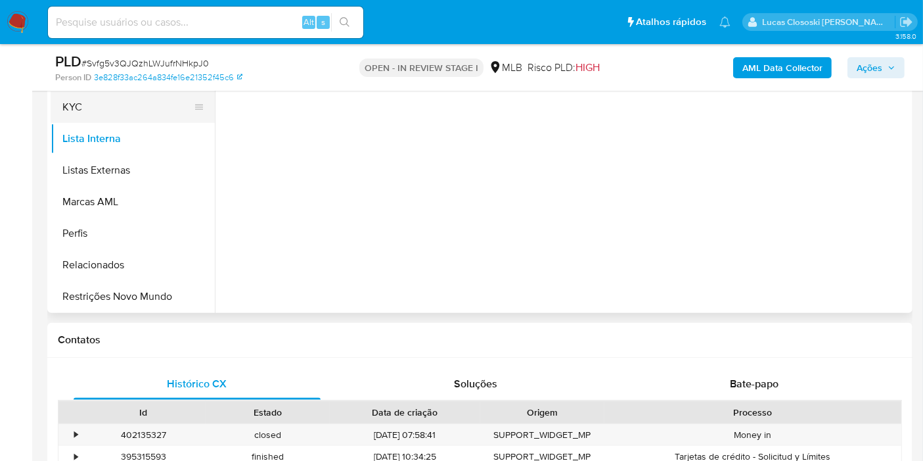
click at [95, 100] on button "KYC" at bounding box center [128, 107] width 154 height 32
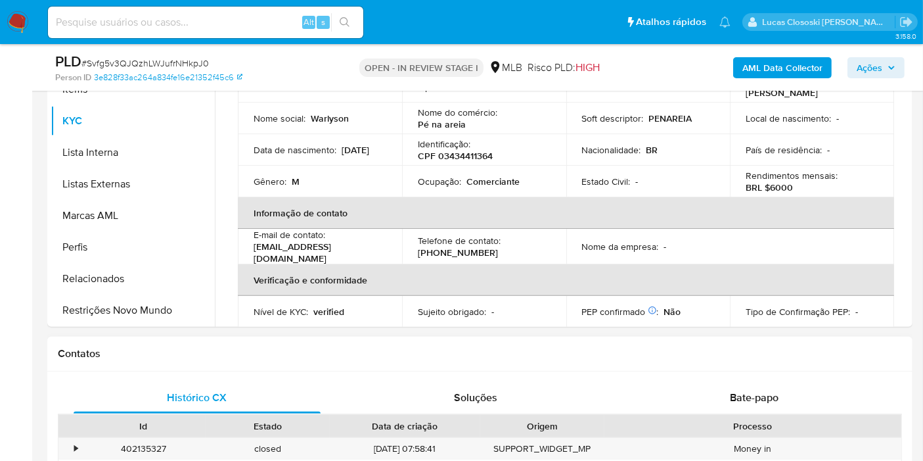
scroll to position [365, 0]
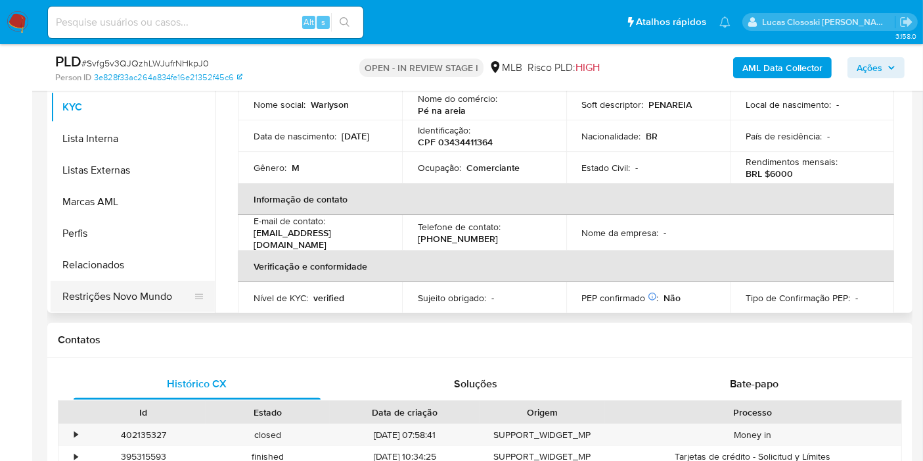
click at [135, 300] on button "Restrições Novo Mundo" at bounding box center [128, 297] width 154 height 32
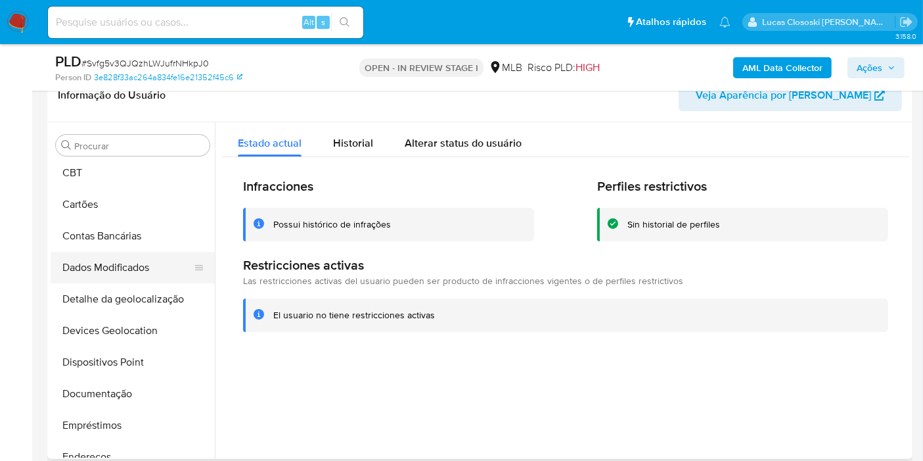
scroll to position [0, 0]
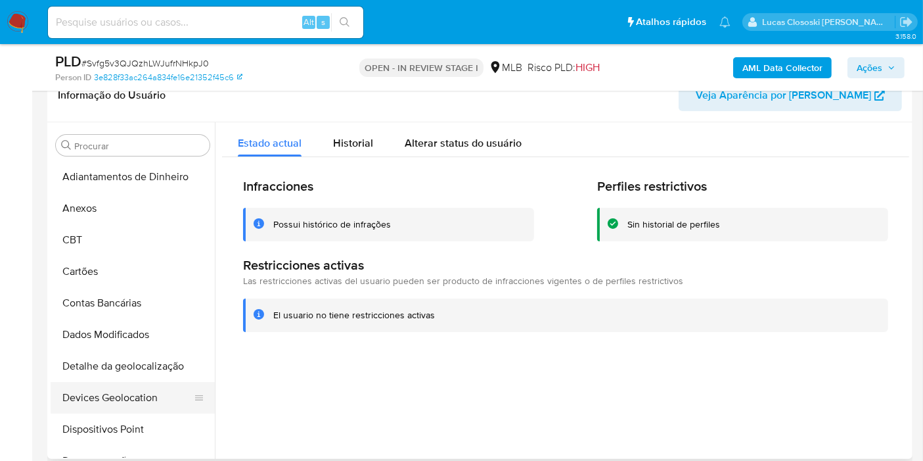
click at [129, 399] on button "Devices Geolocation" at bounding box center [128, 398] width 154 height 32
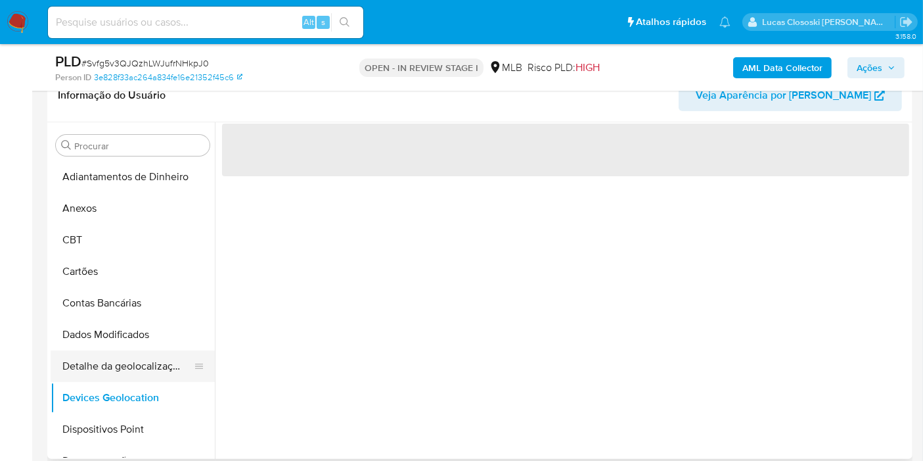
scroll to position [73, 0]
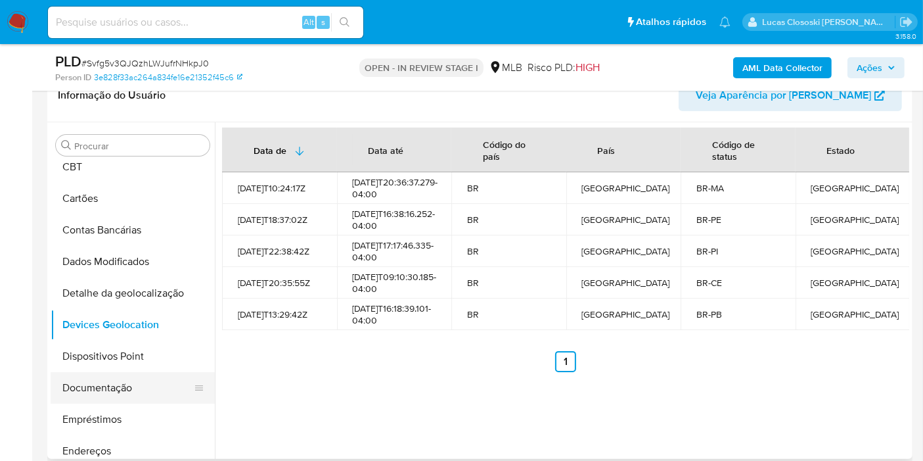
click at [118, 393] on button "Documentação" at bounding box center [128, 388] width 154 height 32
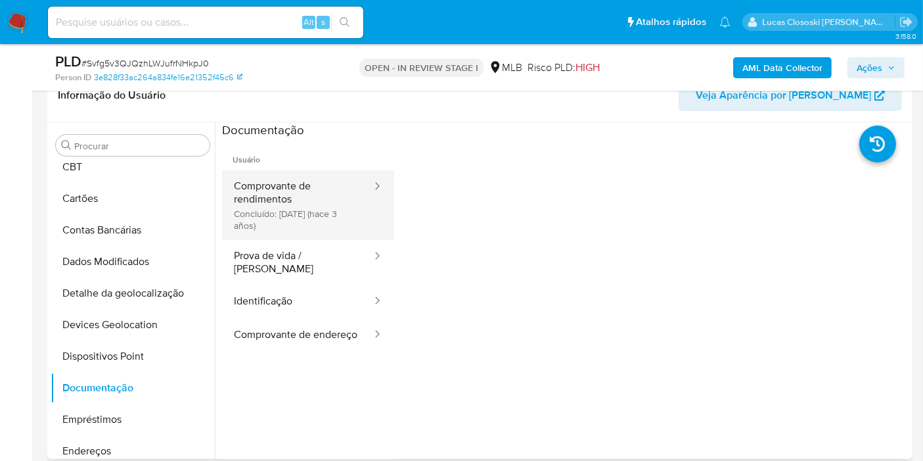
click at [283, 198] on button "Comprovante de rendimentos Concluído: 27/02/2023 (hace 3 años)" at bounding box center [297, 205] width 151 height 70
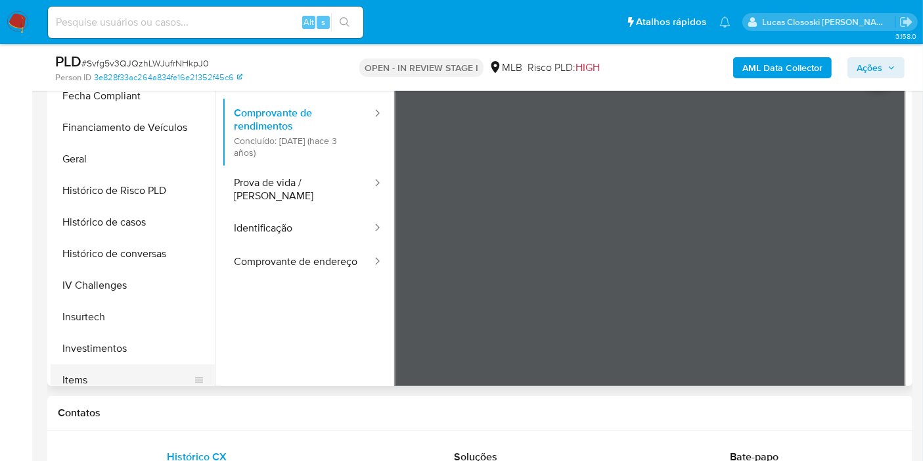
scroll to position [511, 0]
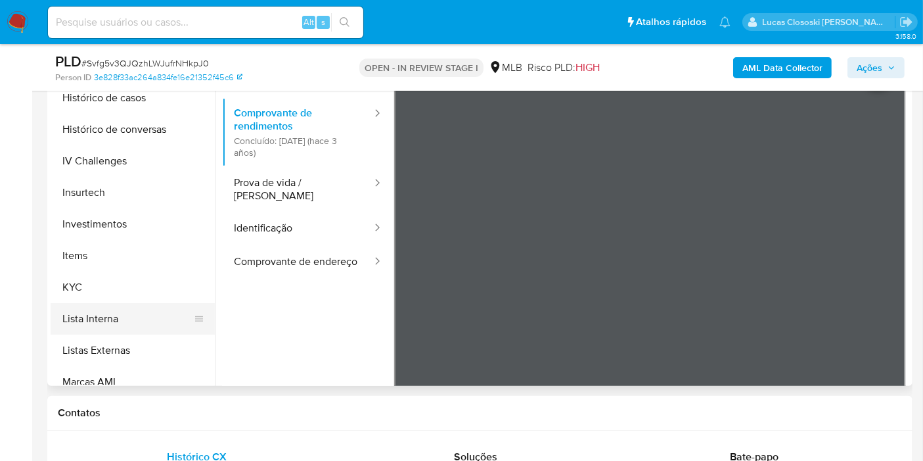
click at [96, 303] on button "Lista Interna" at bounding box center [128, 319] width 154 height 32
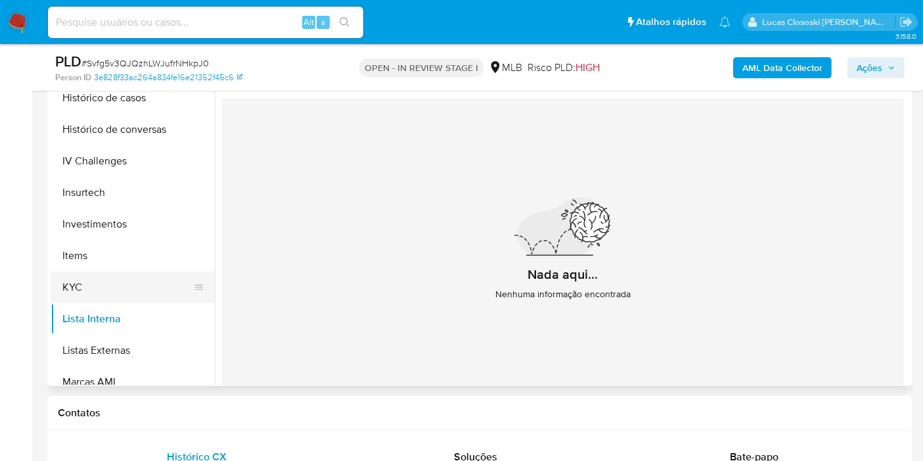
click at [98, 287] on button "KYC" at bounding box center [128, 287] width 154 height 32
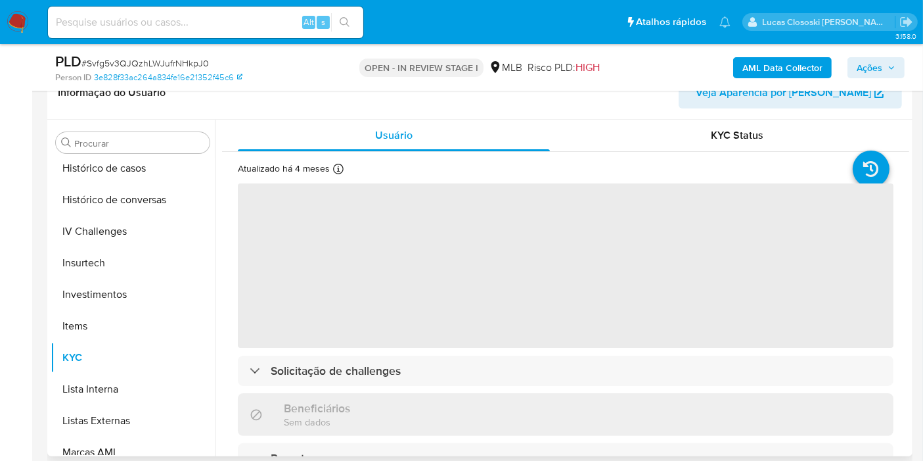
scroll to position [219, 0]
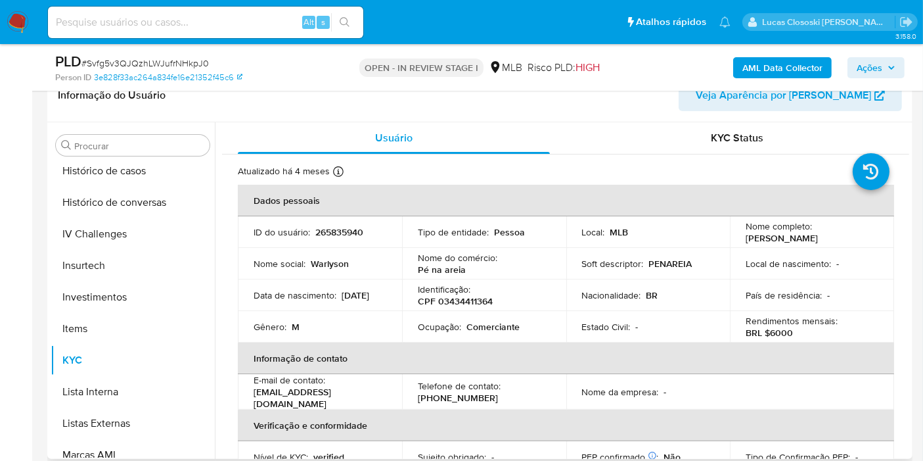
click at [453, 283] on p "Identificação :" at bounding box center [444, 289] width 53 height 12
click at [454, 290] on p "Identificação :" at bounding box center [444, 289] width 53 height 12
click at [455, 300] on p "CPF 03434411364" at bounding box center [455, 301] width 75 height 12
copy p "03434411364"
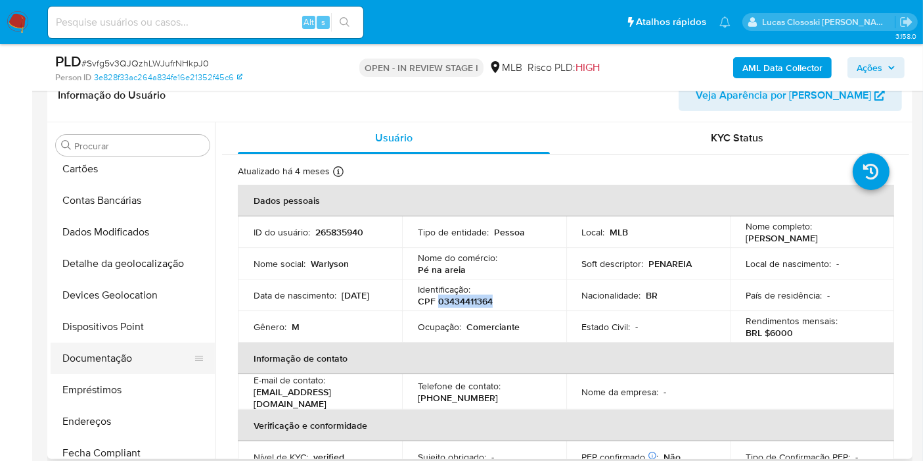
scroll to position [0, 0]
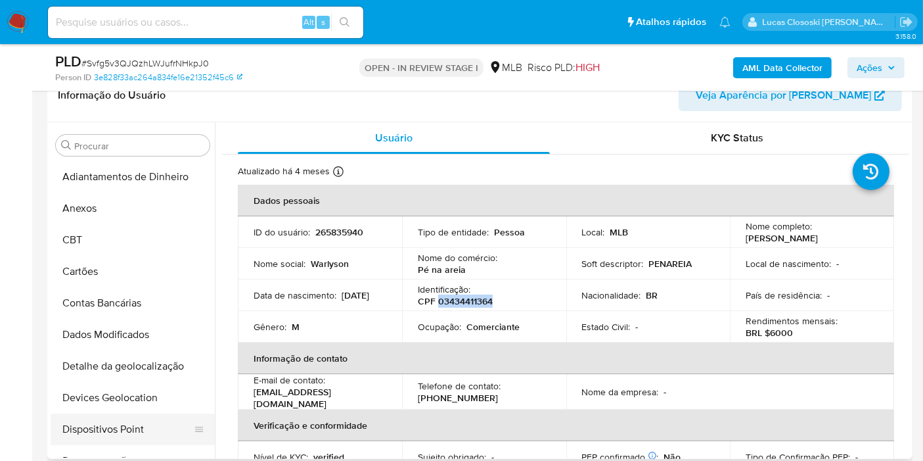
click at [145, 417] on button "Dispositivos Point" at bounding box center [128, 429] width 154 height 32
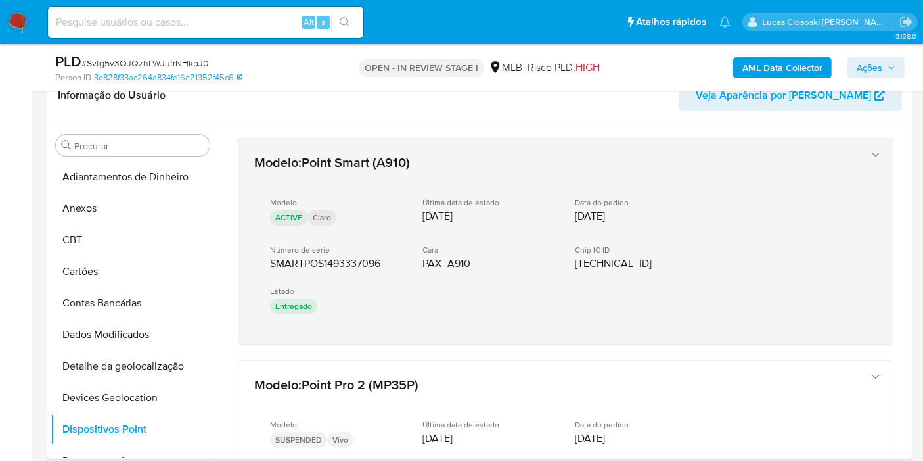
drag, startPoint x: 370, startPoint y: 356, endPoint x: 272, endPoint y: 263, distance: 134.8
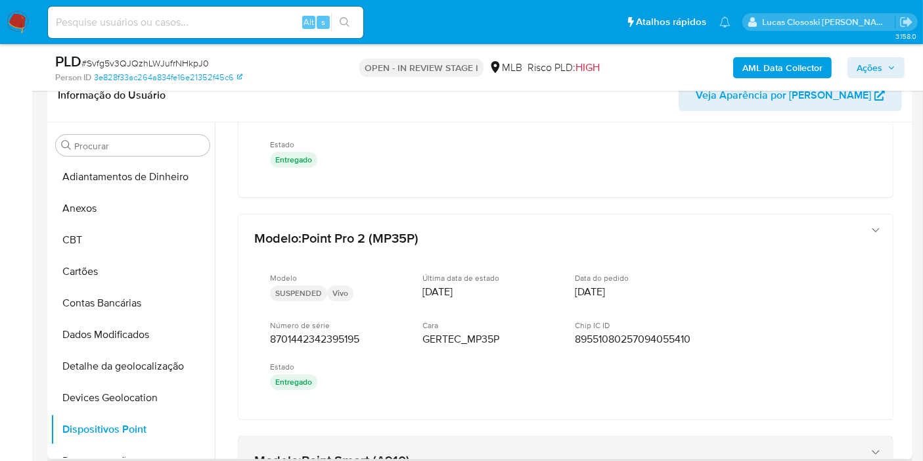
scroll to position [219, 0]
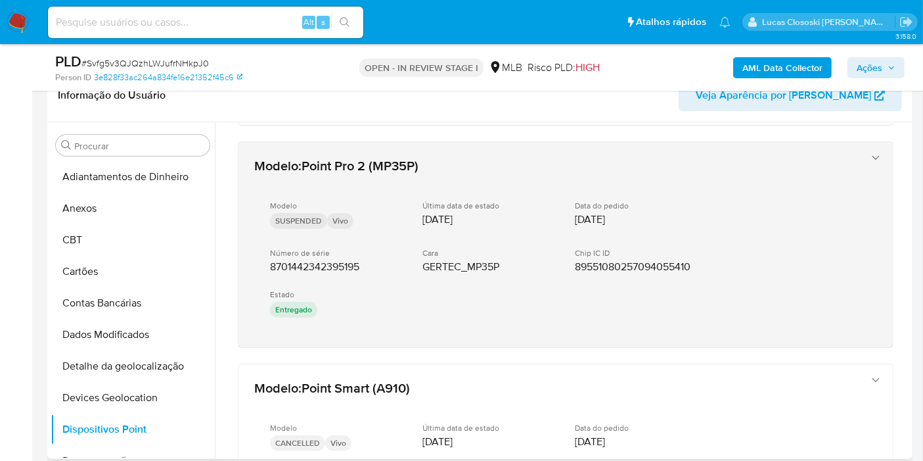
drag, startPoint x: 381, startPoint y: 356, endPoint x: 251, endPoint y: 273, distance: 154.2
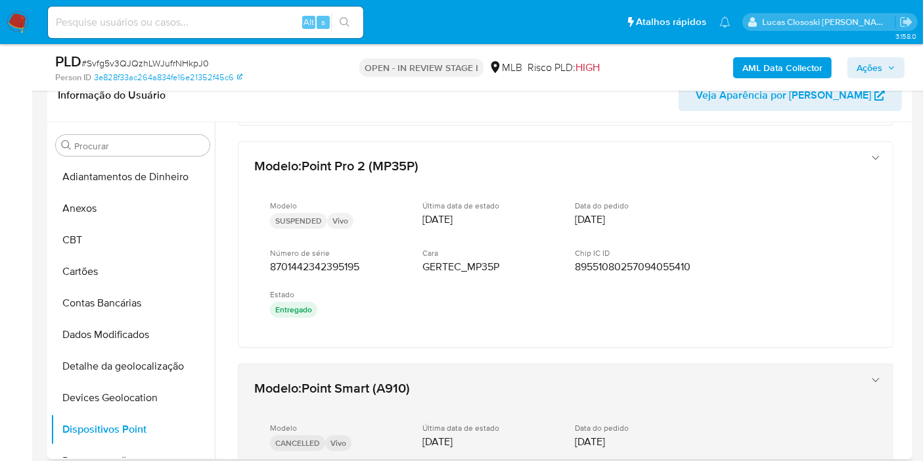
click at [379, 384] on span "Point Smart (A910)" at bounding box center [356, 388] width 108 height 20
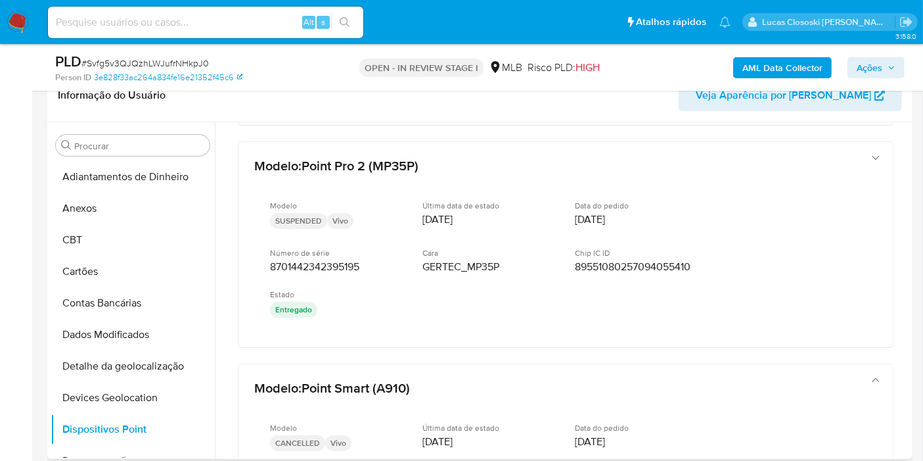
drag, startPoint x: 331, startPoint y: 358, endPoint x: 609, endPoint y: 19, distance: 438.1
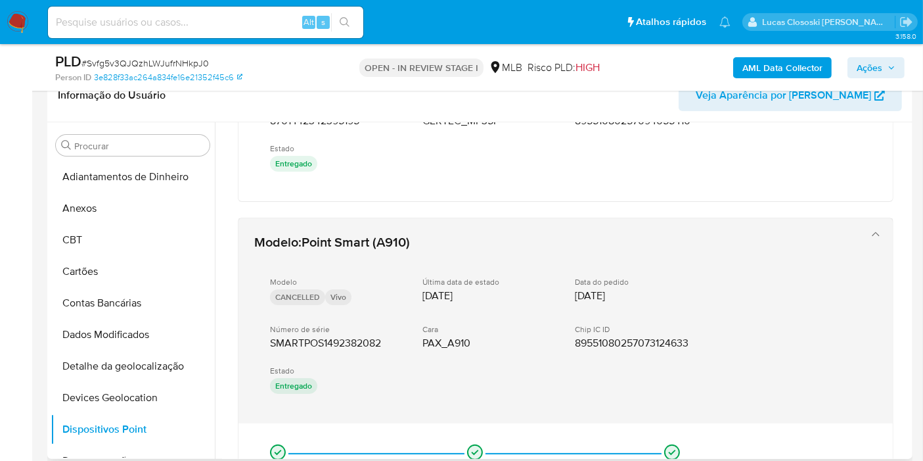
scroll to position [511, 0]
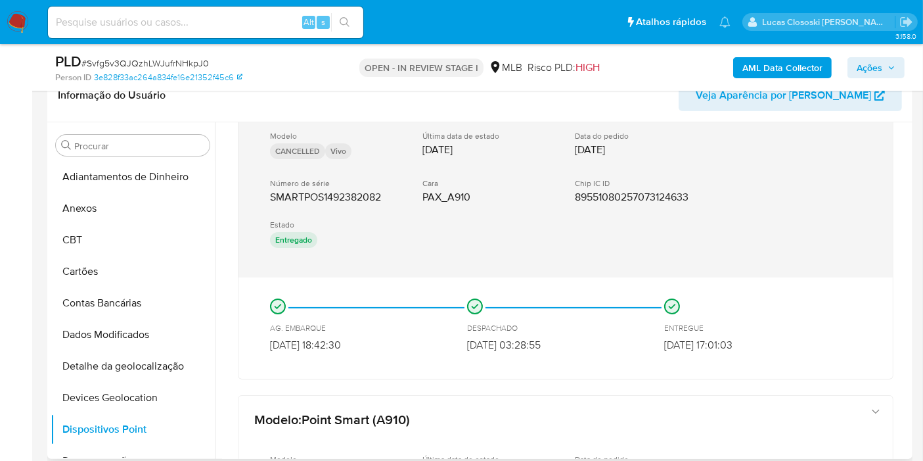
drag, startPoint x: 329, startPoint y: 284, endPoint x: 261, endPoint y: 196, distance: 111.1
click at [261, 196] on div "Modelo : Point Smart (A910) Modelo CANCELLED Vivo Última data de estado 16/05/2…" at bounding box center [566, 226] width 656 height 308
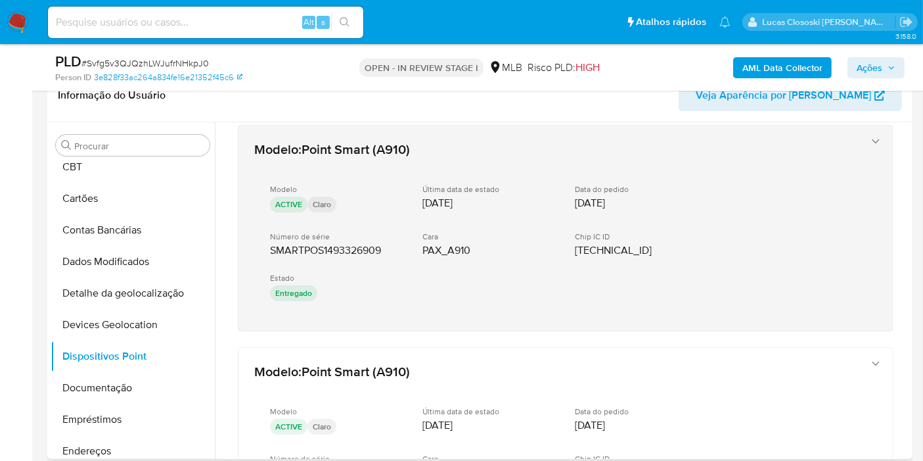
scroll to position [803, 0]
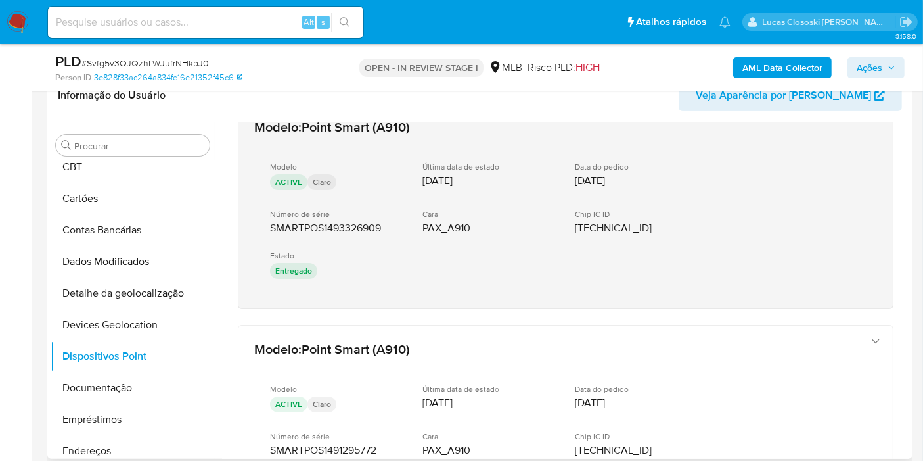
drag, startPoint x: 342, startPoint y: 310, endPoint x: 270, endPoint y: 220, distance: 115.1
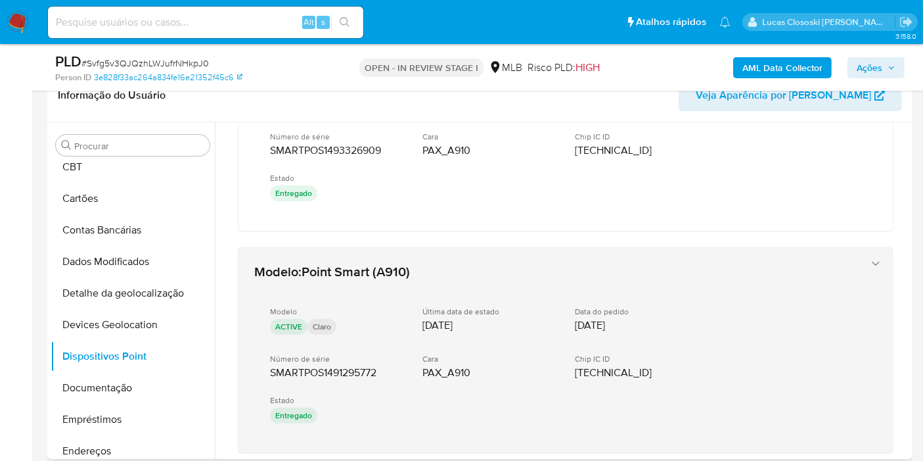
scroll to position [950, 0]
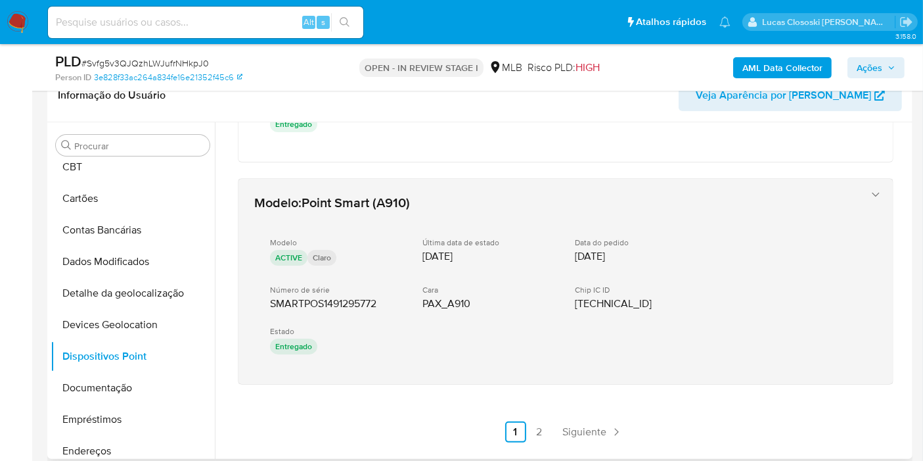
drag, startPoint x: 402, startPoint y: 401, endPoint x: 266, endPoint y: 290, distance: 175.6
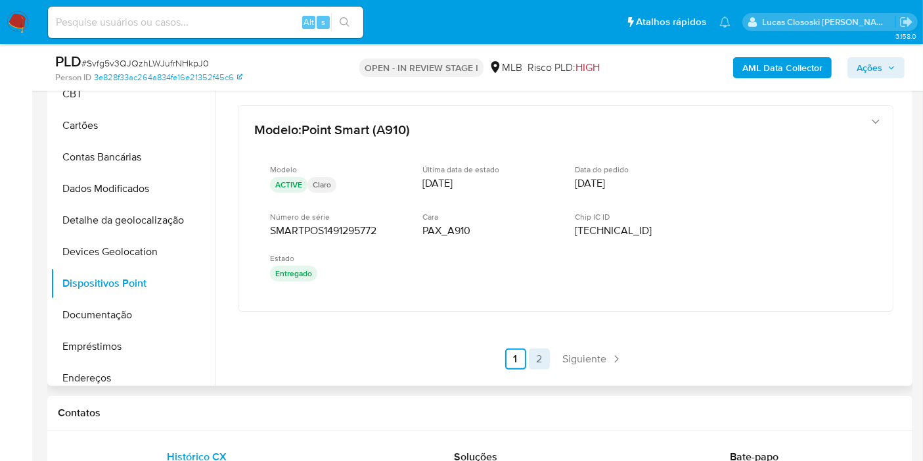
click at [535, 360] on link "2" at bounding box center [539, 358] width 21 height 21
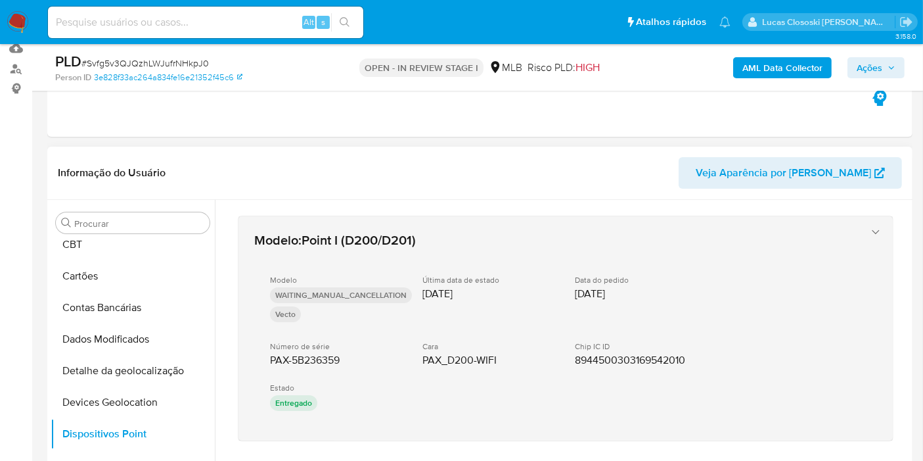
scroll to position [219, 0]
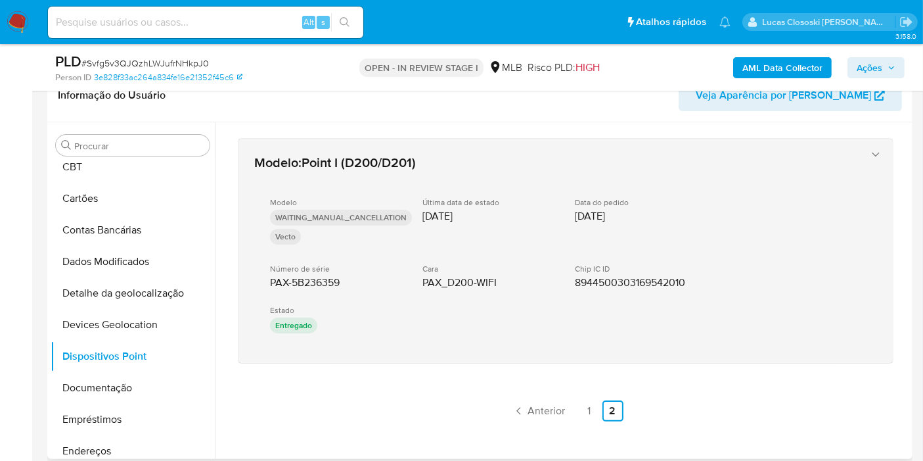
drag, startPoint x: 315, startPoint y: 350, endPoint x: 267, endPoint y: 286, distance: 79.8
click at [267, 286] on div "Modelo : Point I (D200/D201) Modelo WAITING_MANUAL_CANCELLATION Vecto Última da…" at bounding box center [565, 279] width 687 height 315
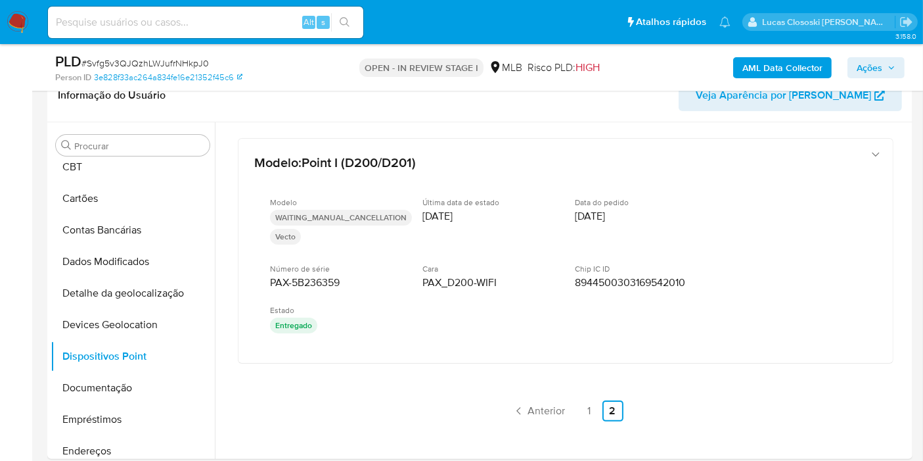
click at [890, 65] on icon "button" at bounding box center [892, 68] width 8 height 8
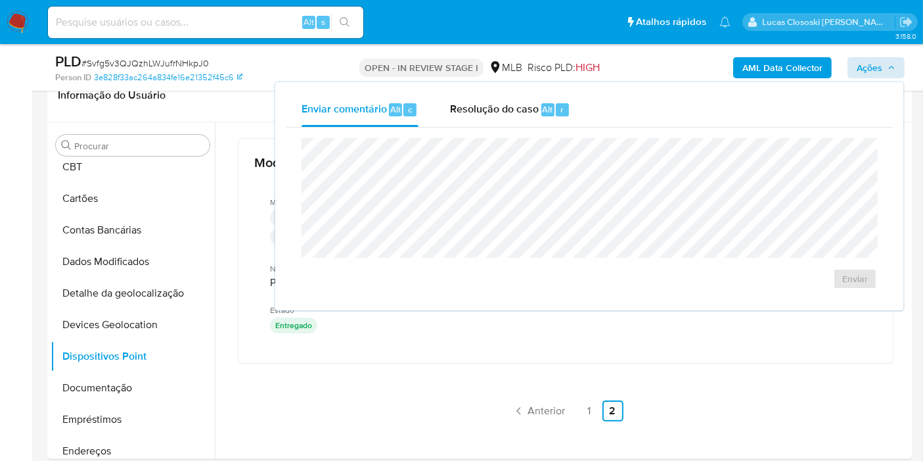
click at [505, 111] on span "Resolução do caso" at bounding box center [494, 108] width 89 height 15
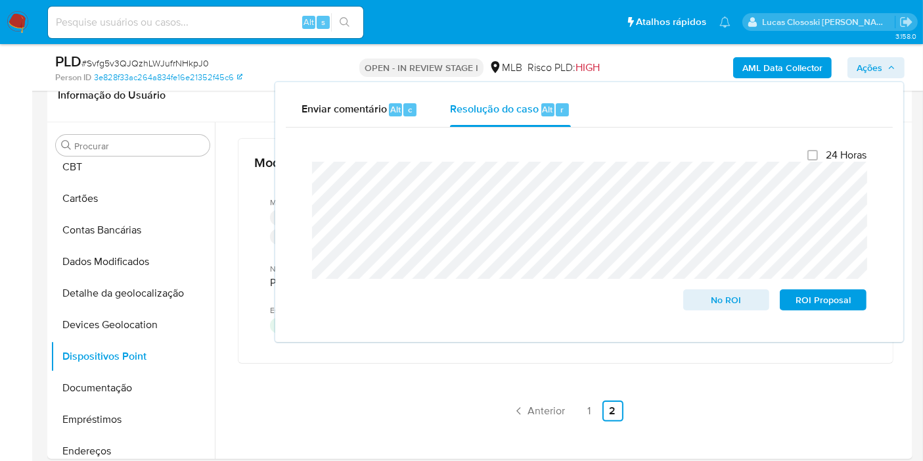
click at [903, 68] on button "Ações" at bounding box center [876, 67] width 57 height 21
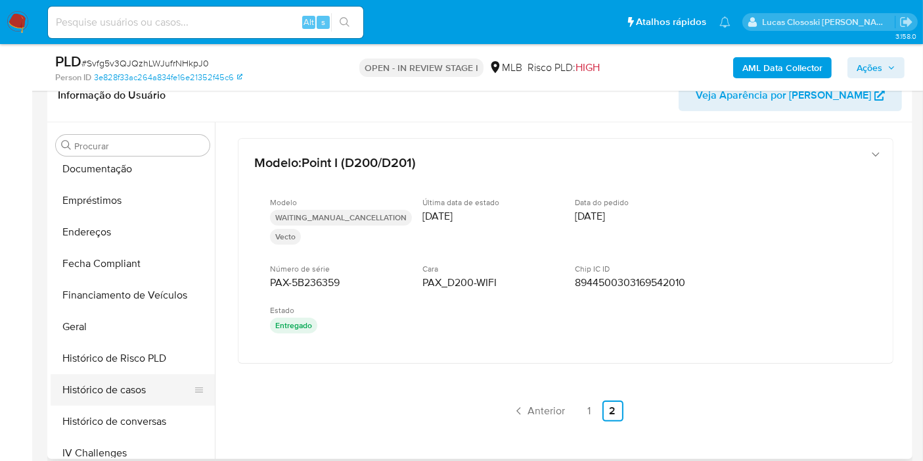
click at [119, 382] on button "Histórico de casos" at bounding box center [128, 390] width 154 height 32
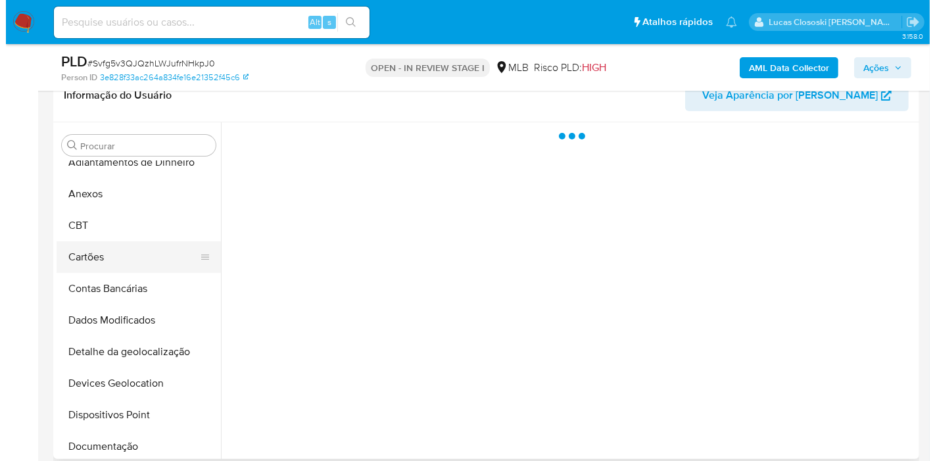
scroll to position [0, 0]
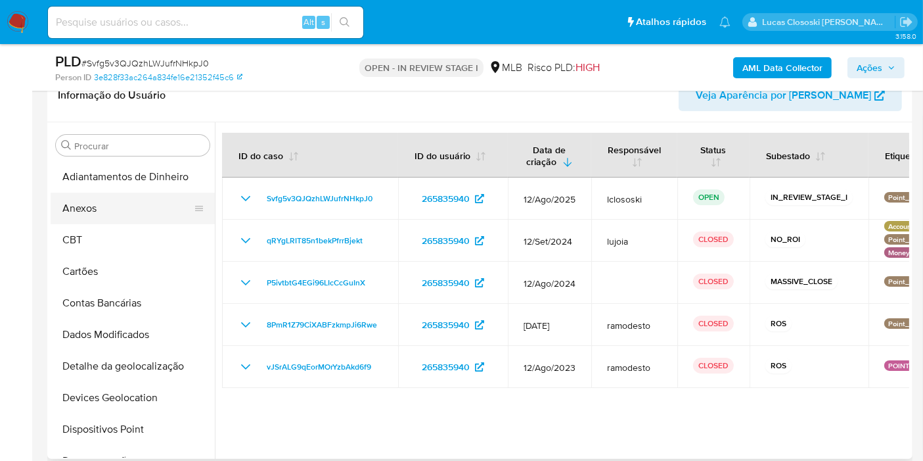
click at [139, 207] on button "Anexos" at bounding box center [128, 209] width 154 height 32
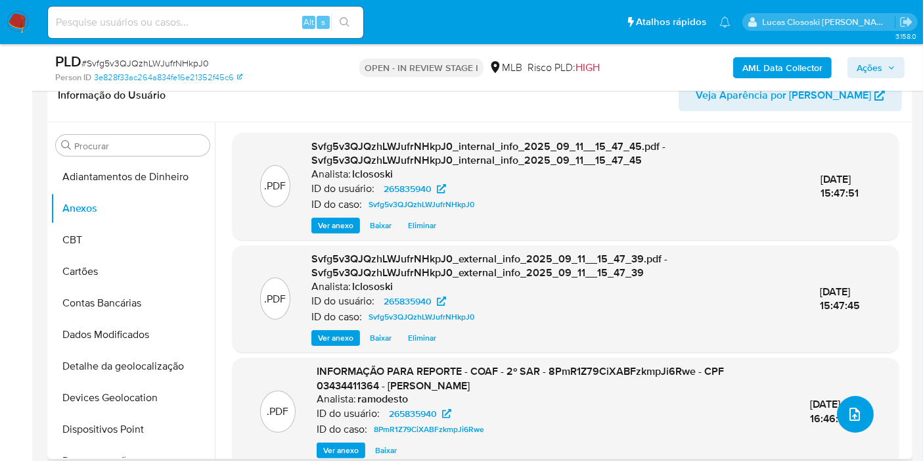
click at [860, 418] on button "upload-file" at bounding box center [855, 414] width 37 height 37
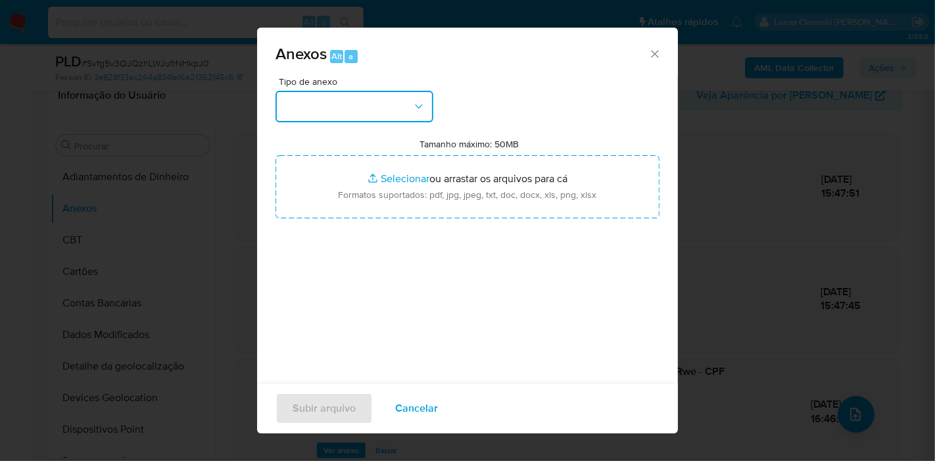
click at [326, 102] on button "button" at bounding box center [354, 107] width 158 height 32
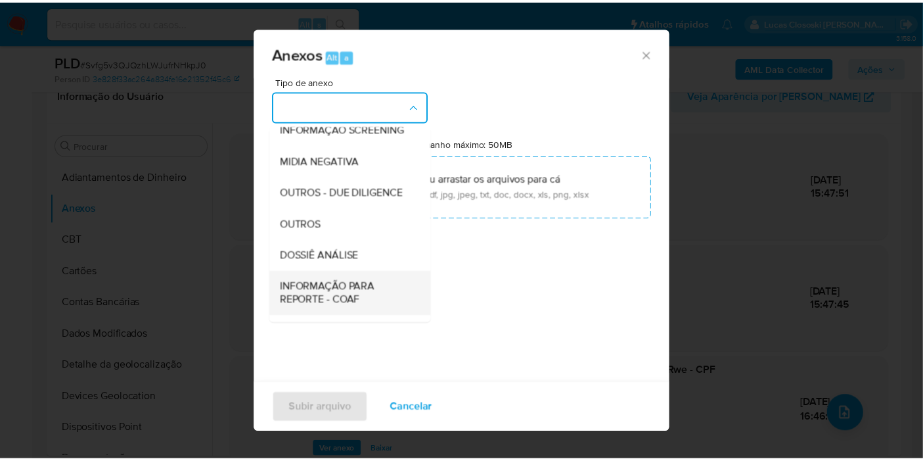
scroll to position [202, 0]
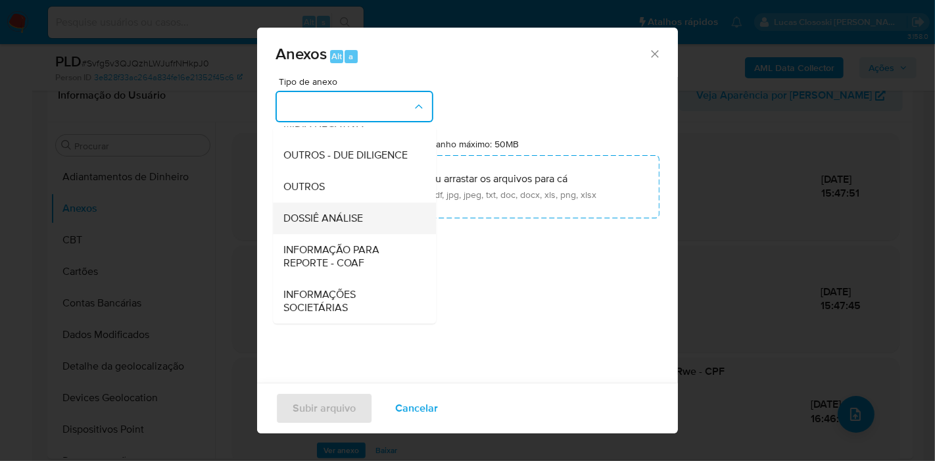
click at [358, 218] on span "DOSSIÊ ANÁLISE" at bounding box center [323, 218] width 80 height 13
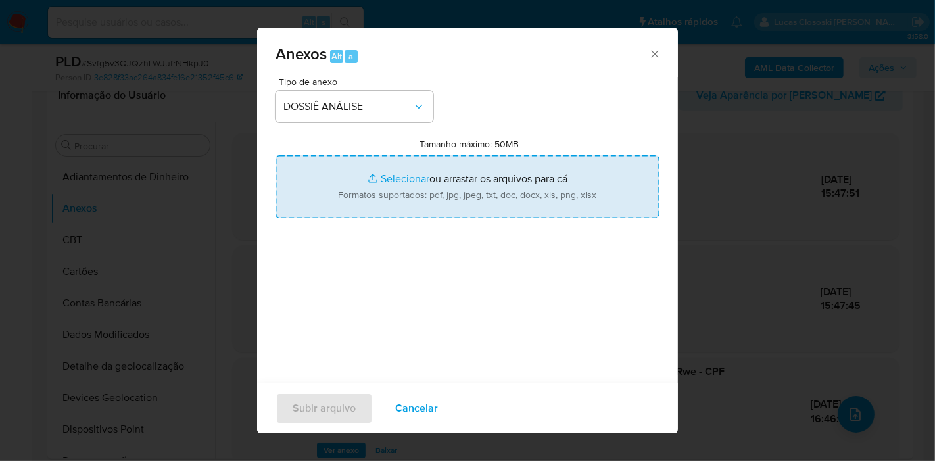
click at [371, 189] on input "Tamanho máximo: 50MB Selecionar arquivos" at bounding box center [467, 186] width 384 height 63
type input "C:\fakepath\3º SAR - XXXX - CPF 03434411364 - WARLYSON SOUSA SILVA.pdf"
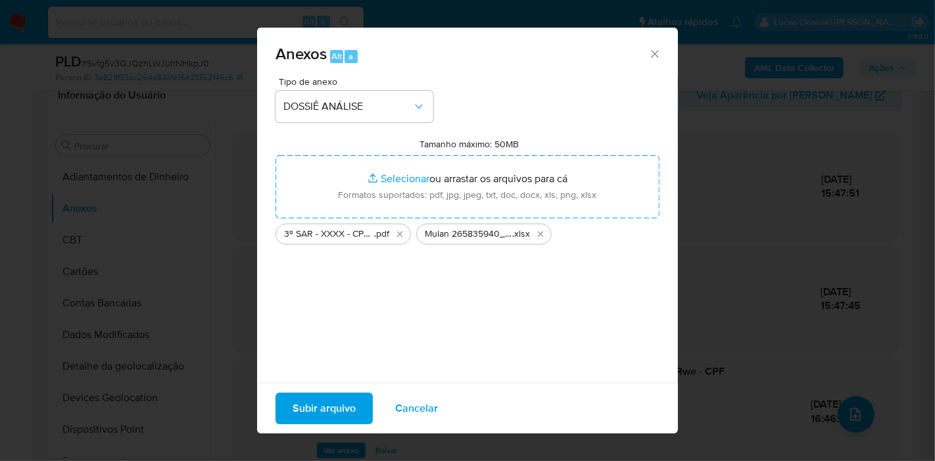
drag, startPoint x: 371, startPoint y: 189, endPoint x: 351, endPoint y: 406, distance: 217.8
click at [351, 406] on span "Subir arquivo" at bounding box center [323, 408] width 63 height 29
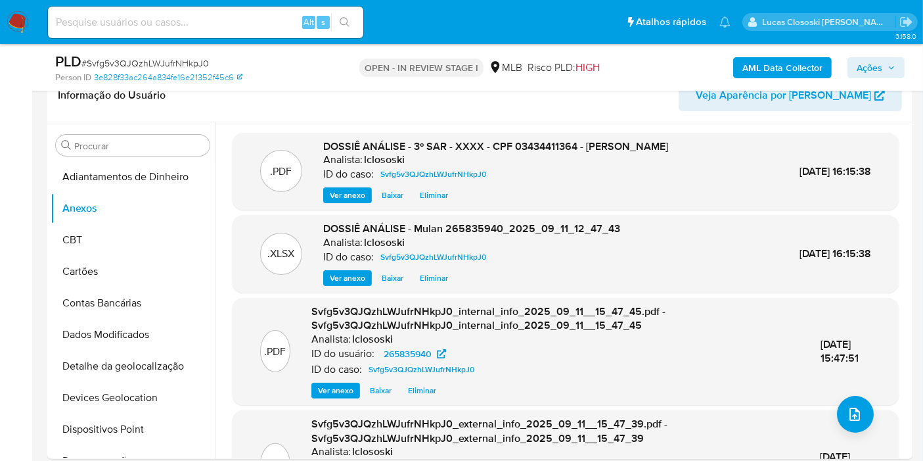
click at [882, 61] on span "Ações" at bounding box center [870, 67] width 26 height 21
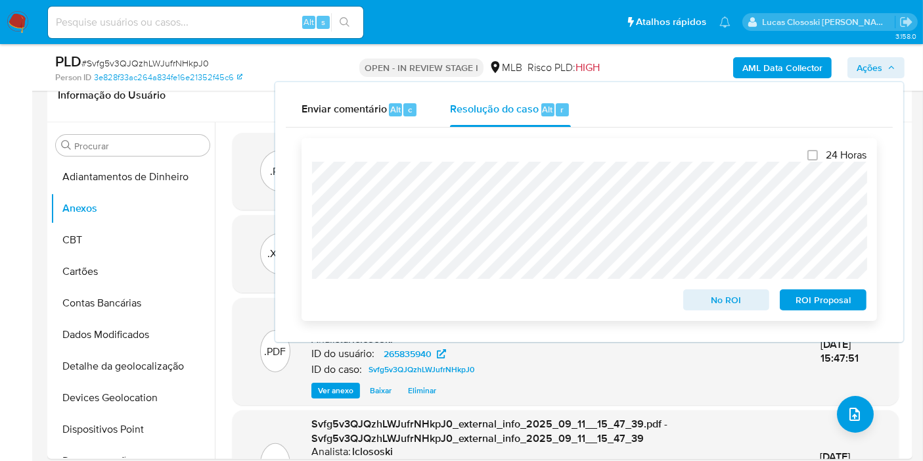
click at [827, 305] on span "ROI Proposal" at bounding box center [823, 299] width 68 height 18
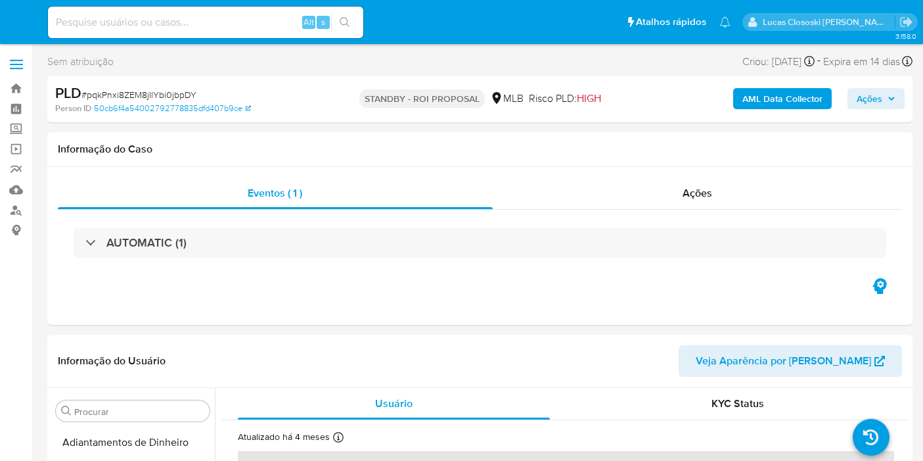
select select "10"
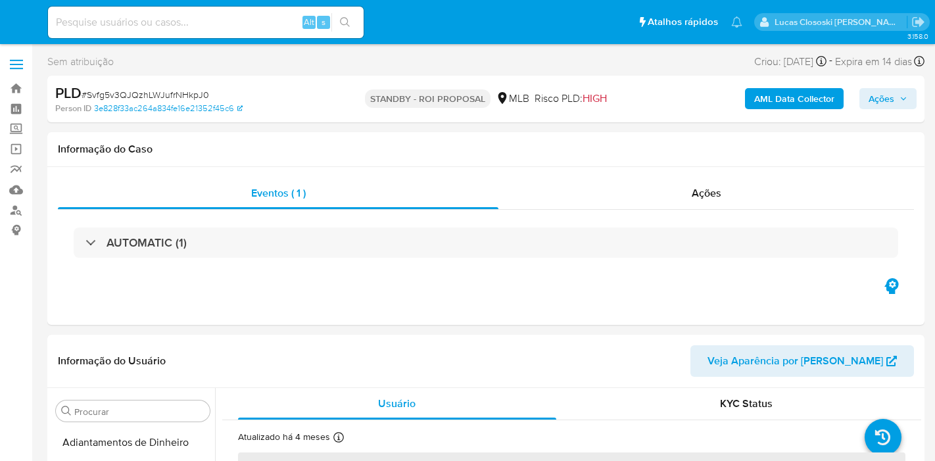
select select "10"
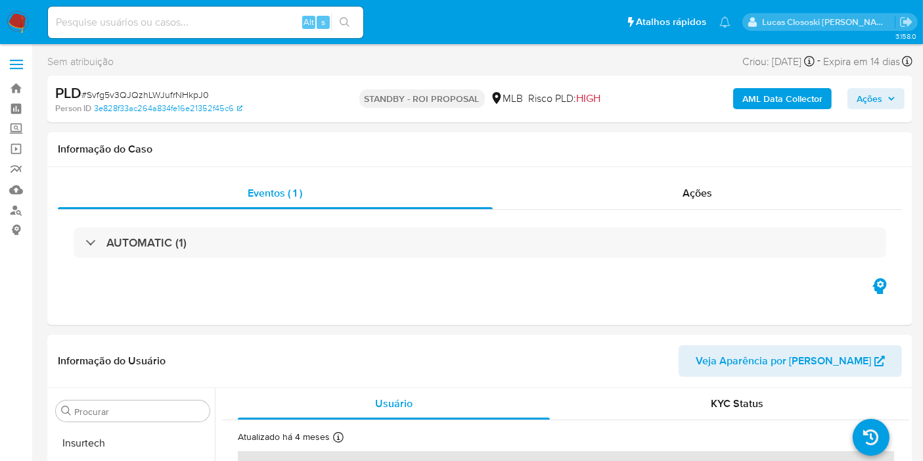
scroll to position [618, 0]
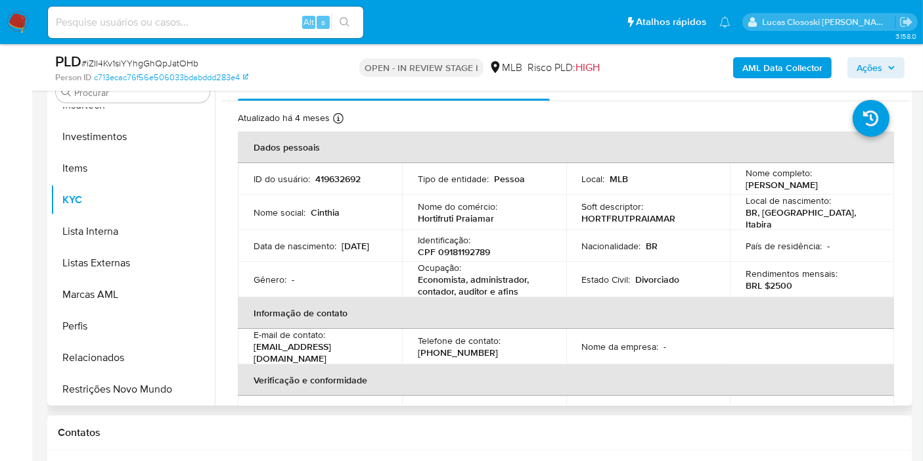
scroll to position [219, 0]
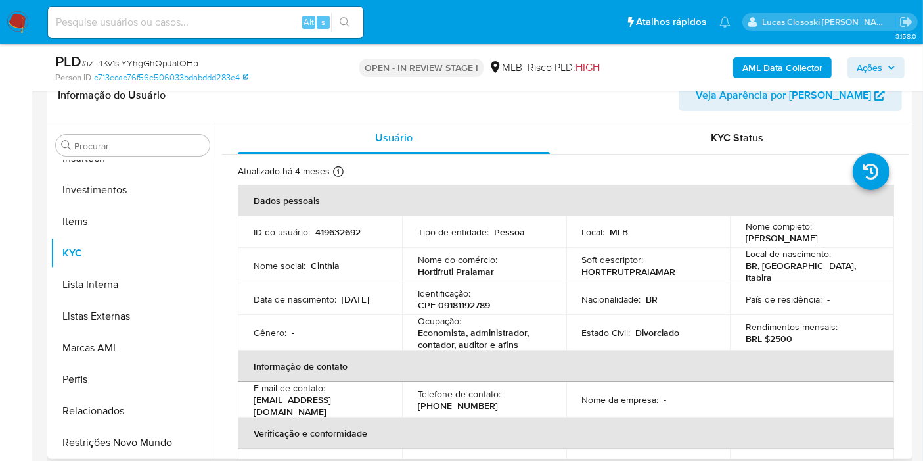
click at [467, 301] on p "CPF 09181192789" at bounding box center [454, 305] width 72 height 12
copy p "09181192789"
click at [516, 203] on th "Dados pessoais" at bounding box center [566, 201] width 657 height 32
click at [448, 299] on p "CPF 09181192789" at bounding box center [454, 305] width 72 height 12
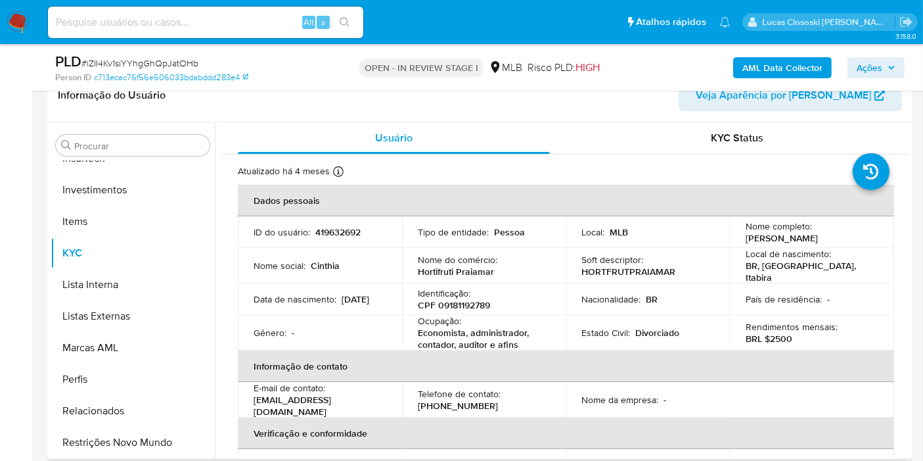
click at [451, 302] on p "CPF 09181192789" at bounding box center [454, 305] width 72 height 12
copy p "09181192789"
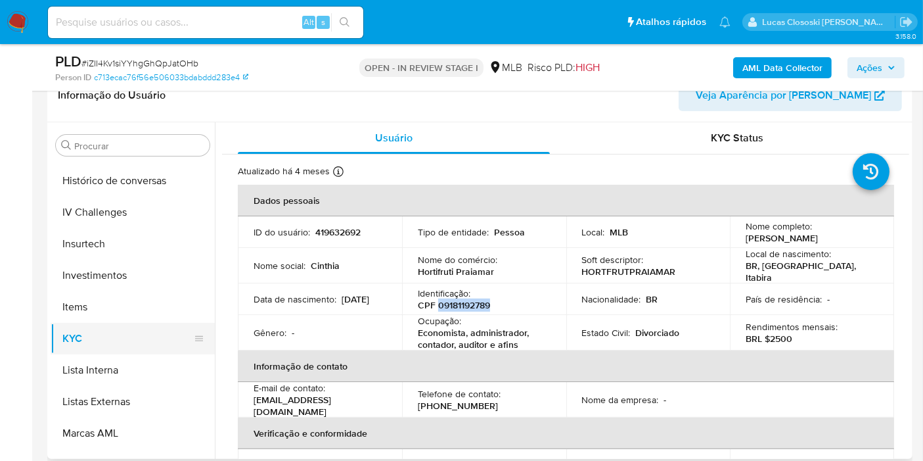
scroll to position [472, 0]
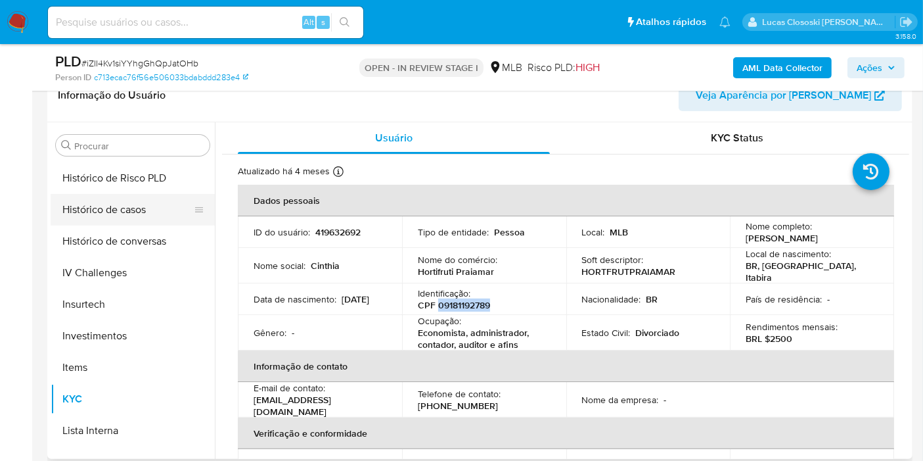
click at [139, 213] on button "Histórico de casos" at bounding box center [128, 210] width 154 height 32
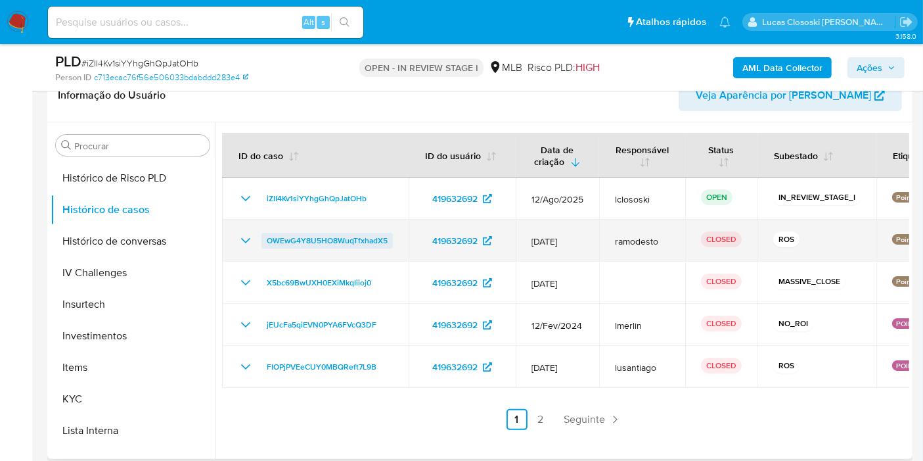
drag, startPoint x: 377, startPoint y: 242, endPoint x: 266, endPoint y: 239, distance: 111.8
click at [266, 239] on td "OWEwG4Y8U5HO8WuqTfxhadX5" at bounding box center [315, 241] width 187 height 42
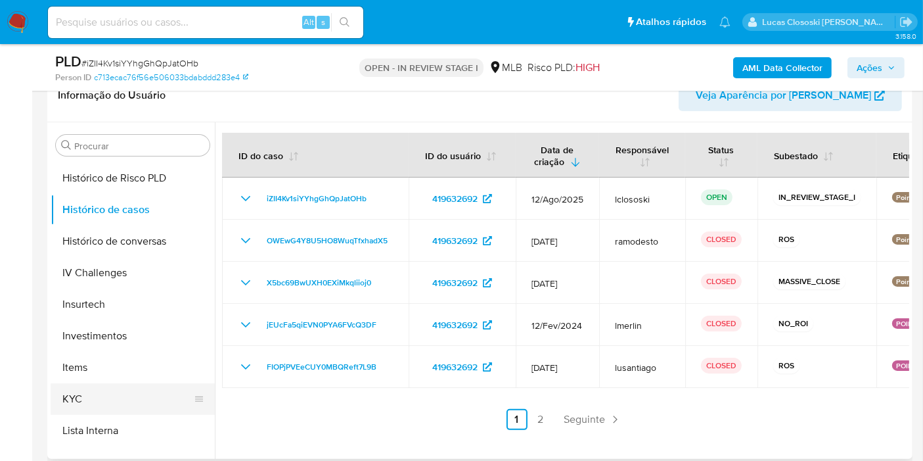
click at [135, 398] on button "KYC" at bounding box center [128, 399] width 154 height 32
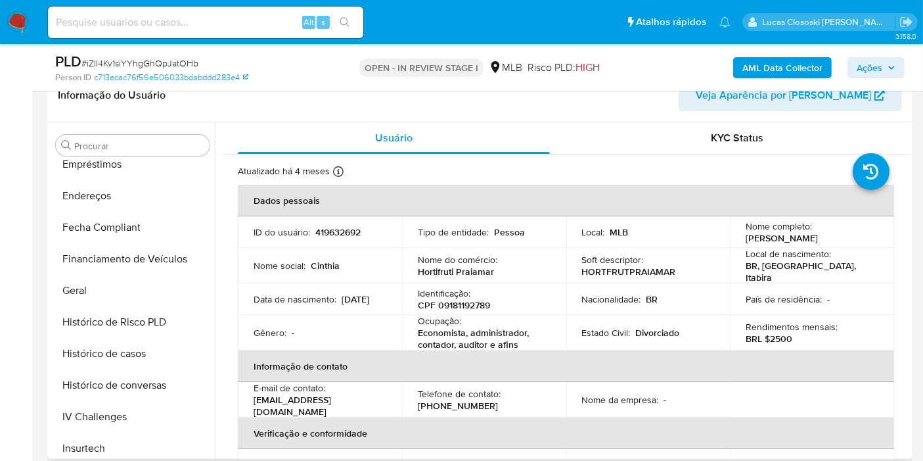
scroll to position [180, 0]
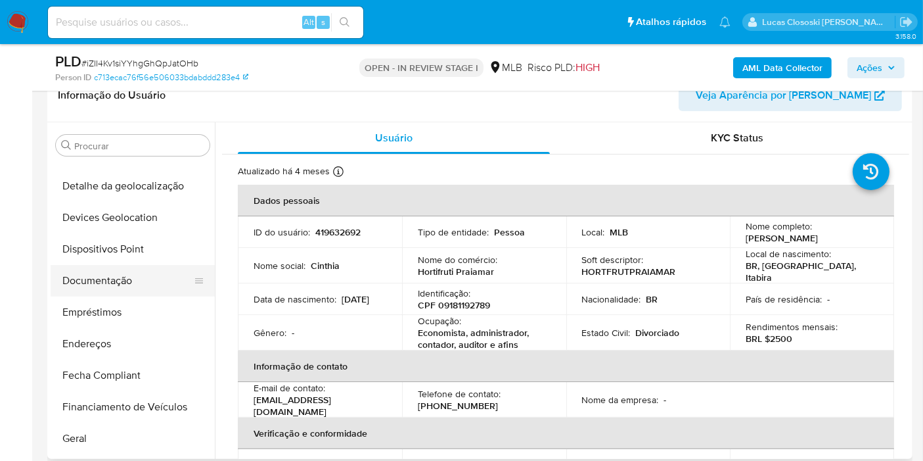
click at [101, 271] on button "Documentação" at bounding box center [128, 281] width 154 height 32
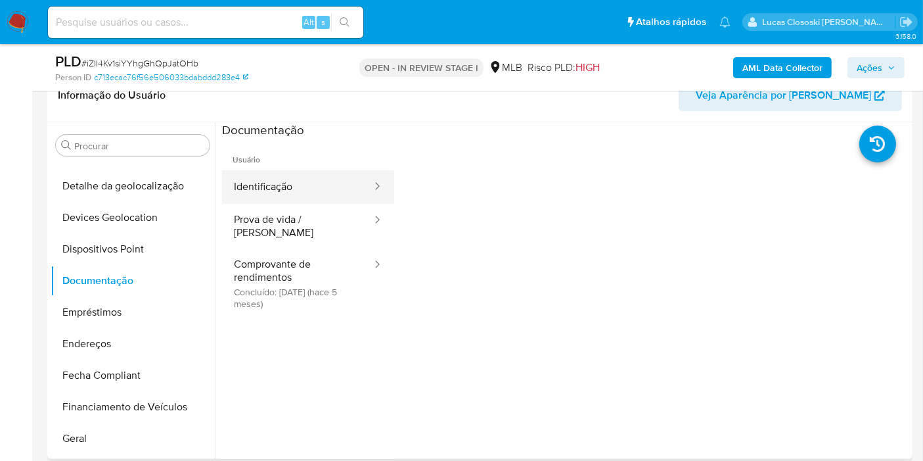
click at [292, 198] on button "Identificação" at bounding box center [297, 187] width 151 height 34
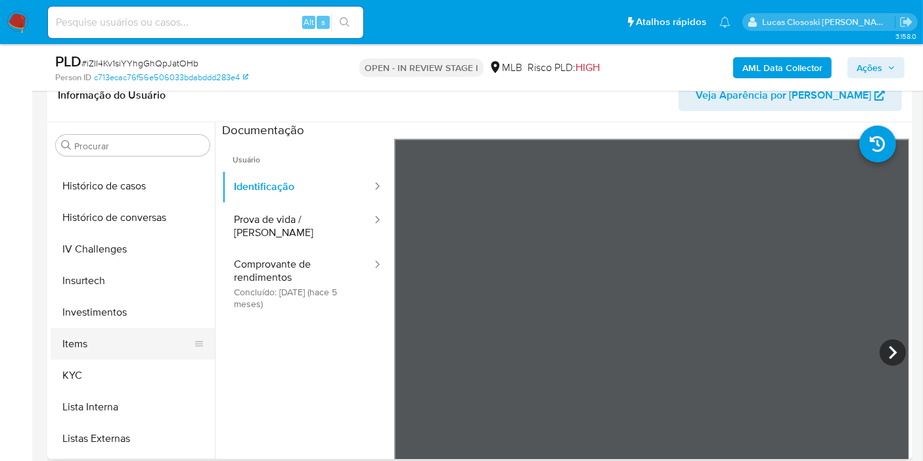
scroll to position [545, 0]
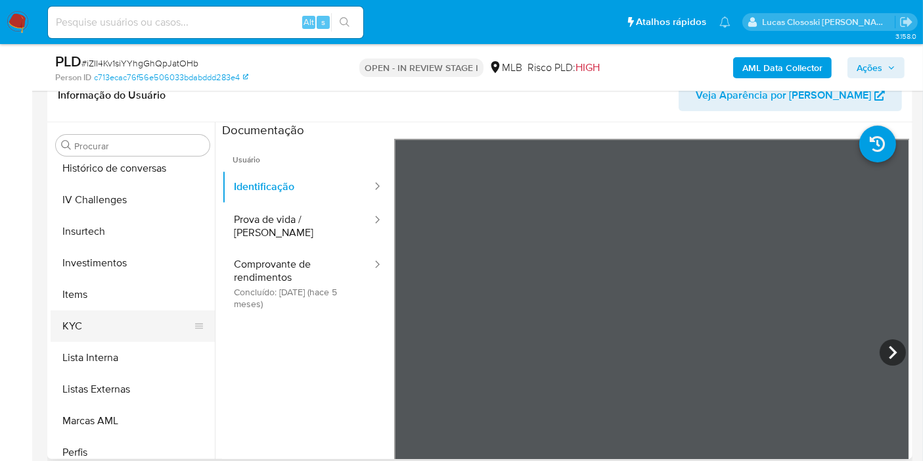
click at [87, 312] on button "KYC" at bounding box center [128, 326] width 154 height 32
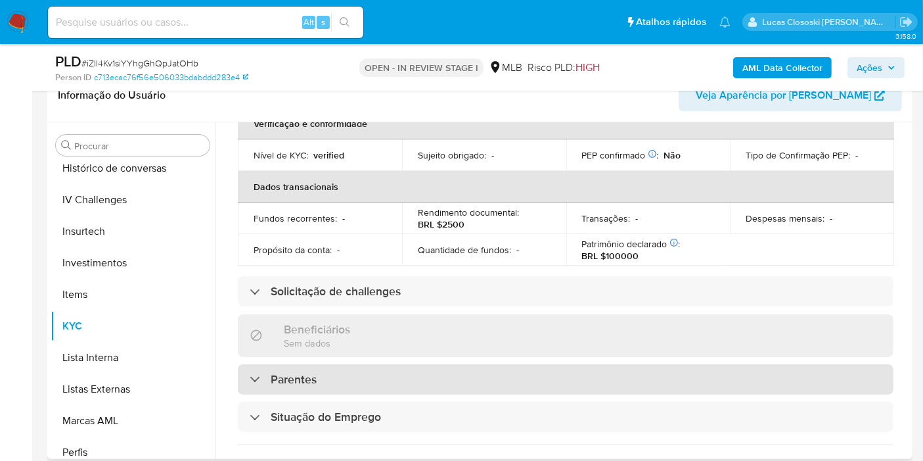
scroll to position [89, 0]
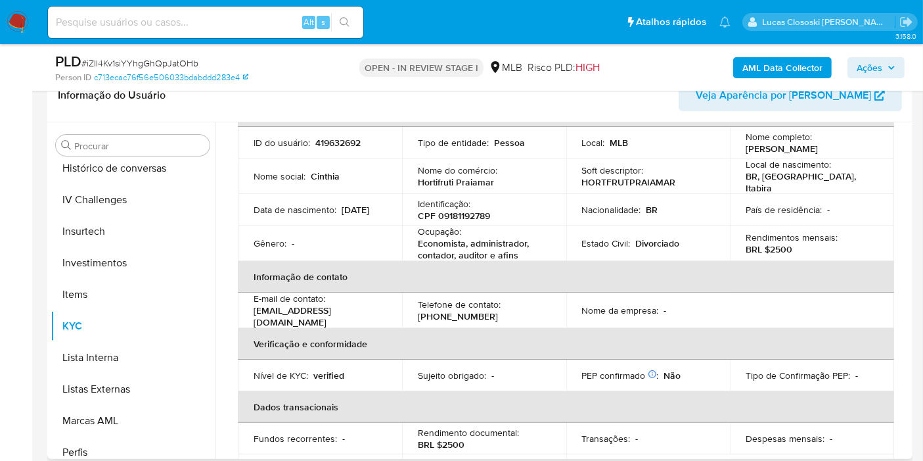
click at [480, 210] on p "CPF 09181192789" at bounding box center [454, 216] width 72 height 12
copy p "09181192789"
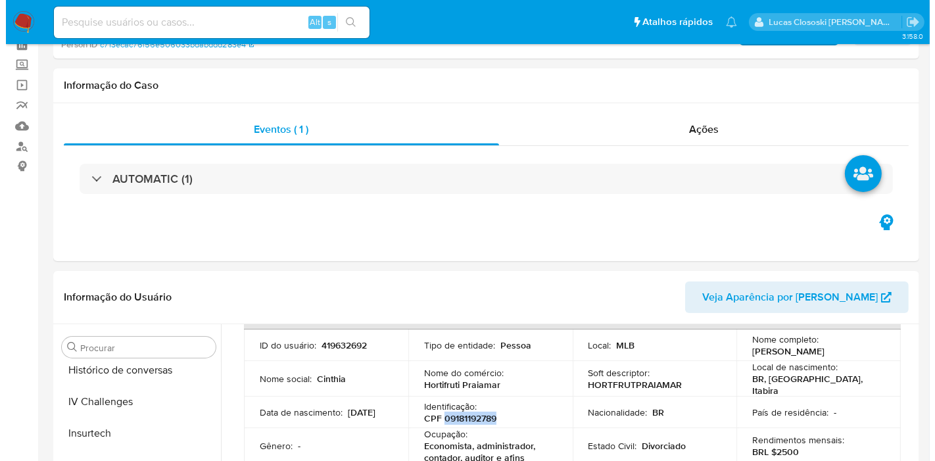
scroll to position [0, 0]
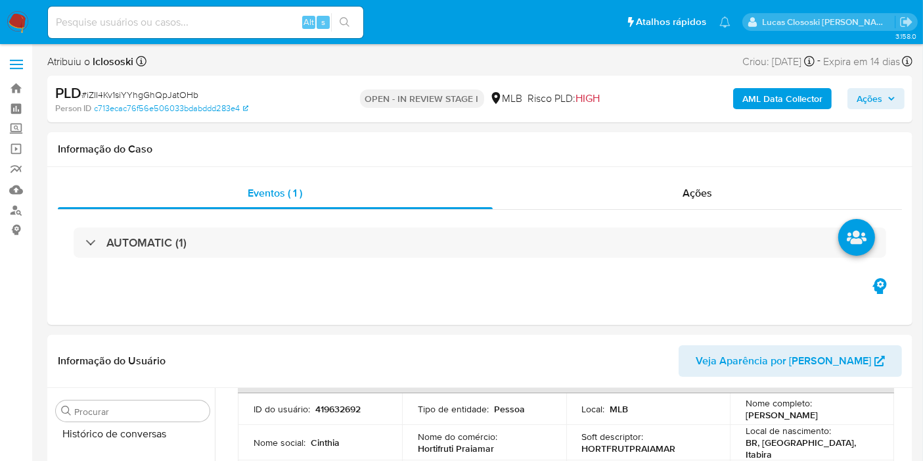
click at [787, 85] on div "AML Data Collector Ações" at bounding box center [765, 98] width 280 height 31
click at [787, 89] on b "AML Data Collector" at bounding box center [783, 98] width 80 height 21
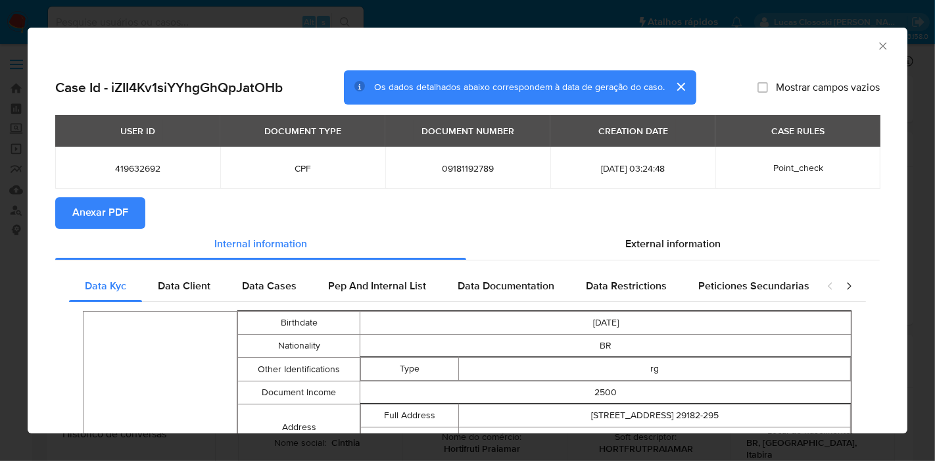
click at [124, 199] on span "Anexar PDF" at bounding box center [100, 212] width 56 height 29
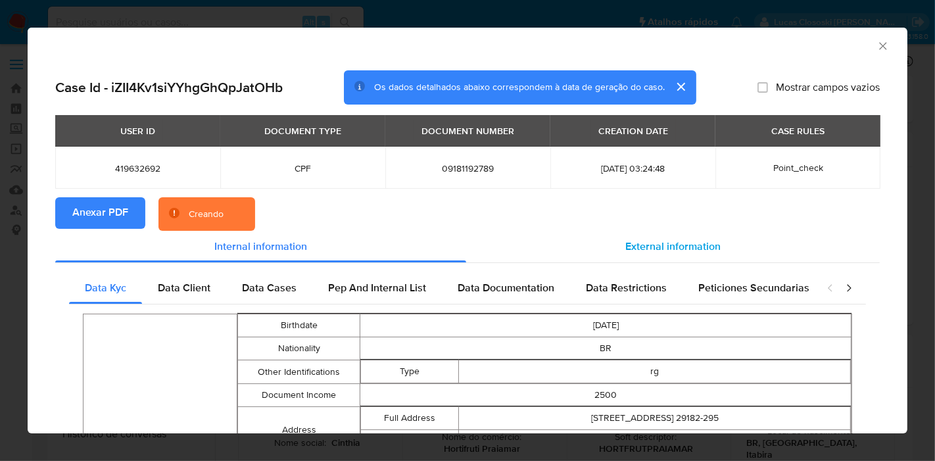
click at [631, 252] on span "External information" at bounding box center [672, 246] width 95 height 15
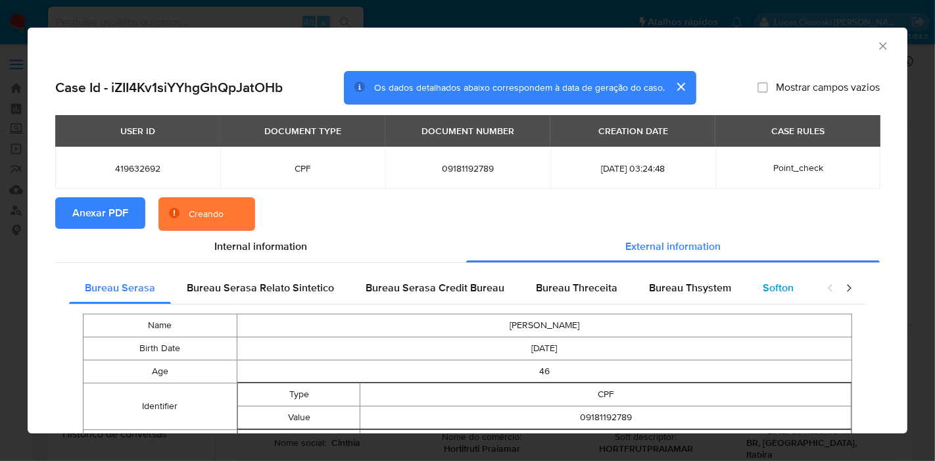
click at [766, 287] on span "Softon" at bounding box center [777, 287] width 31 height 15
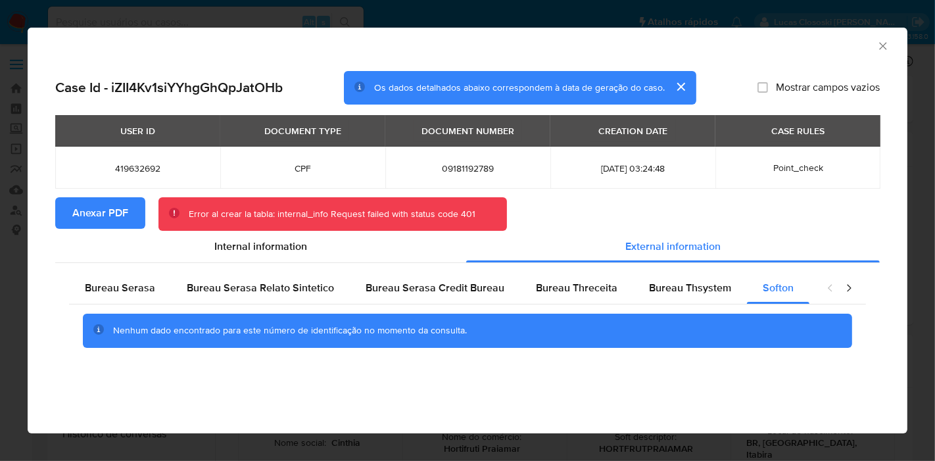
click at [101, 206] on span "Anexar PDF" at bounding box center [100, 212] width 56 height 29
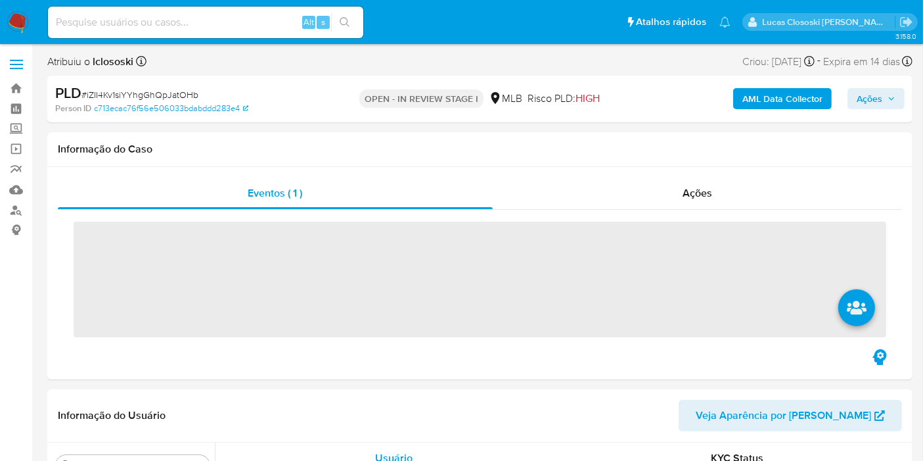
scroll to position [618, 0]
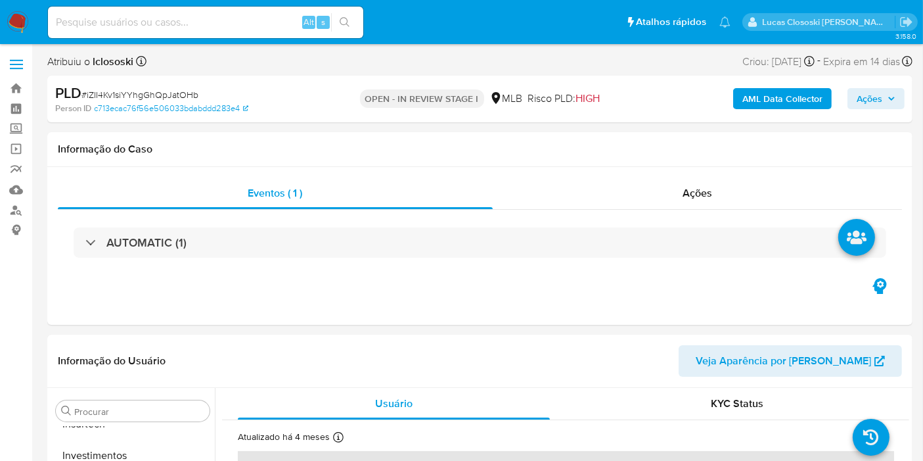
select select "10"
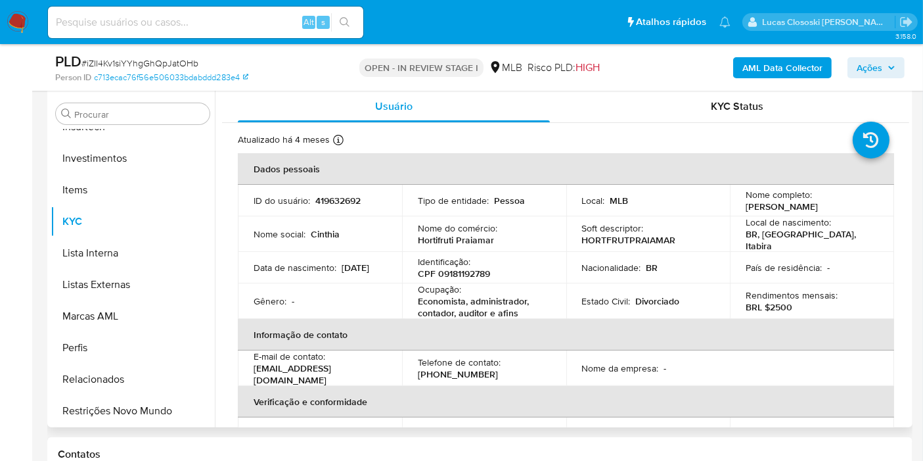
scroll to position [219, 0]
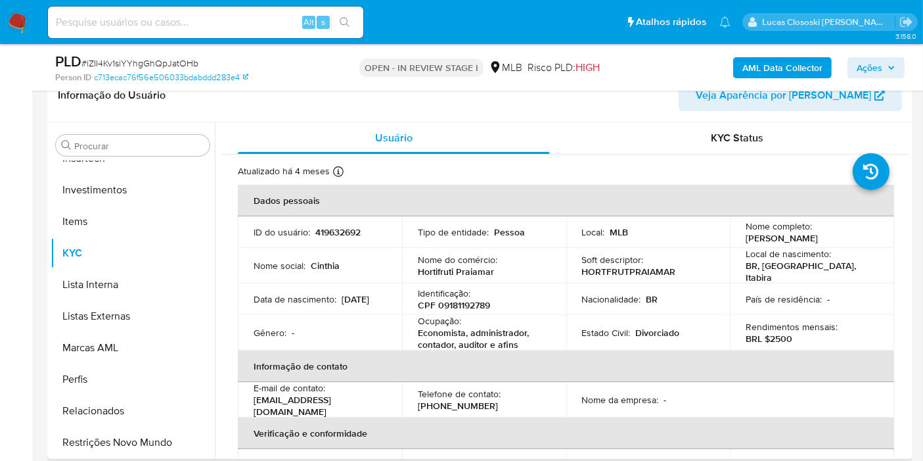
click at [489, 300] on p "CPF 09181192789" at bounding box center [454, 305] width 72 height 12
click at [471, 303] on p "CPF 09181192789" at bounding box center [454, 305] width 72 height 12
copy p "09181192789"
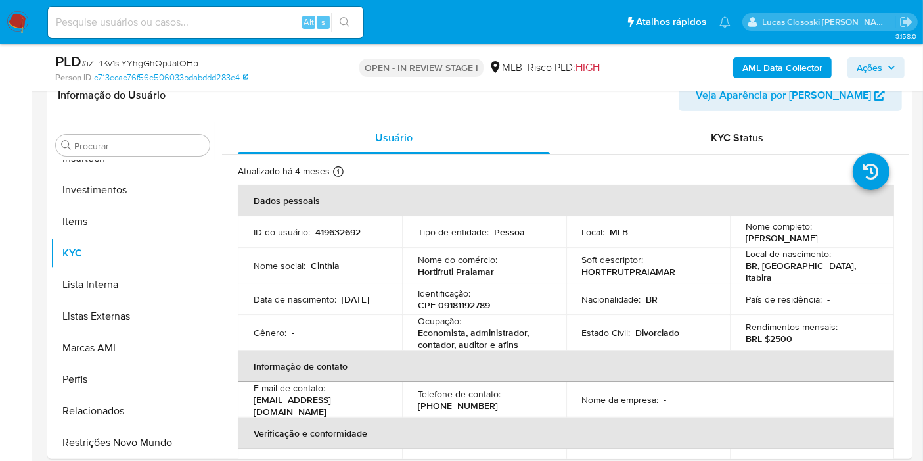
click at [804, 47] on div "PLD # iZII4Kv1siYYhgGhQpJatOHb Person ID c713ecac76f56e506033bdabddd283e4 OPEN …" at bounding box center [480, 67] width 866 height 47
click at [802, 61] on b "AML Data Collector" at bounding box center [783, 67] width 80 height 21
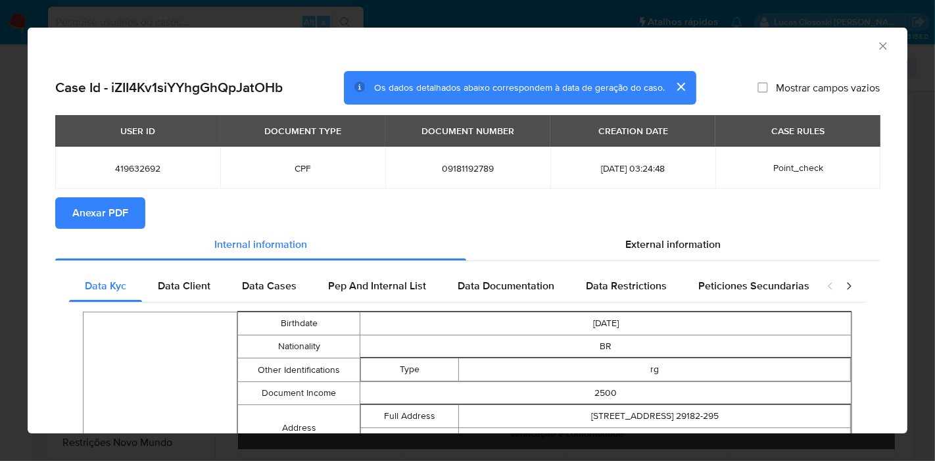
click at [124, 220] on span "Anexar PDF" at bounding box center [100, 212] width 56 height 29
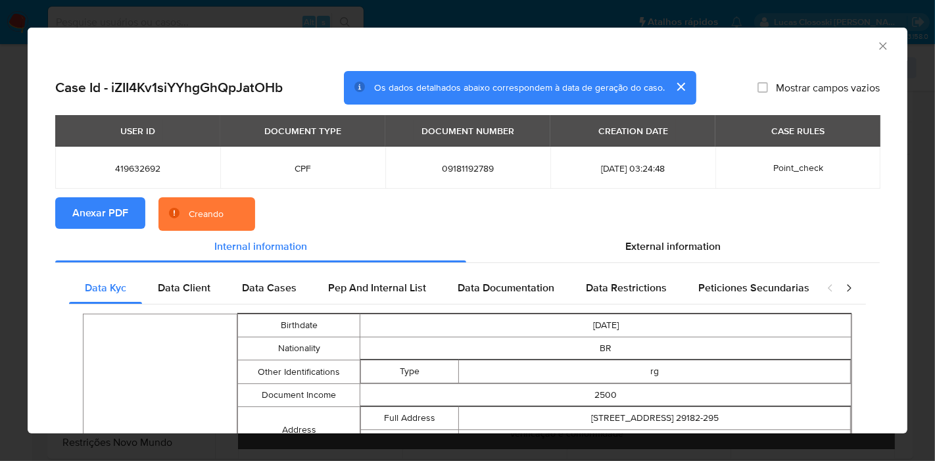
click at [634, 230] on section "Anexar PDF Creando" at bounding box center [467, 214] width 824 height 34
click at [636, 244] on span "External information" at bounding box center [672, 246] width 95 height 15
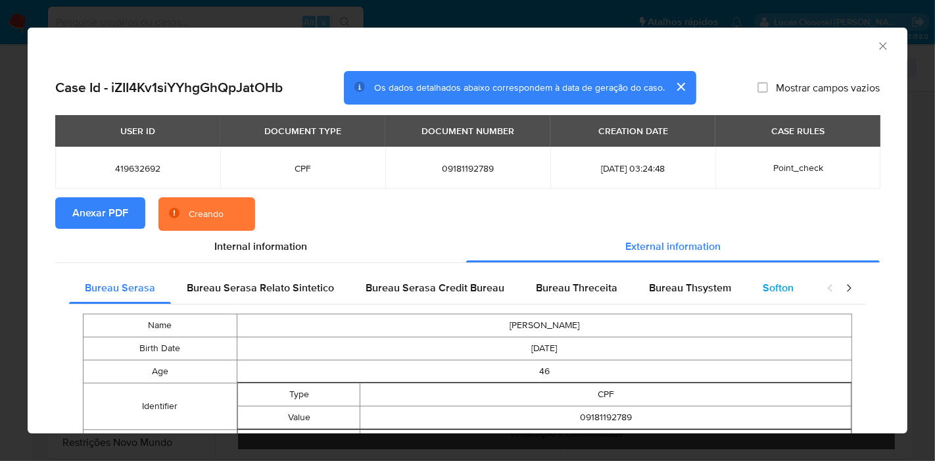
click at [762, 288] on span "Softon" at bounding box center [777, 287] width 31 height 15
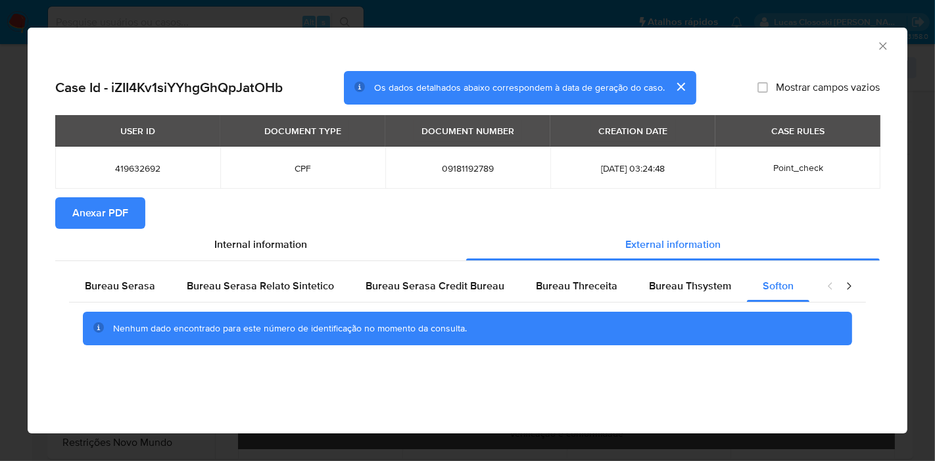
click at [883, 48] on icon "Fechar a janela" at bounding box center [882, 45] width 13 height 13
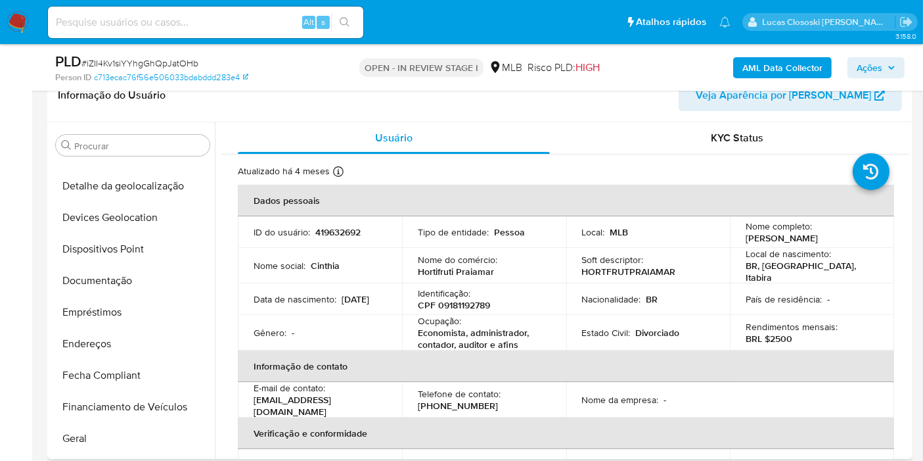
scroll to position [0, 0]
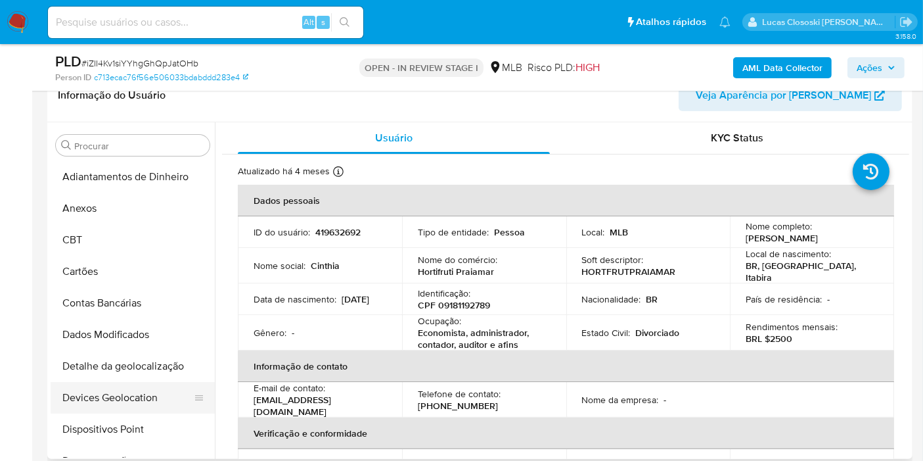
click at [106, 388] on button "Devices Geolocation" at bounding box center [128, 398] width 154 height 32
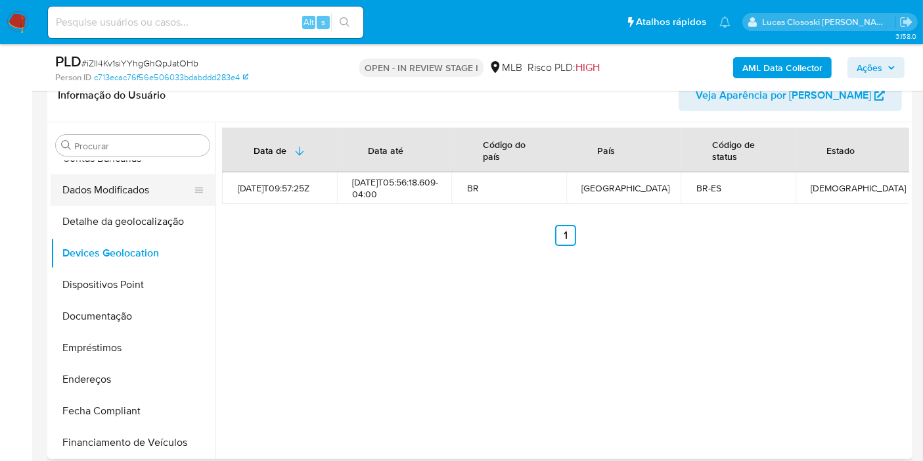
scroll to position [146, 0]
click at [129, 283] on button "Dispositivos Point" at bounding box center [128, 283] width 154 height 32
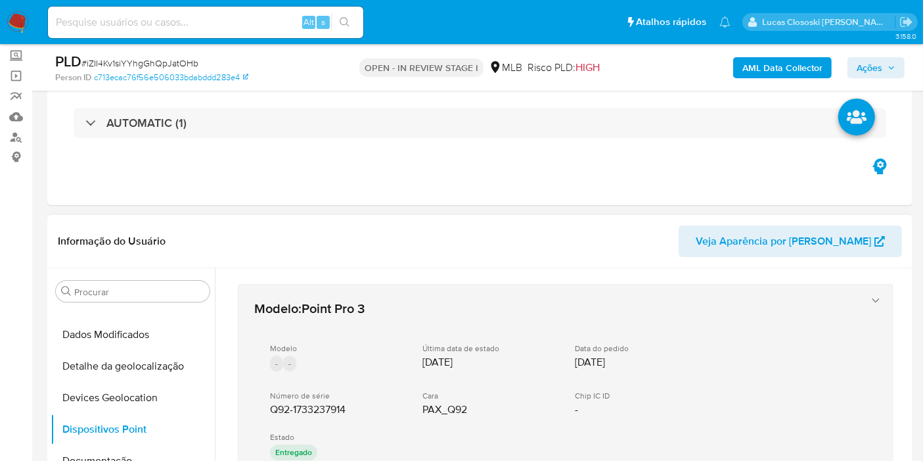
scroll to position [219, 0]
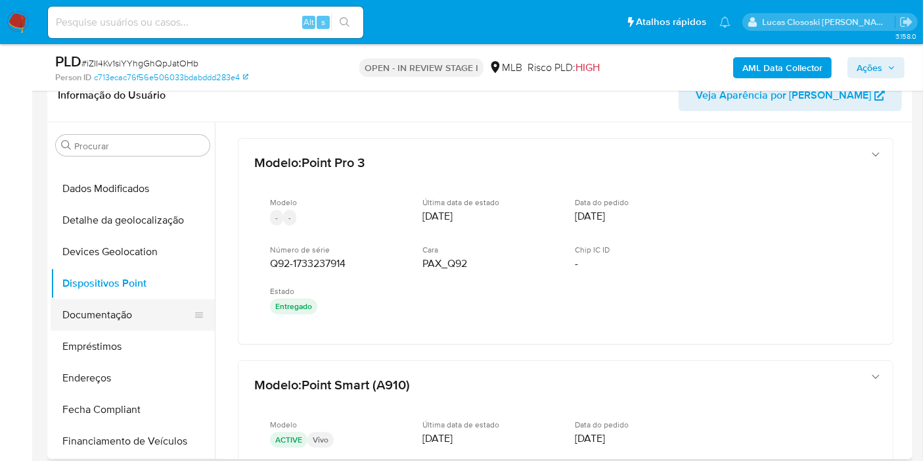
click at [118, 322] on button "Documentação" at bounding box center [128, 315] width 154 height 32
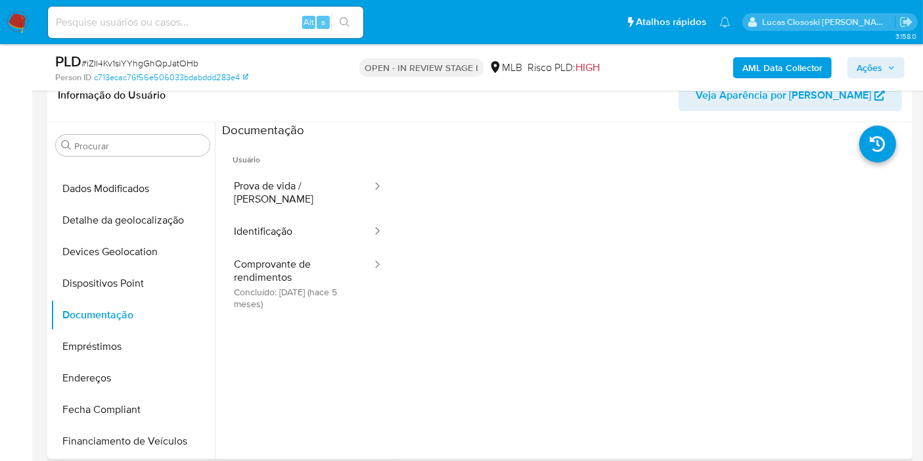
click at [310, 312] on ul "Usuário Prova de vida / Selfie Identificação Comprovante de rendimentos Concluí…" at bounding box center [308, 328] width 172 height 379
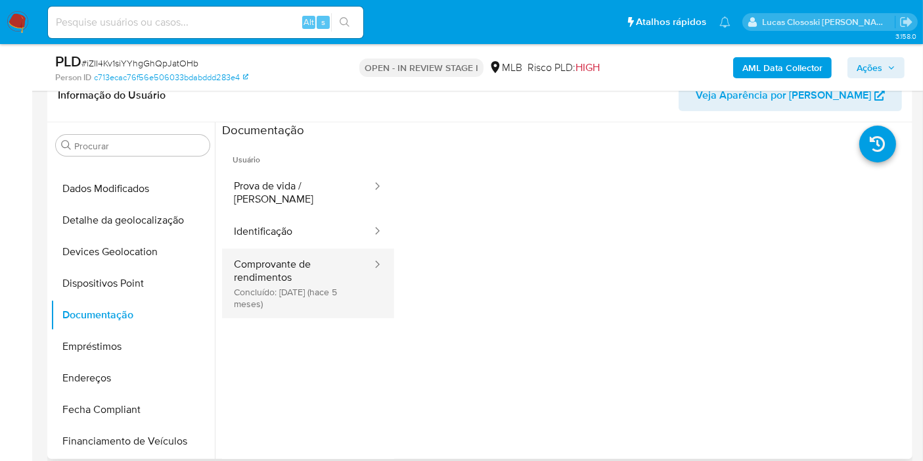
click at [314, 276] on button "Comprovante de rendimentos Concluído: [DATE] (hace 5 meses)" at bounding box center [297, 283] width 151 height 70
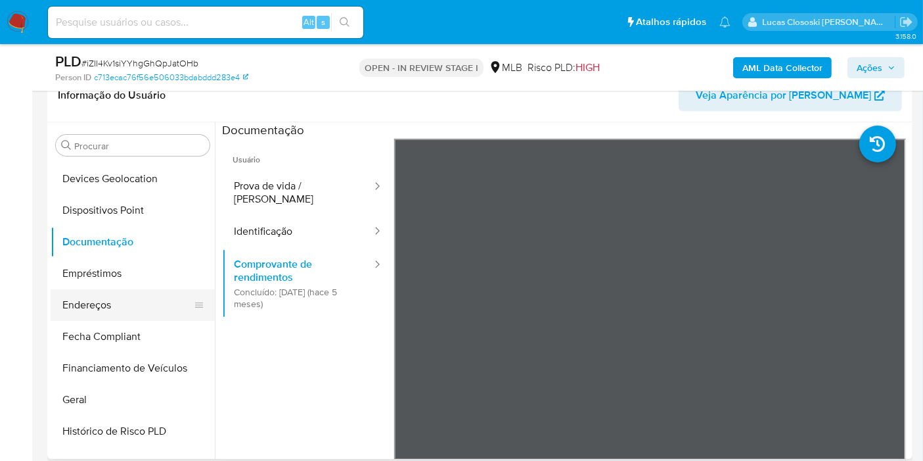
click at [118, 294] on button "Endereços" at bounding box center [128, 305] width 154 height 32
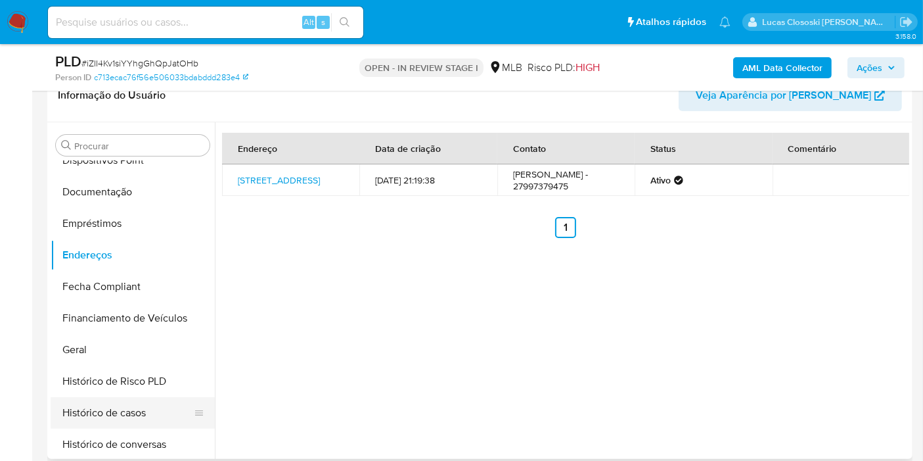
scroll to position [292, 0]
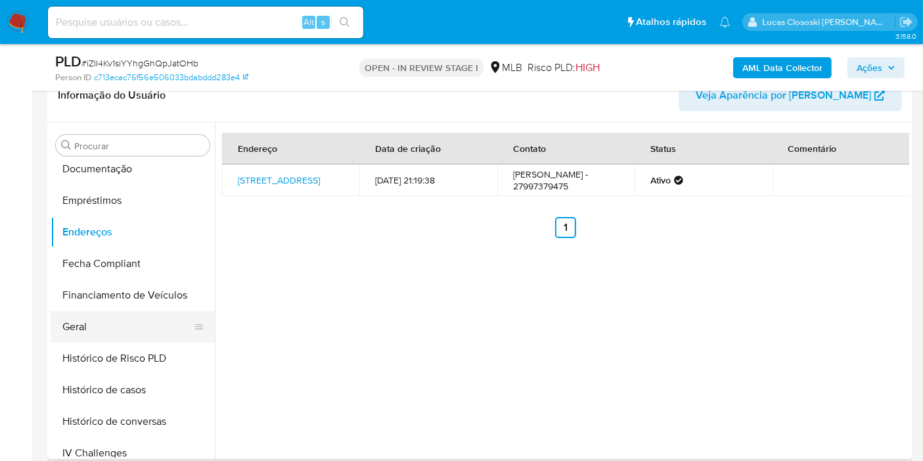
click at [91, 325] on button "Geral" at bounding box center [128, 327] width 154 height 32
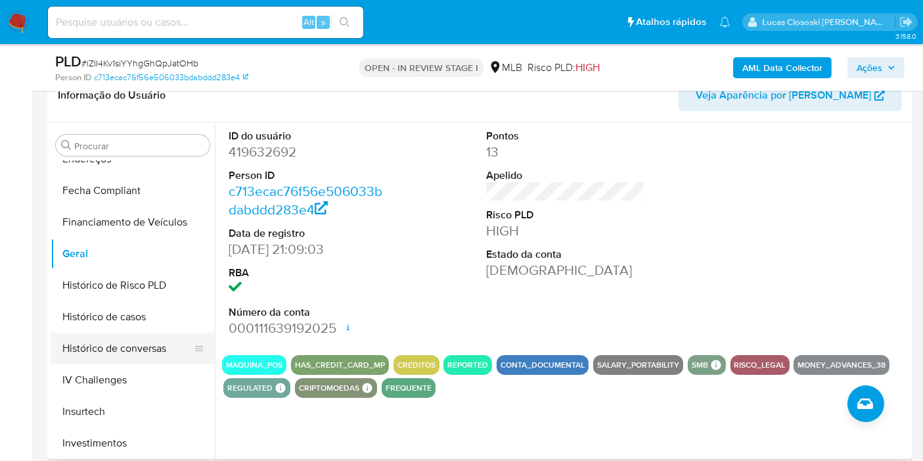
drag, startPoint x: 129, startPoint y: 322, endPoint x: 131, endPoint y: 336, distance: 14.6
click at [129, 322] on button "Histórico de casos" at bounding box center [133, 317] width 164 height 32
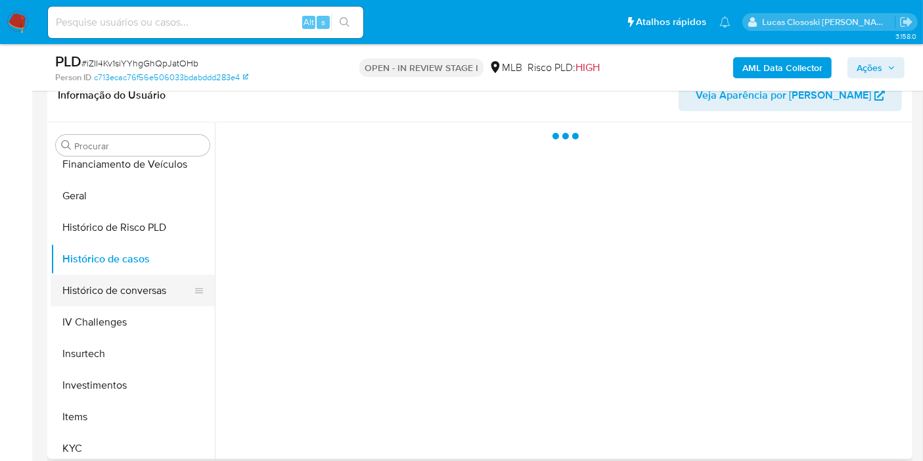
scroll to position [511, 0]
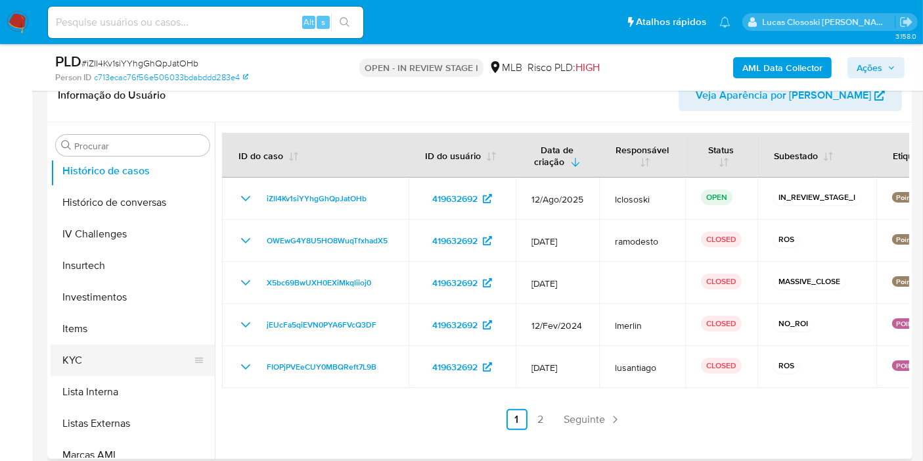
click at [130, 352] on button "KYC" at bounding box center [128, 360] width 154 height 32
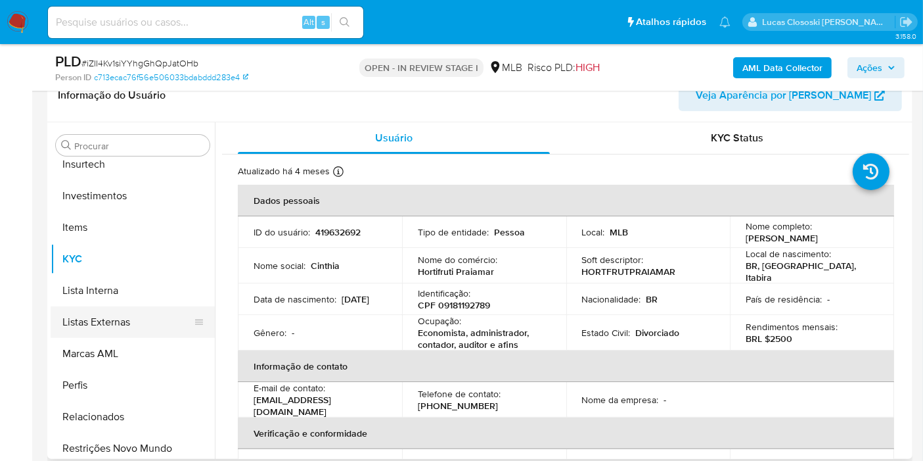
scroll to position [618, 0]
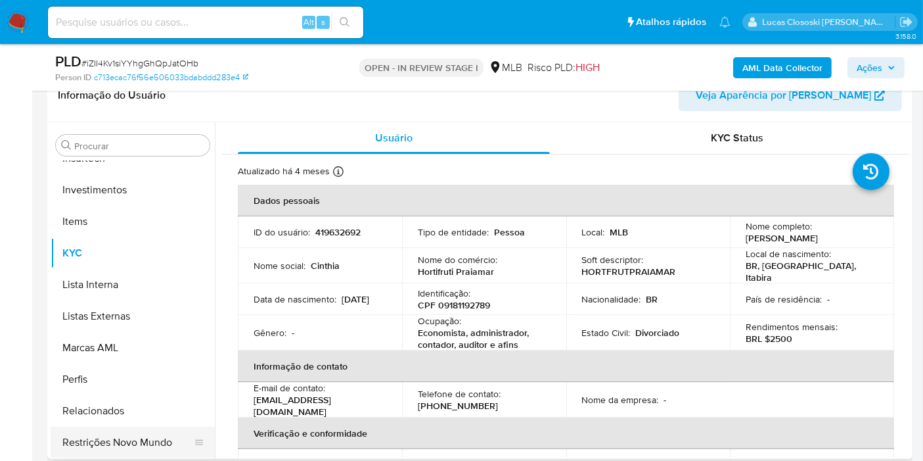
click at [158, 438] on button "Restrições Novo Mundo" at bounding box center [128, 443] width 154 height 32
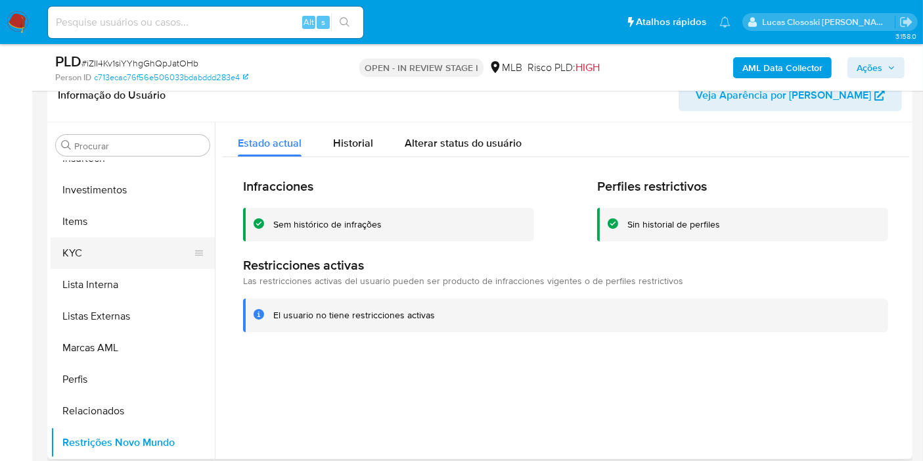
click at [110, 252] on button "KYC" at bounding box center [128, 253] width 154 height 32
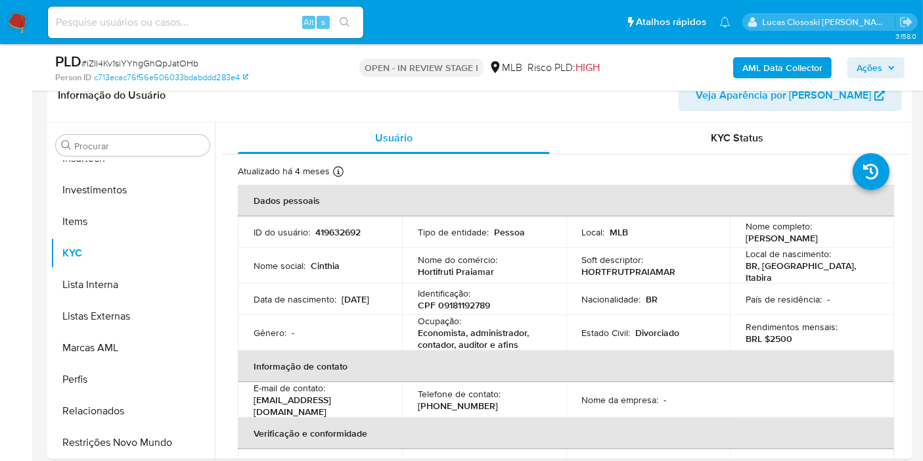
click at [171, 62] on span "# iZII4Kv1siYYhgGhQpJatOHb" at bounding box center [139, 63] width 117 height 13
copy span "iZII4Kv1siYYhgGhQpJatOHb"
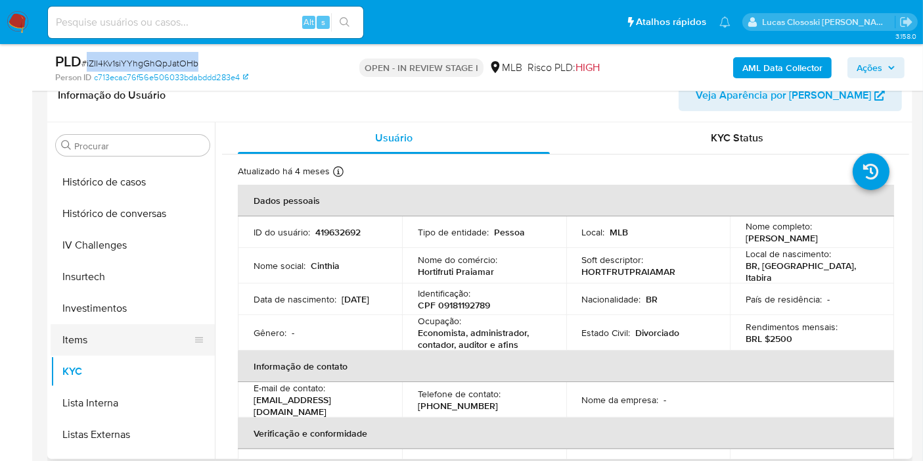
scroll to position [399, 0]
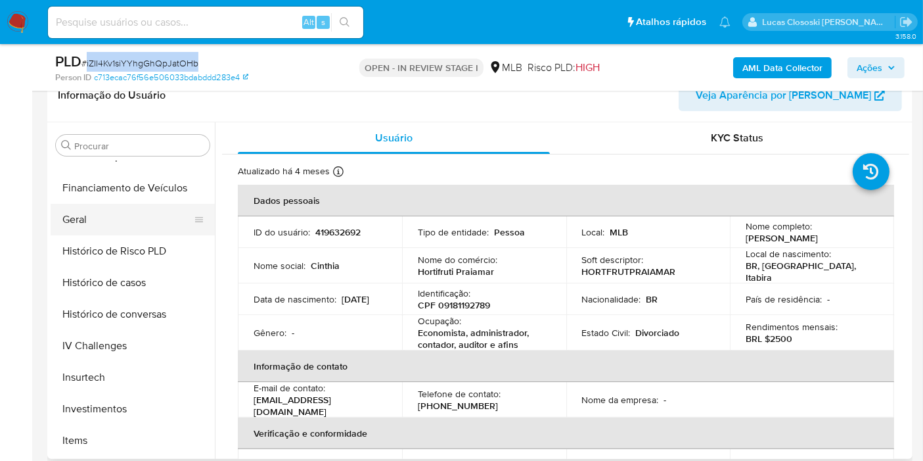
click at [127, 220] on button "Geral" at bounding box center [128, 220] width 154 height 32
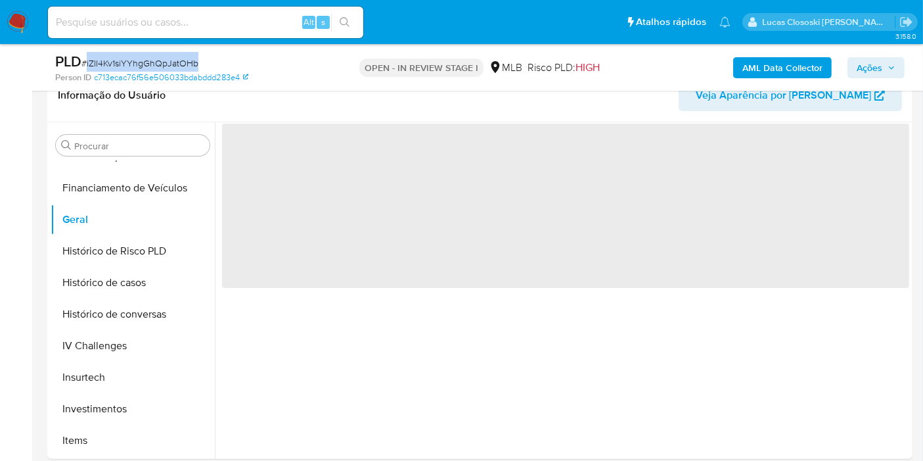
click at [323, 68] on div "PLD # iZII4Kv1siYYhgGhQpJatOHb" at bounding box center [194, 62] width 279 height 20
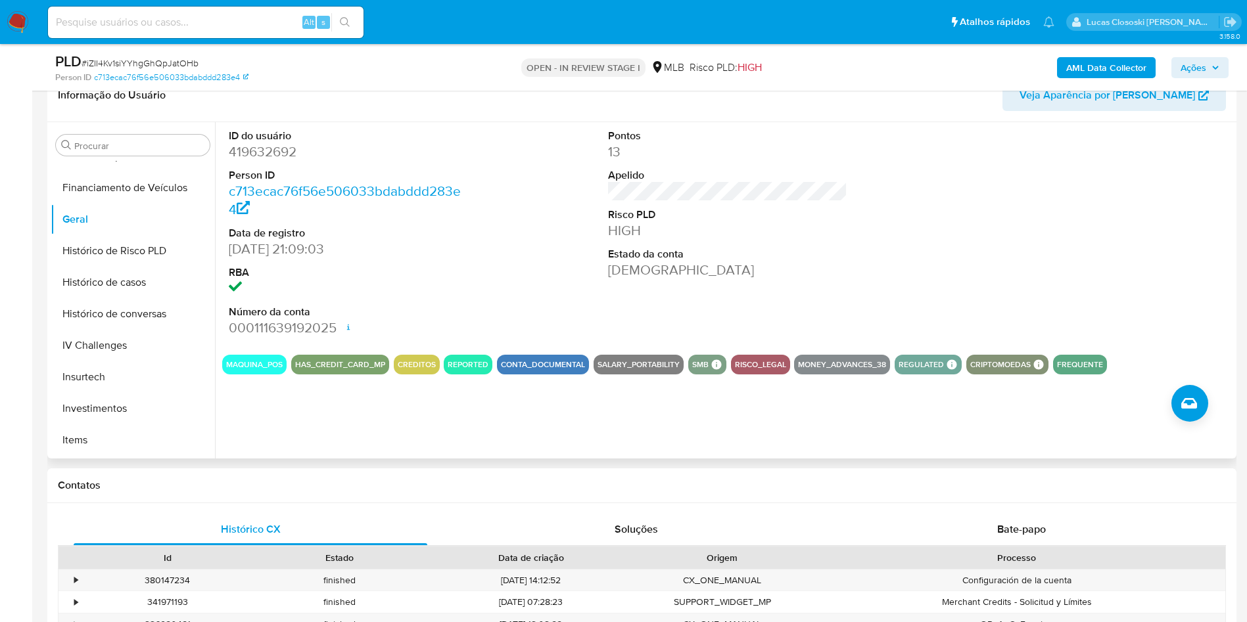
drag, startPoint x: 934, startPoint y: 1, endPoint x: 745, endPoint y: 260, distance: 320.7
click at [716, 291] on div "Pontos 13 Apelido Risco PLD HIGH Estado da conta Ativa" at bounding box center [727, 233] width 253 height 222
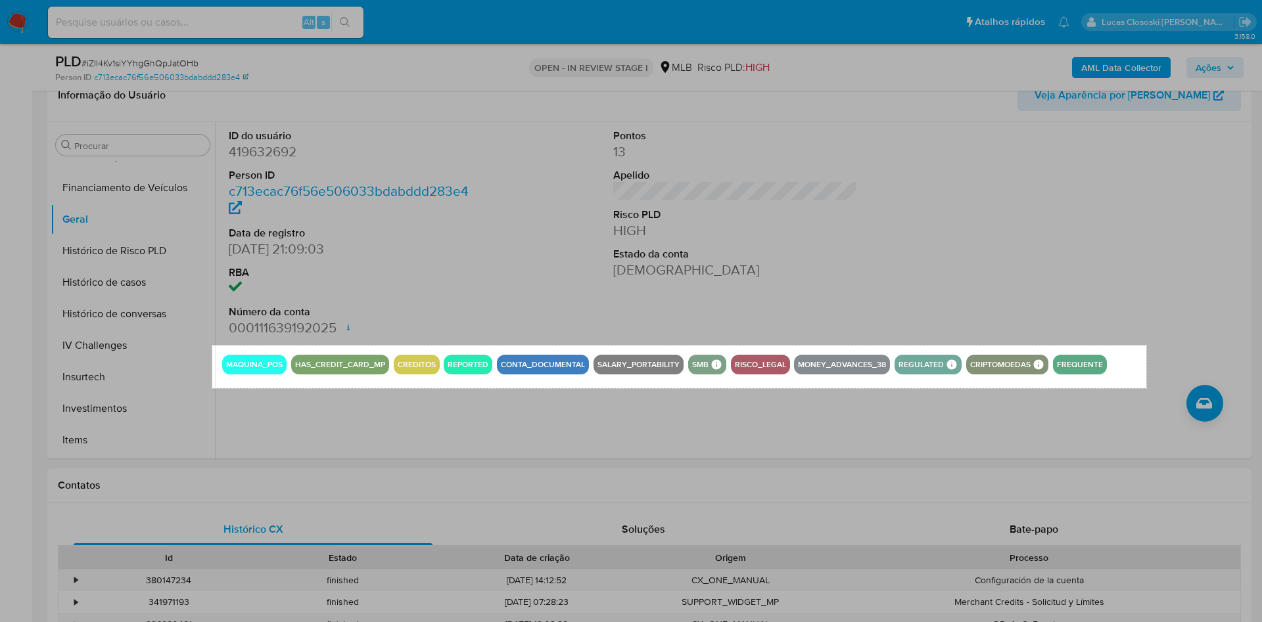
drag, startPoint x: 212, startPoint y: 346, endPoint x: 1146, endPoint y: 388, distance: 934.8
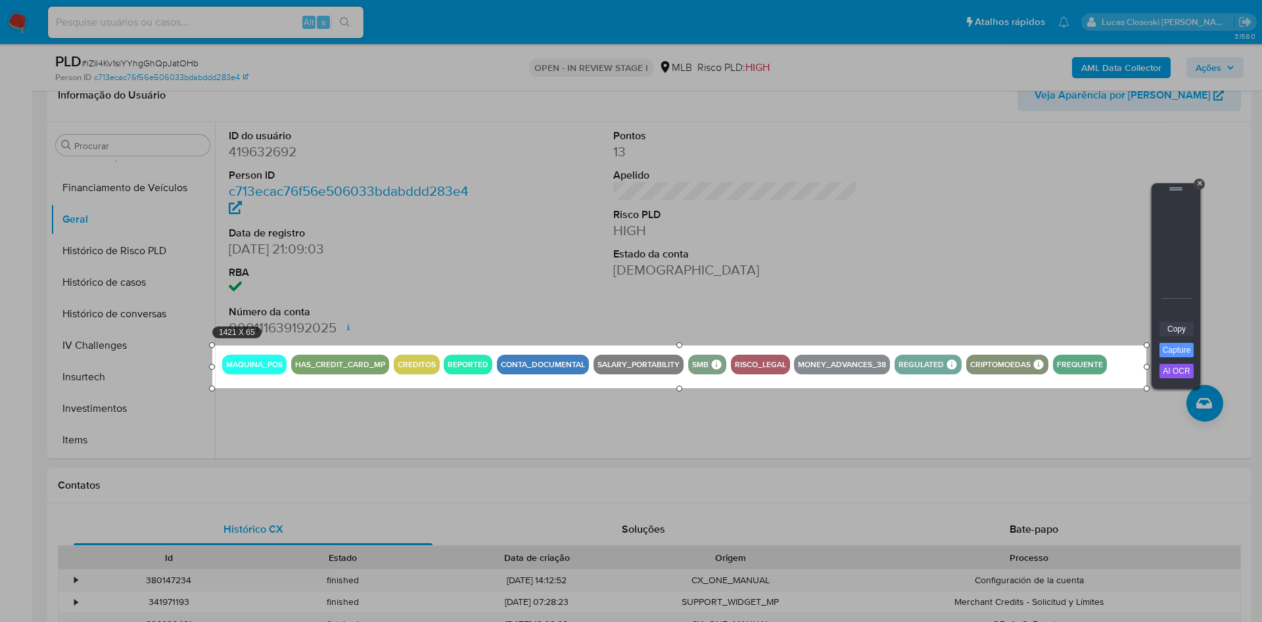
click at [934, 325] on link "Copy" at bounding box center [1176, 329] width 34 height 14
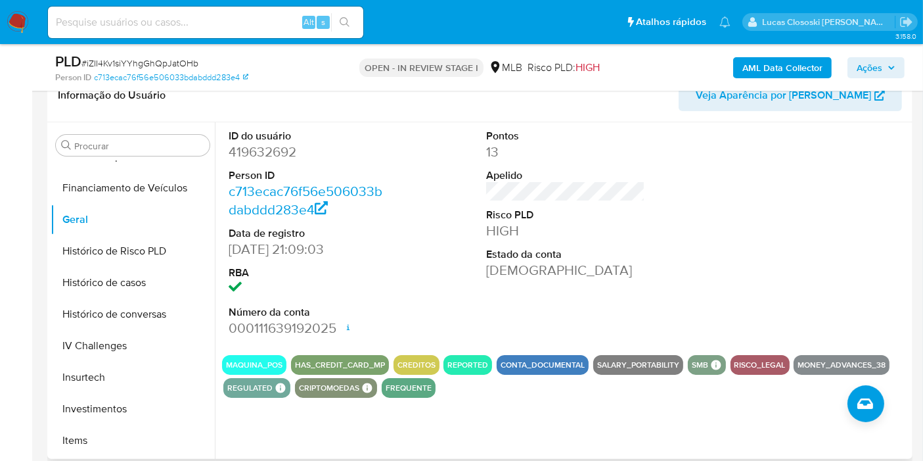
drag, startPoint x: 1103, startPoint y: 4, endPoint x: 471, endPoint y: 208, distance: 663.6
click at [471, 208] on div "ID do usuário 419632692 Person ID c713ecac76f56e506033bdabddd283e4 Data de regi…" at bounding box center [565, 233] width 687 height 222
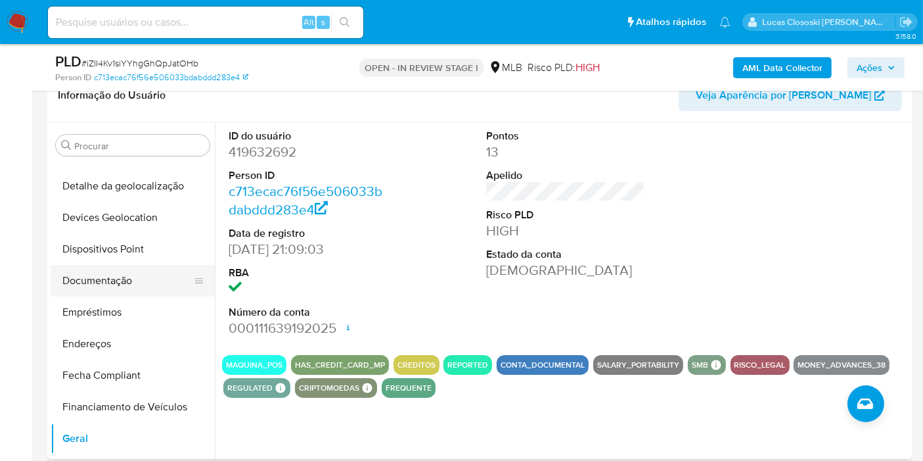
click at [112, 274] on button "Documentação" at bounding box center [128, 281] width 154 height 32
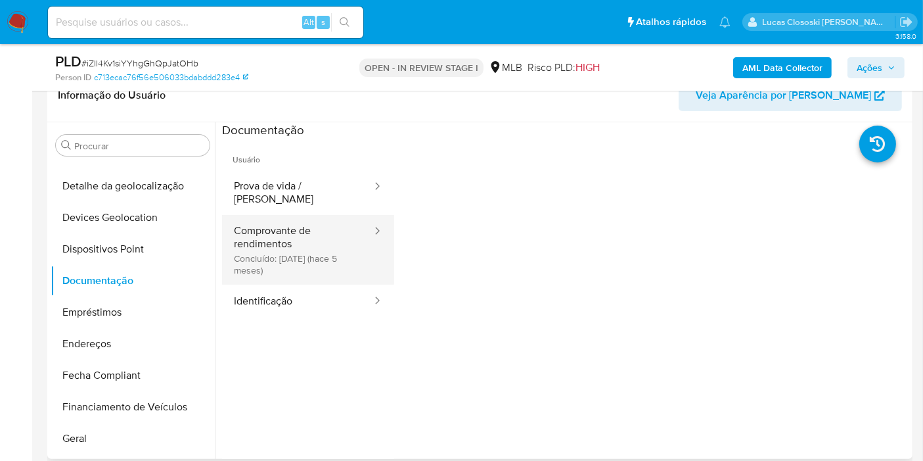
click at [333, 235] on button "Comprovante de rendimentos Concluído: [DATE] (hace 5 meses)" at bounding box center [297, 250] width 151 height 70
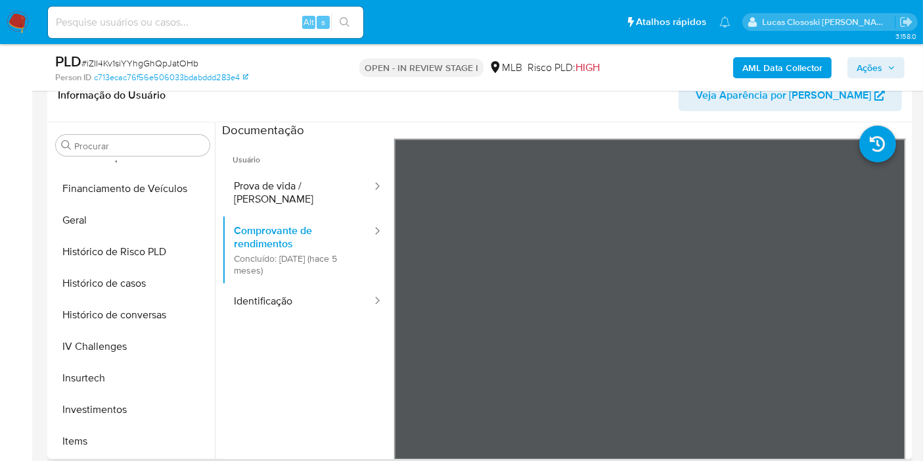
scroll to position [618, 0]
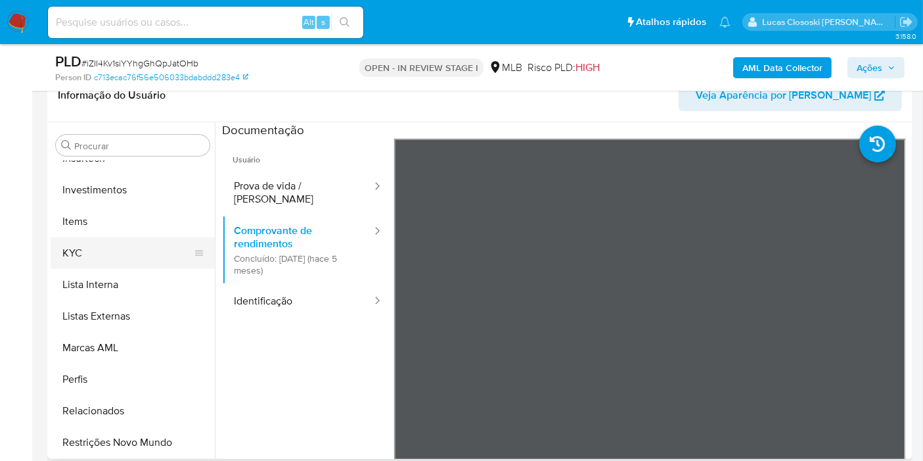
click at [110, 244] on button "KYC" at bounding box center [128, 253] width 154 height 32
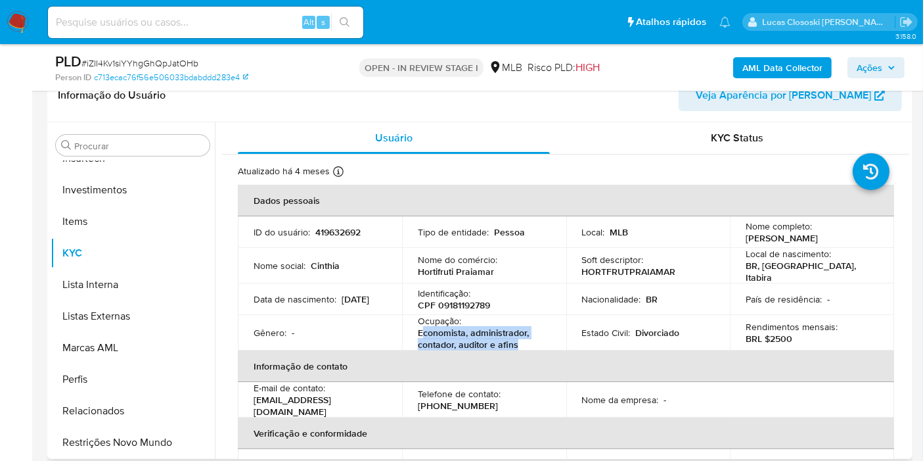
drag, startPoint x: 521, startPoint y: 340, endPoint x: 420, endPoint y: 329, distance: 101.2
click at [420, 329] on p "Economista, administrador, contador, auditor e afins" at bounding box center [481, 339] width 127 height 24
copy p "conomista, administrador, contador, auditor e afins"
drag, startPoint x: 412, startPoint y: 269, endPoint x: 496, endPoint y: 269, distance: 83.5
click at [496, 269] on td "Nome do comércio : Hortifruti Praiamar" at bounding box center [484, 265] width 164 height 35
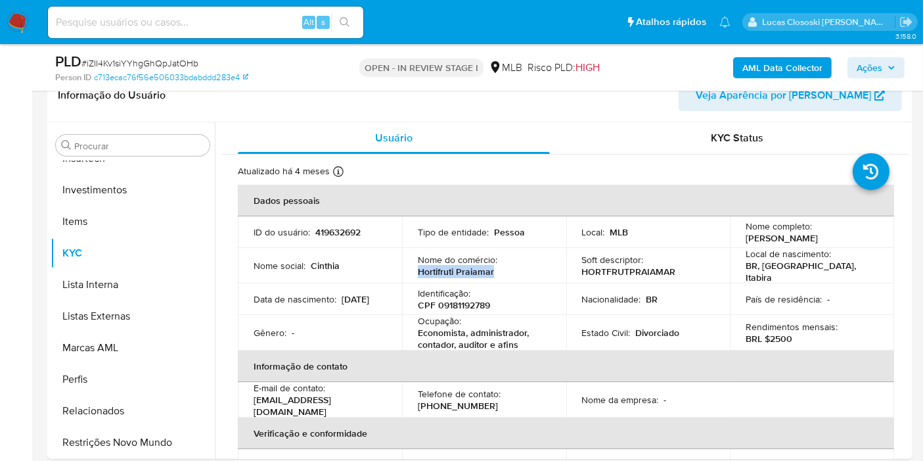
copy p "Hortifruti Praiamar"
click at [888, 67] on icon "button" at bounding box center [892, 68] width 8 height 8
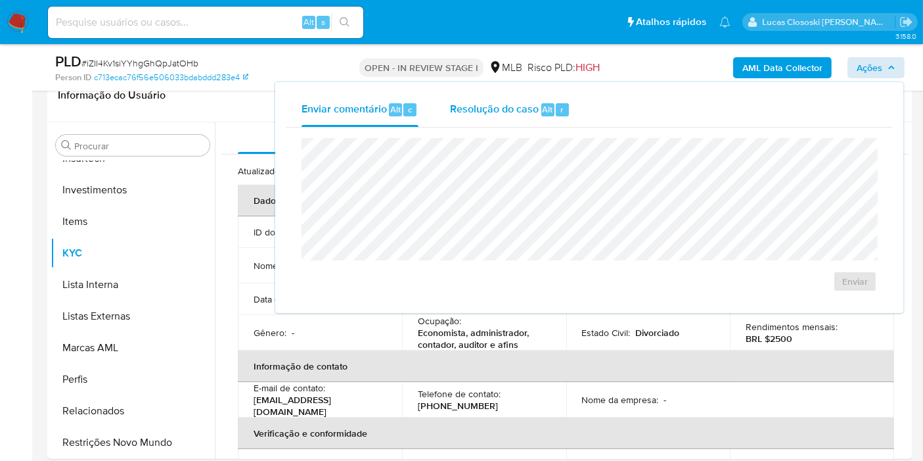
click at [476, 108] on span "Resolução do caso" at bounding box center [494, 108] width 89 height 15
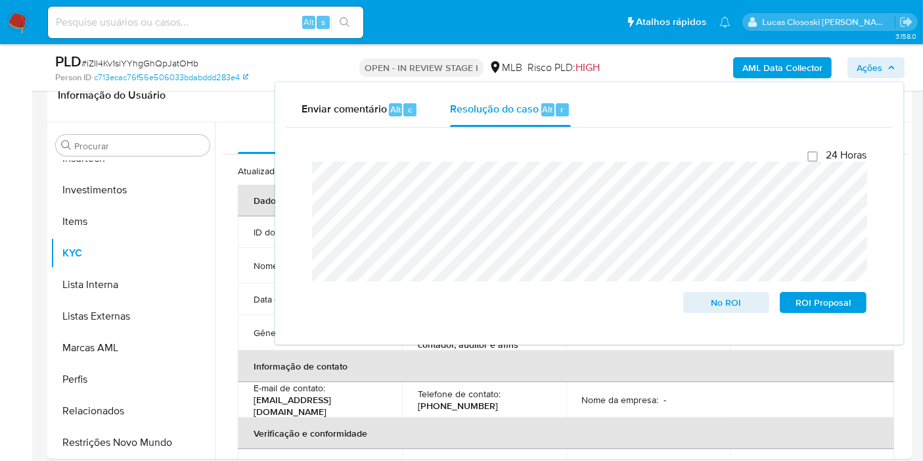
click at [896, 66] on button "Ações" at bounding box center [876, 67] width 57 height 21
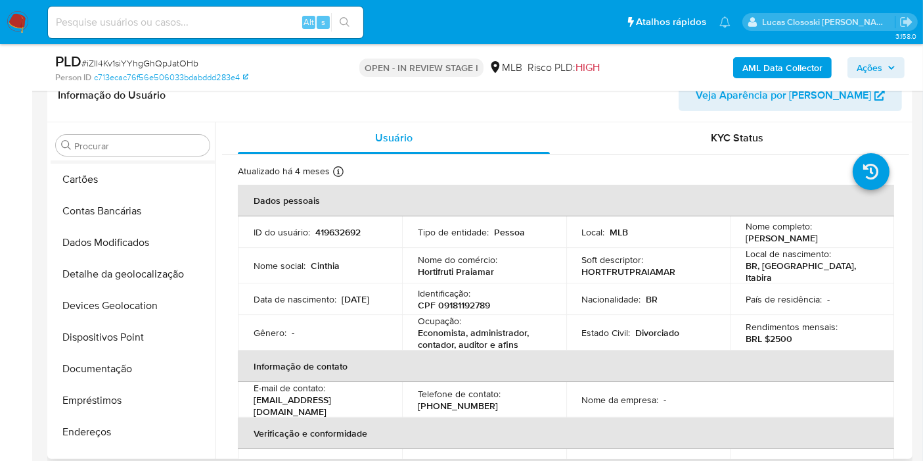
scroll to position [0, 0]
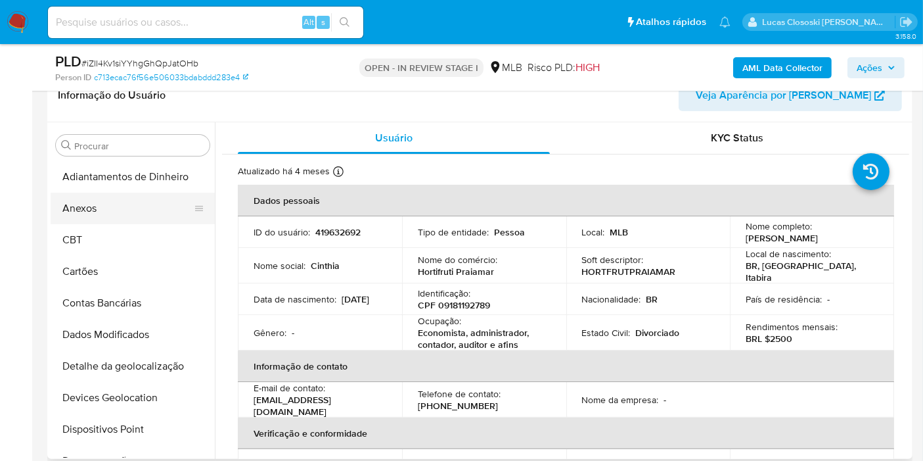
click at [90, 207] on button "Anexos" at bounding box center [128, 209] width 154 height 32
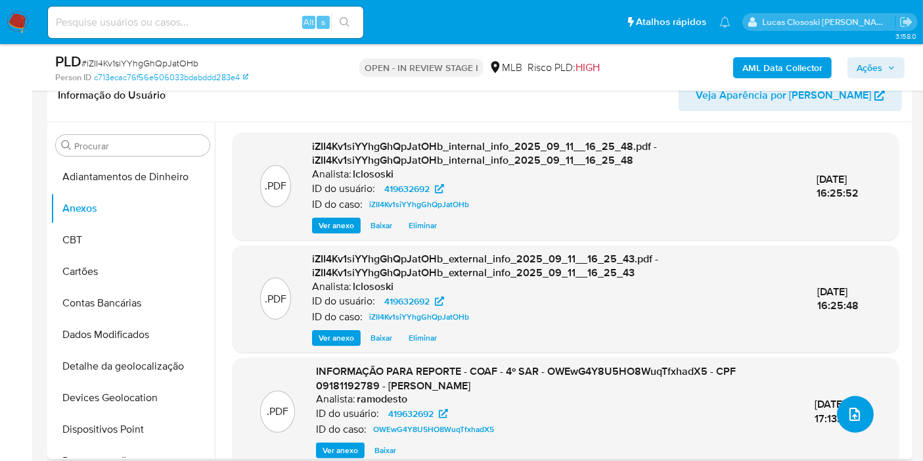
click at [861, 409] on button "upload-file" at bounding box center [855, 414] width 37 height 37
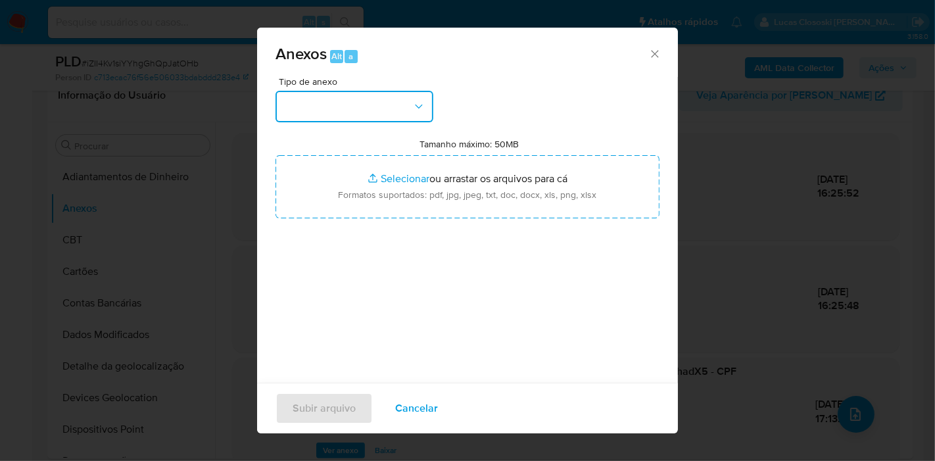
click at [390, 107] on button "button" at bounding box center [354, 107] width 158 height 32
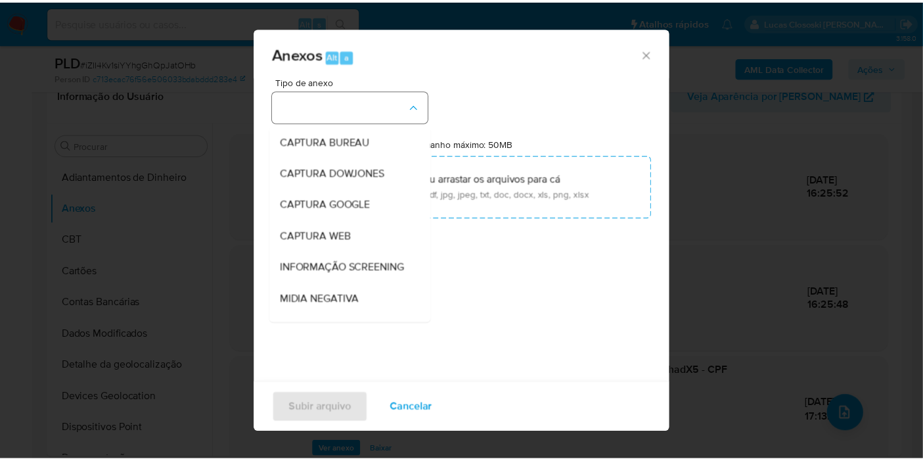
scroll to position [202, 0]
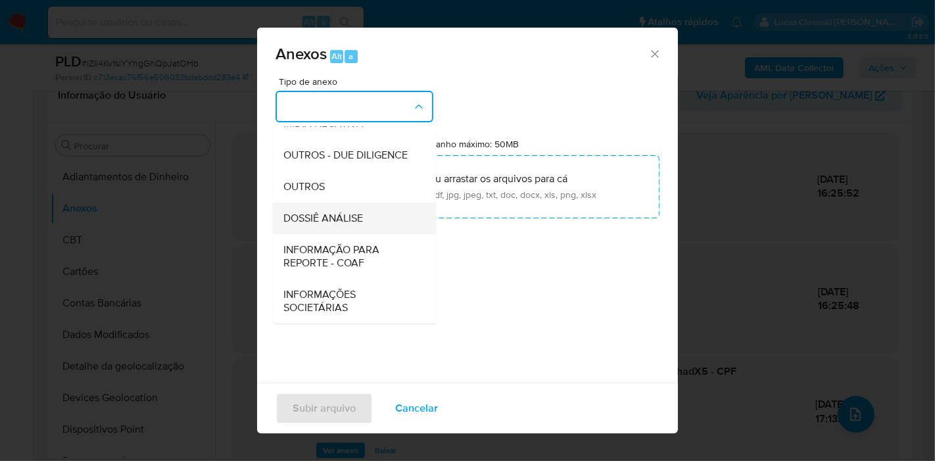
click at [361, 213] on span "DOSSIÊ ANÁLISE" at bounding box center [323, 218] width 80 height 13
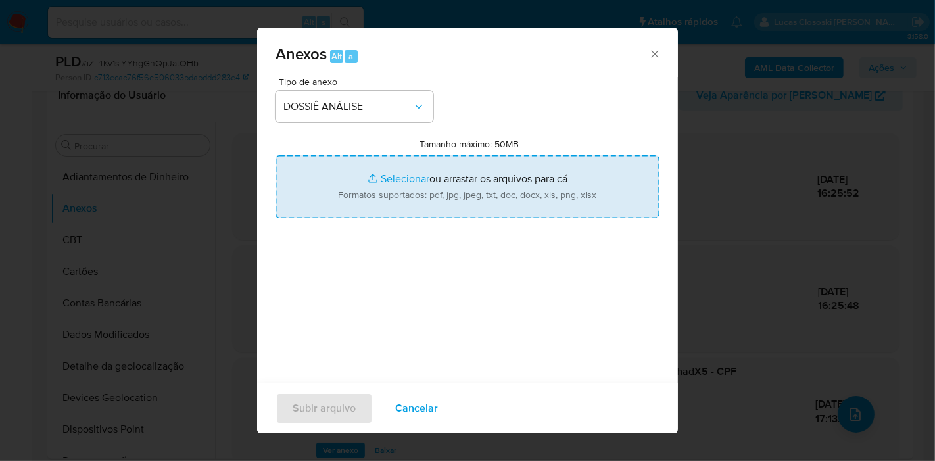
click at [369, 186] on input "Tamanho máximo: 50MB Selecionar arquivos" at bounding box center [467, 186] width 384 height 63
click at [609, 193] on input "Tamanho máximo: 50MB Selecionar arquivos" at bounding box center [467, 186] width 384 height 63
type input "C:\fakepath\5º SAR - XXXX - CPF 09181192789 - [PERSON_NAME].pdf"
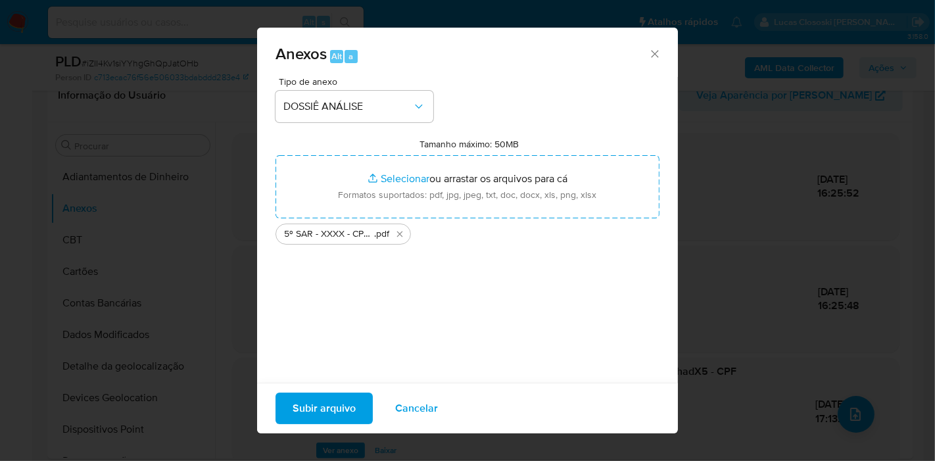
click at [330, 409] on span "Subir arquivo" at bounding box center [323, 408] width 63 height 29
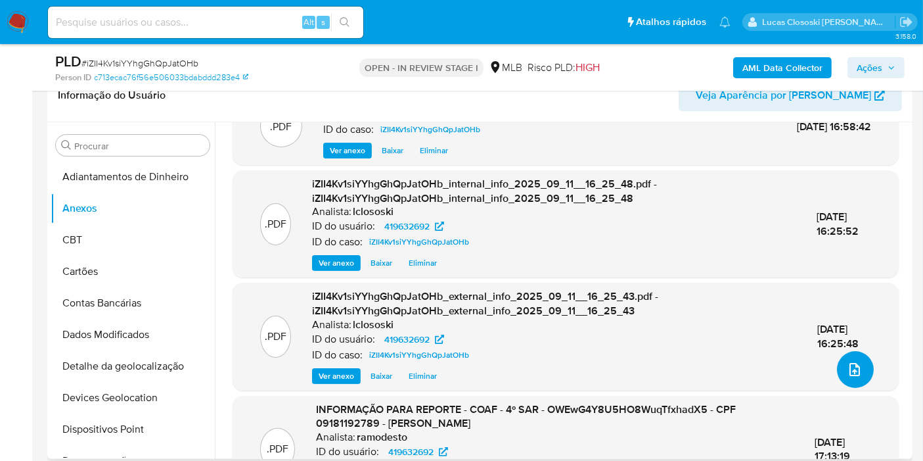
scroll to position [0, 0]
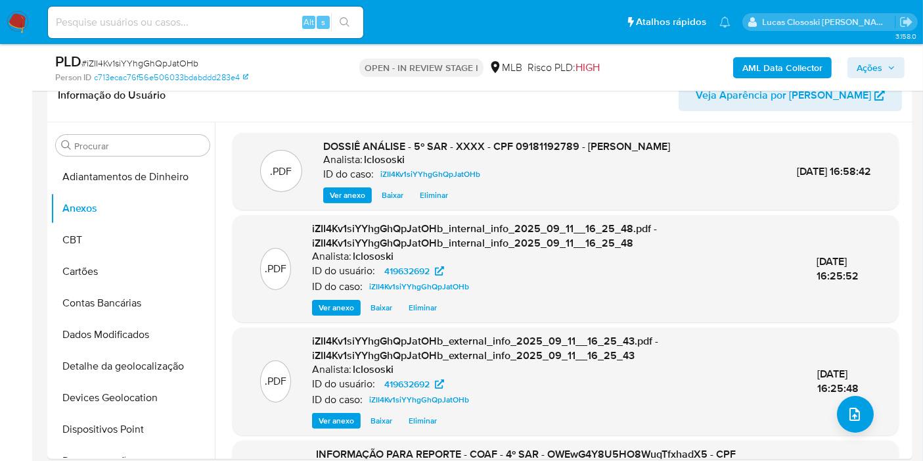
click at [875, 61] on span "Ações" at bounding box center [870, 67] width 26 height 21
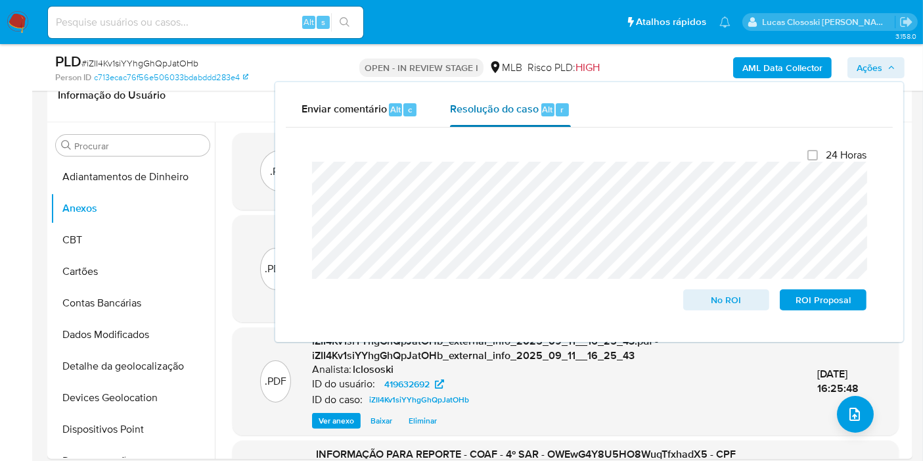
click at [561, 111] on span "r" at bounding box center [562, 109] width 3 height 12
click at [892, 68] on icon "button" at bounding box center [892, 68] width 8 height 8
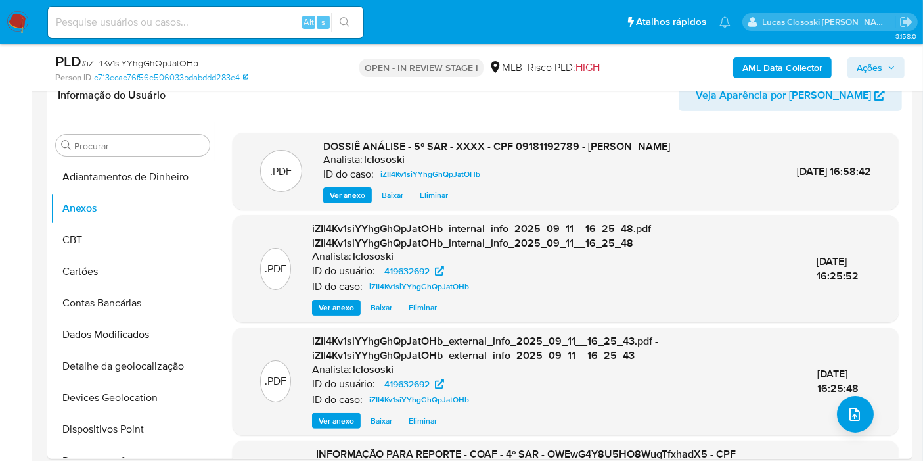
click at [886, 66] on span "Ações" at bounding box center [876, 67] width 39 height 18
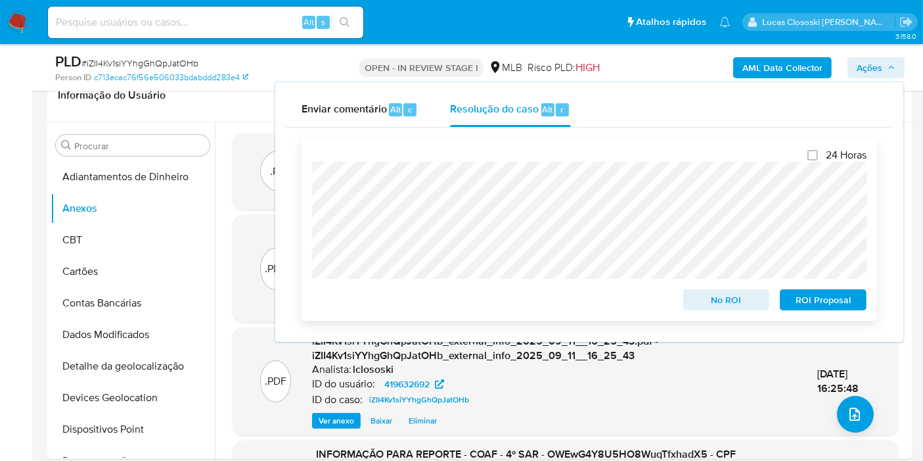
click at [818, 304] on span "ROI Proposal" at bounding box center [823, 299] width 68 height 18
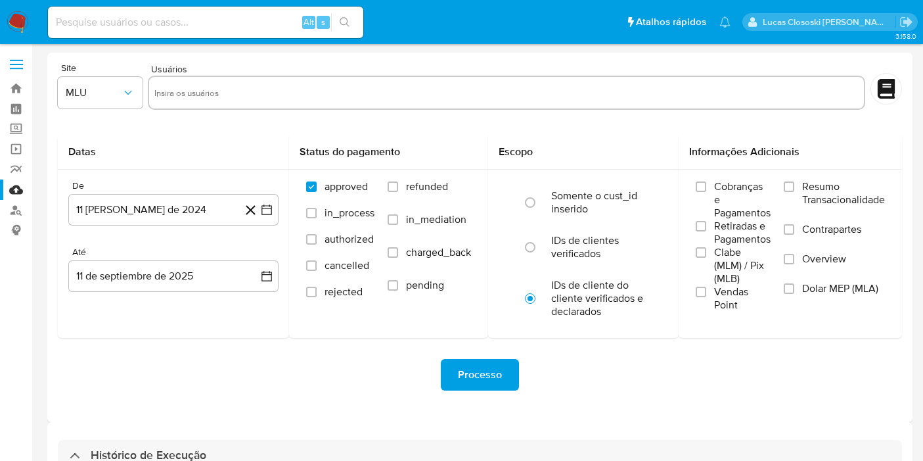
select select "10"
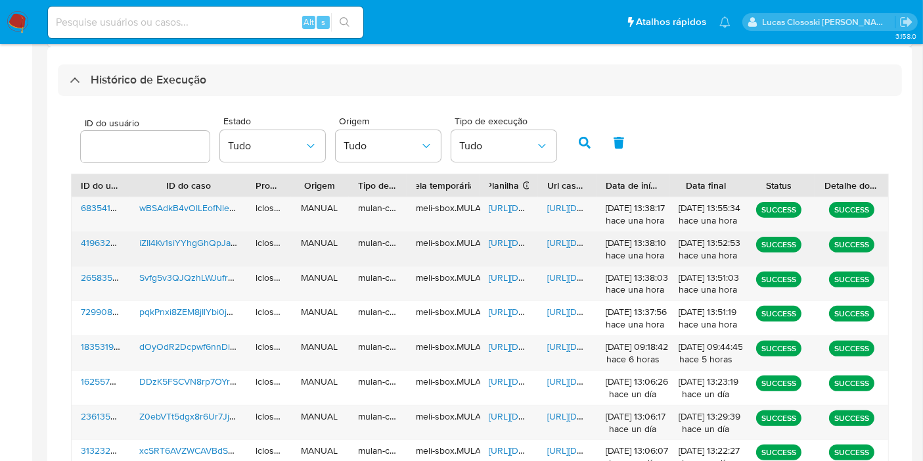
click at [518, 241] on span "[URL][DOMAIN_NAME]" at bounding box center [535, 242] width 91 height 13
click at [567, 232] on div "[URL][DOMAIN_NAME]" at bounding box center [567, 249] width 58 height 34
click at [567, 238] on span "https://docs.google.com/document/d/1BTcxWpc60TrZMFq0PFHvT9xQPAUfKO_nsPrMGRqenPo…" at bounding box center [592, 242] width 91 height 13
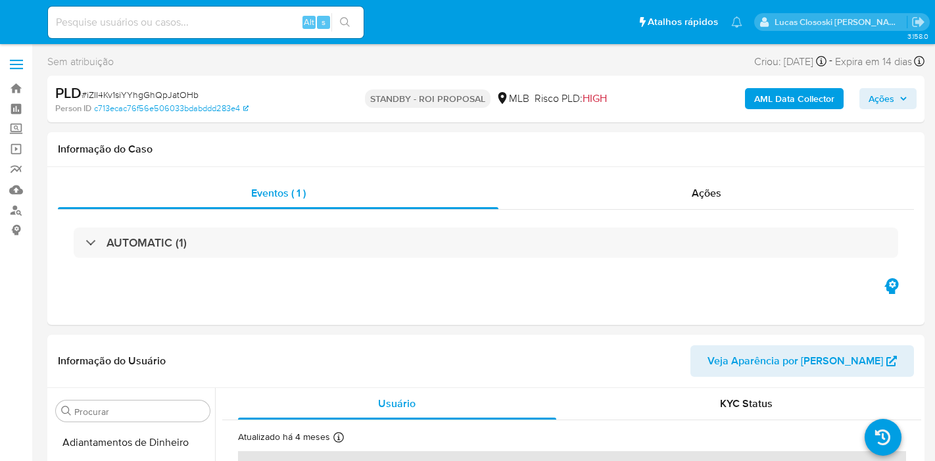
select select "10"
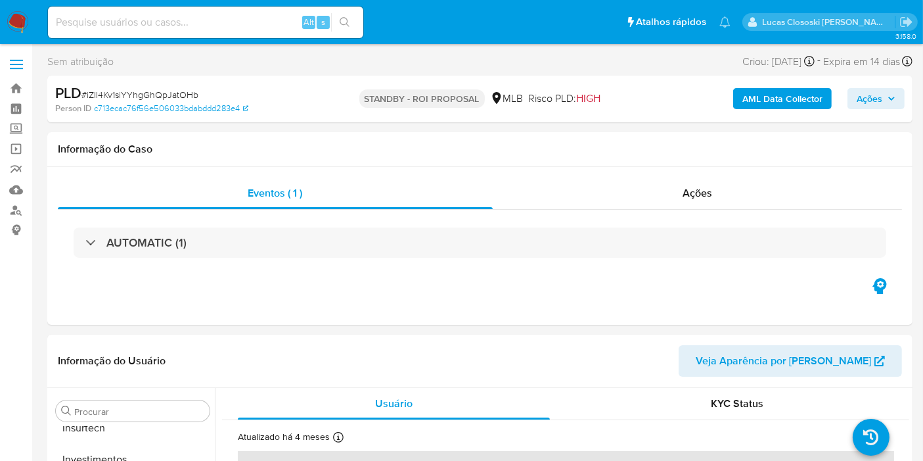
scroll to position [618, 0]
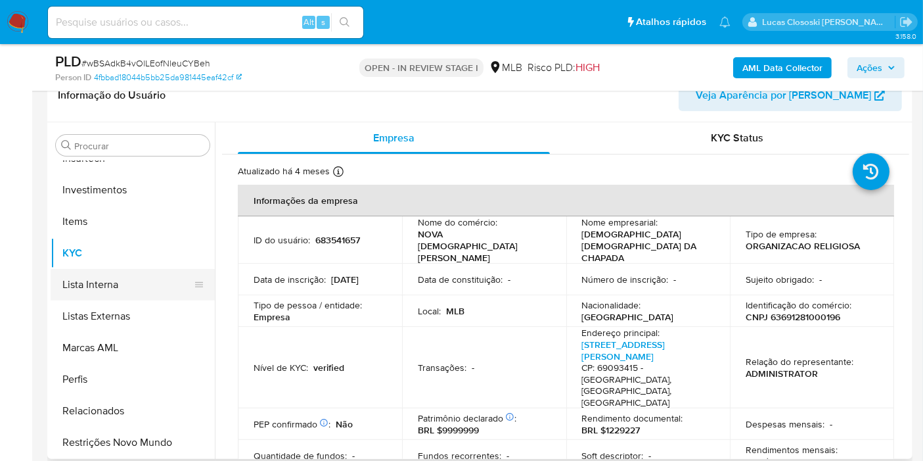
scroll to position [253, 0]
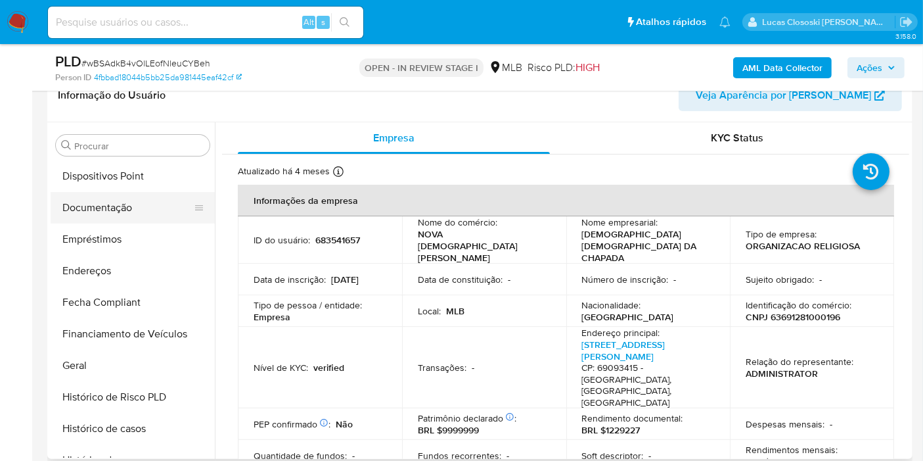
click at [122, 221] on button "Documentação" at bounding box center [128, 208] width 154 height 32
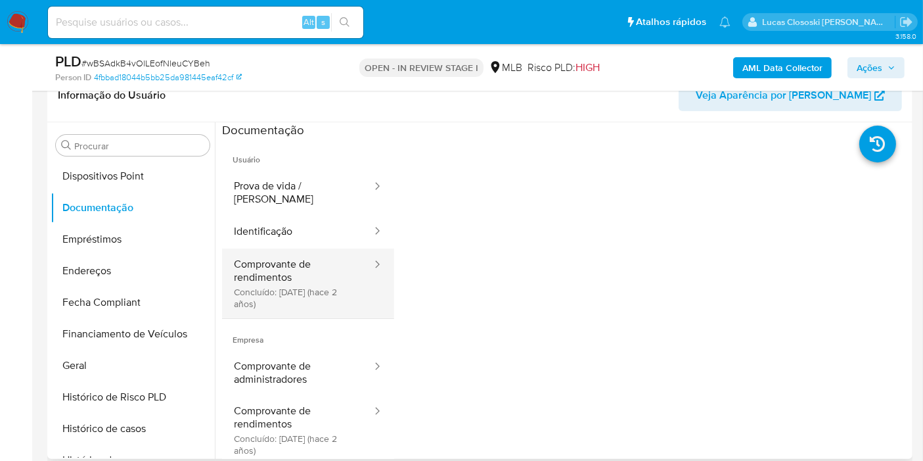
click at [266, 248] on button "Comprovante de rendimentos Concluído: [DATE] (hace 2 años)" at bounding box center [297, 283] width 151 height 70
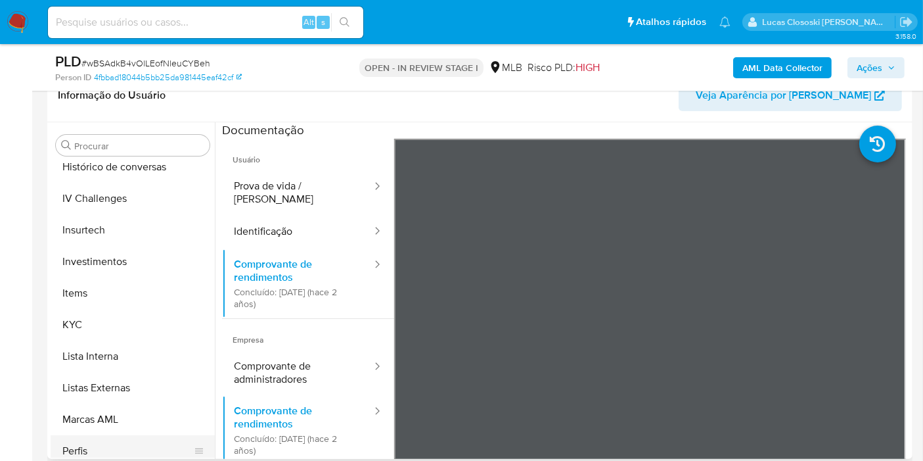
scroll to position [618, 0]
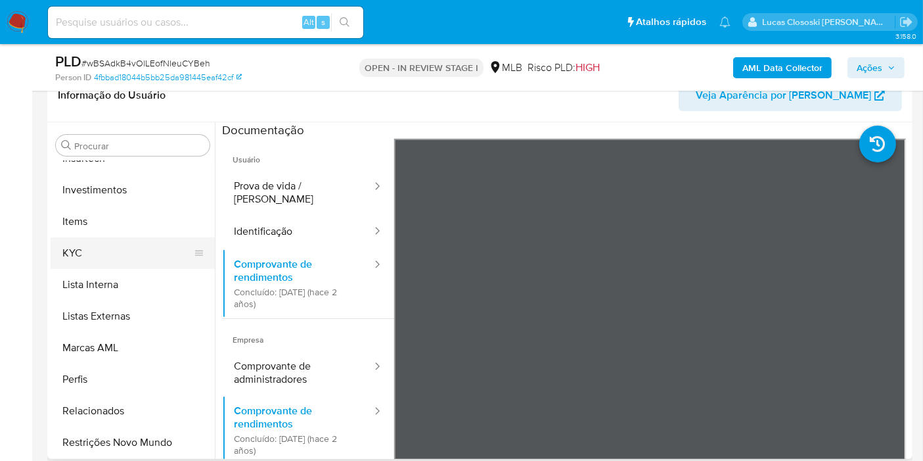
click at [95, 257] on button "KYC" at bounding box center [128, 253] width 154 height 32
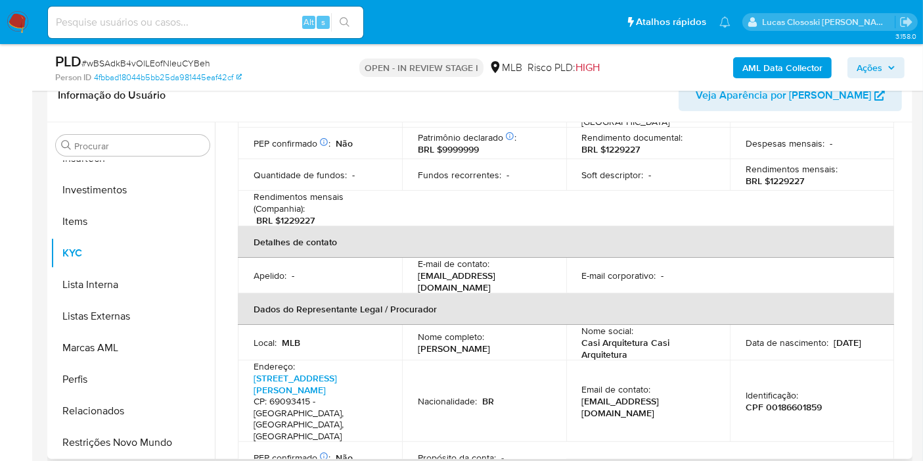
scroll to position [219, 0]
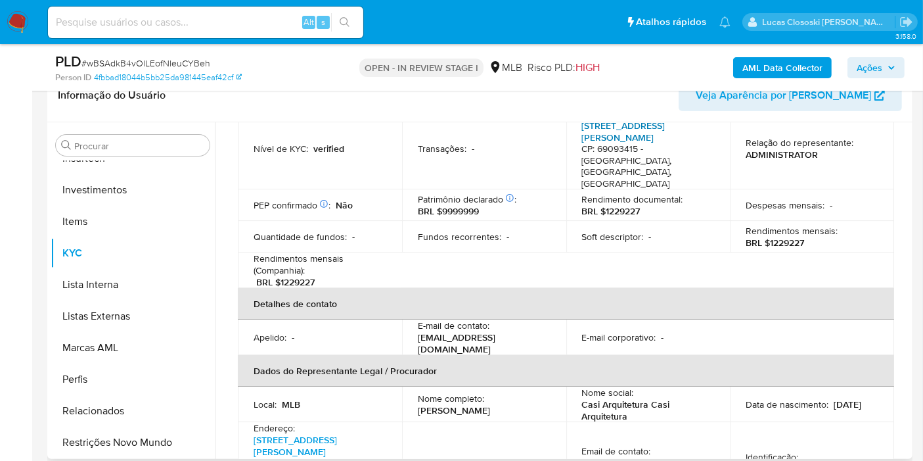
click at [646, 126] on link "[STREET_ADDRESS][PERSON_NAME]" at bounding box center [623, 131] width 83 height 25
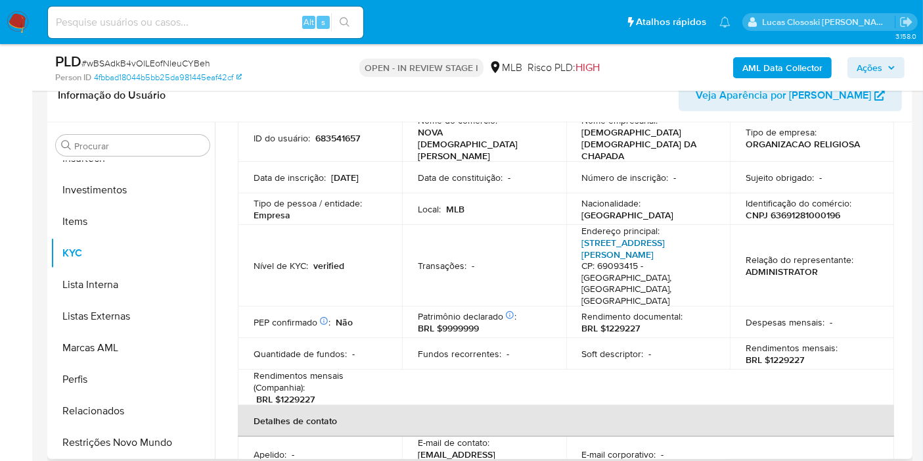
scroll to position [6, 0]
